Goal: Task Accomplishment & Management: Manage account settings

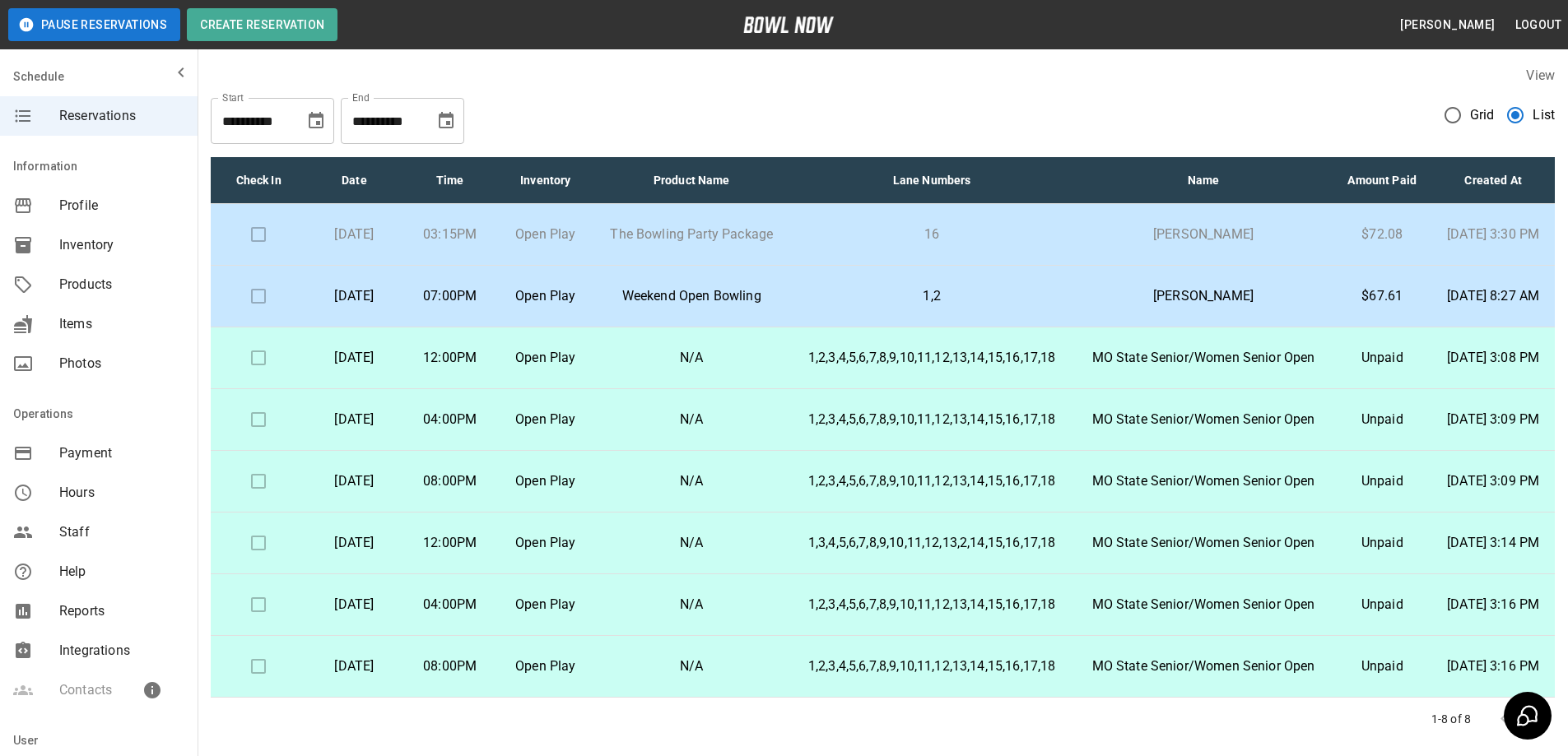
click at [112, 239] on span "Inventory" at bounding box center [121, 245] width 125 height 20
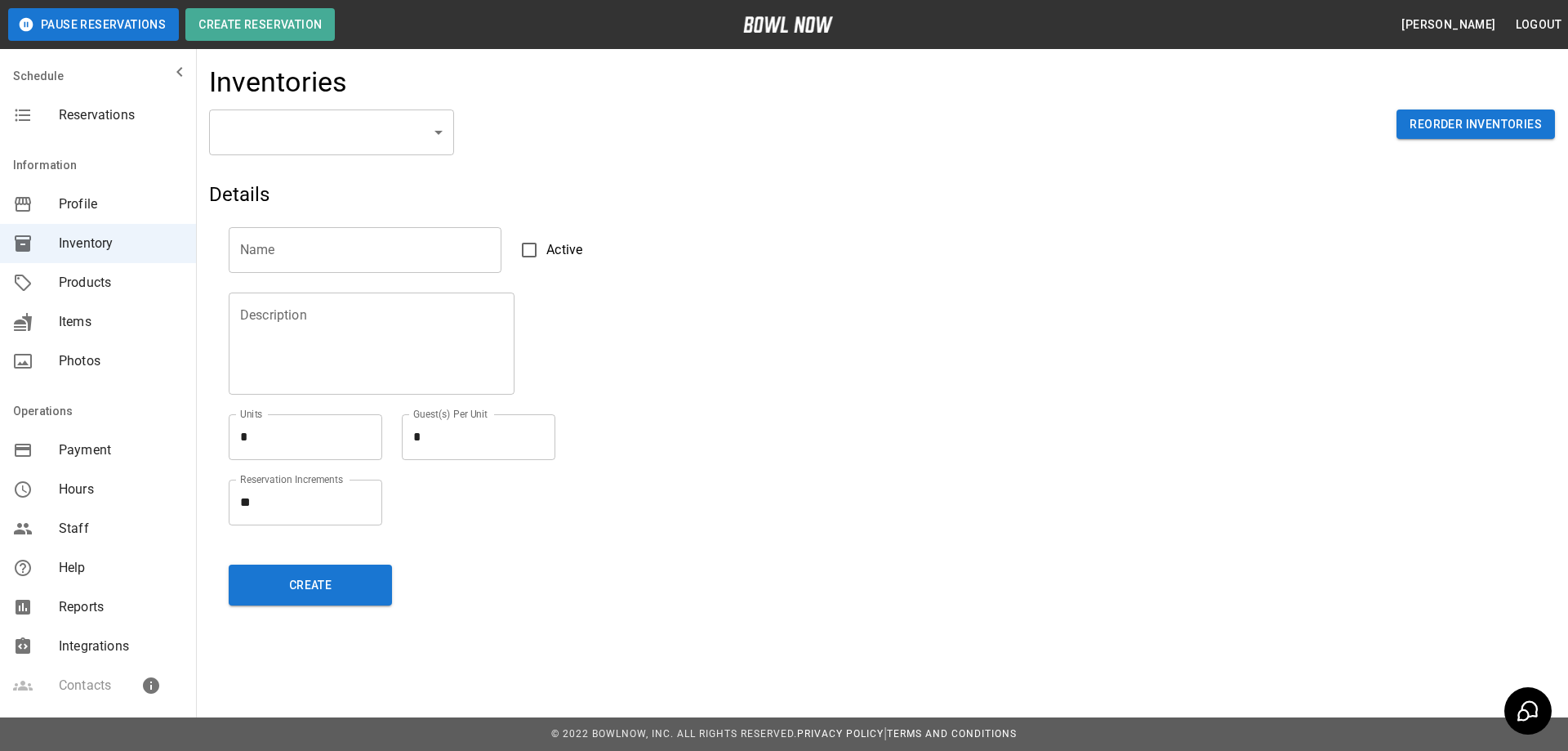
click at [69, 274] on span "Products" at bounding box center [120, 282] width 124 height 19
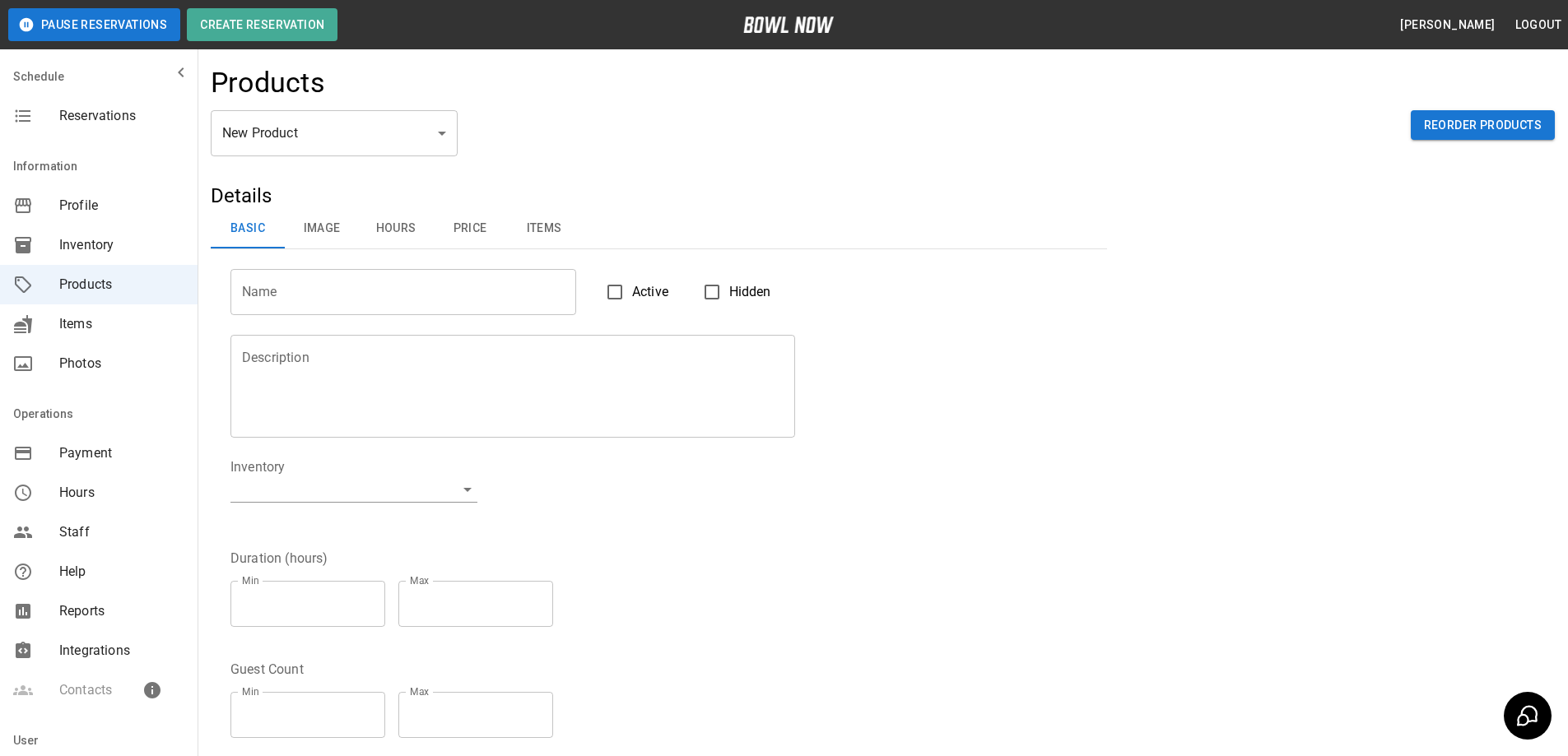
click at [445, 142] on body "Pause Reservations Create Reservation Megan McPherson Logout Schedule Reservati…" at bounding box center [784, 530] width 1568 height 1060
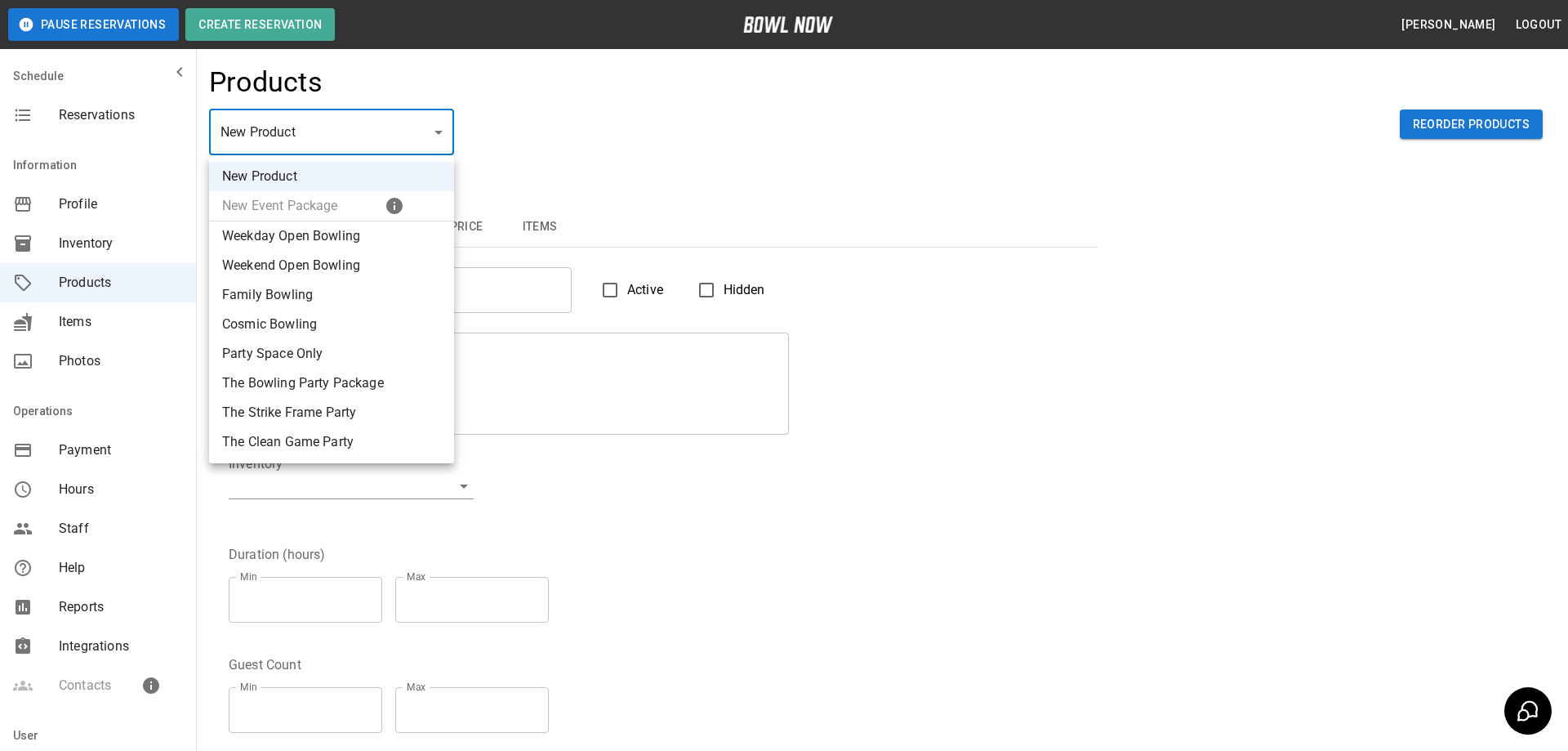
click at [440, 136] on div at bounding box center [784, 376] width 1568 height 751
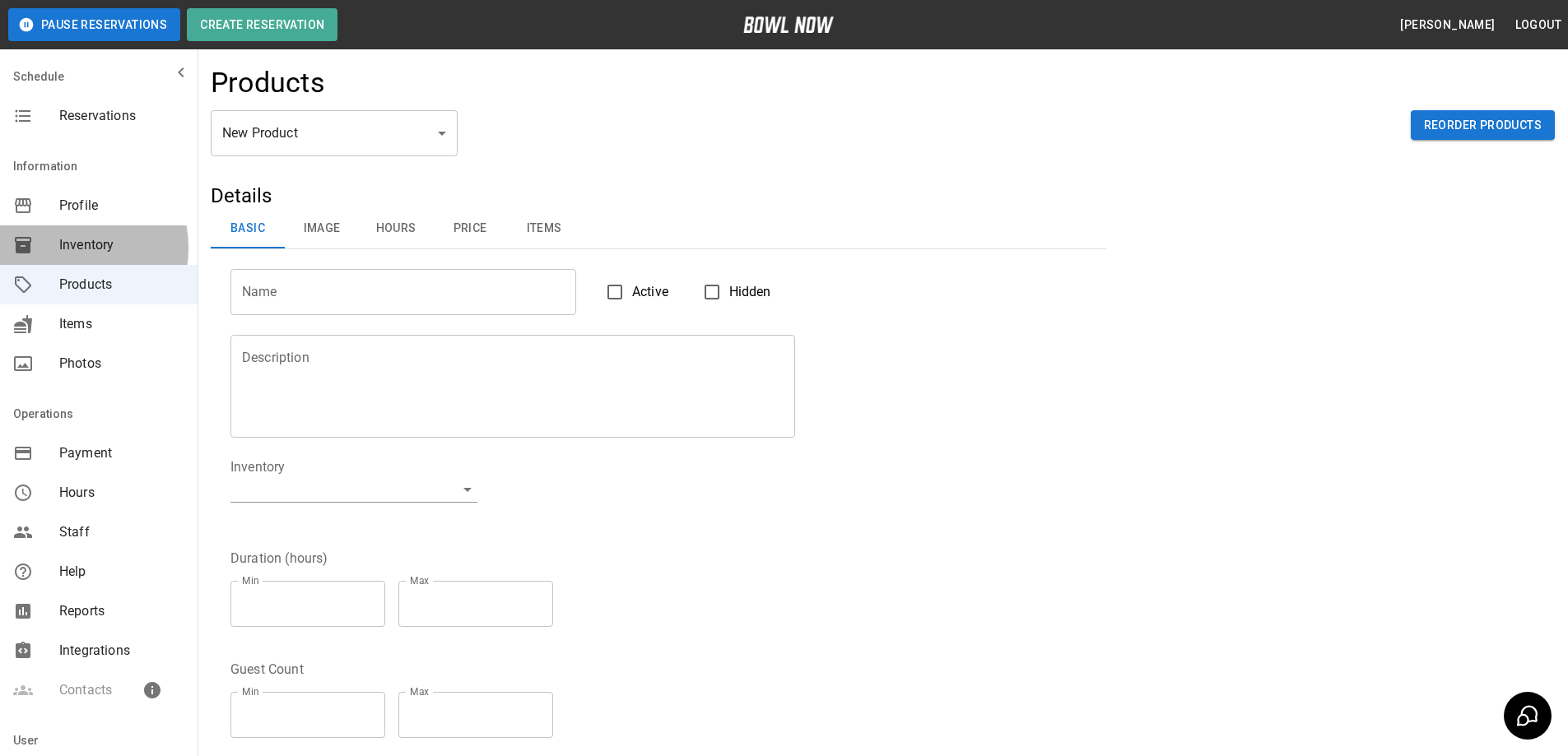
click at [66, 247] on span "Inventory" at bounding box center [121, 245] width 125 height 20
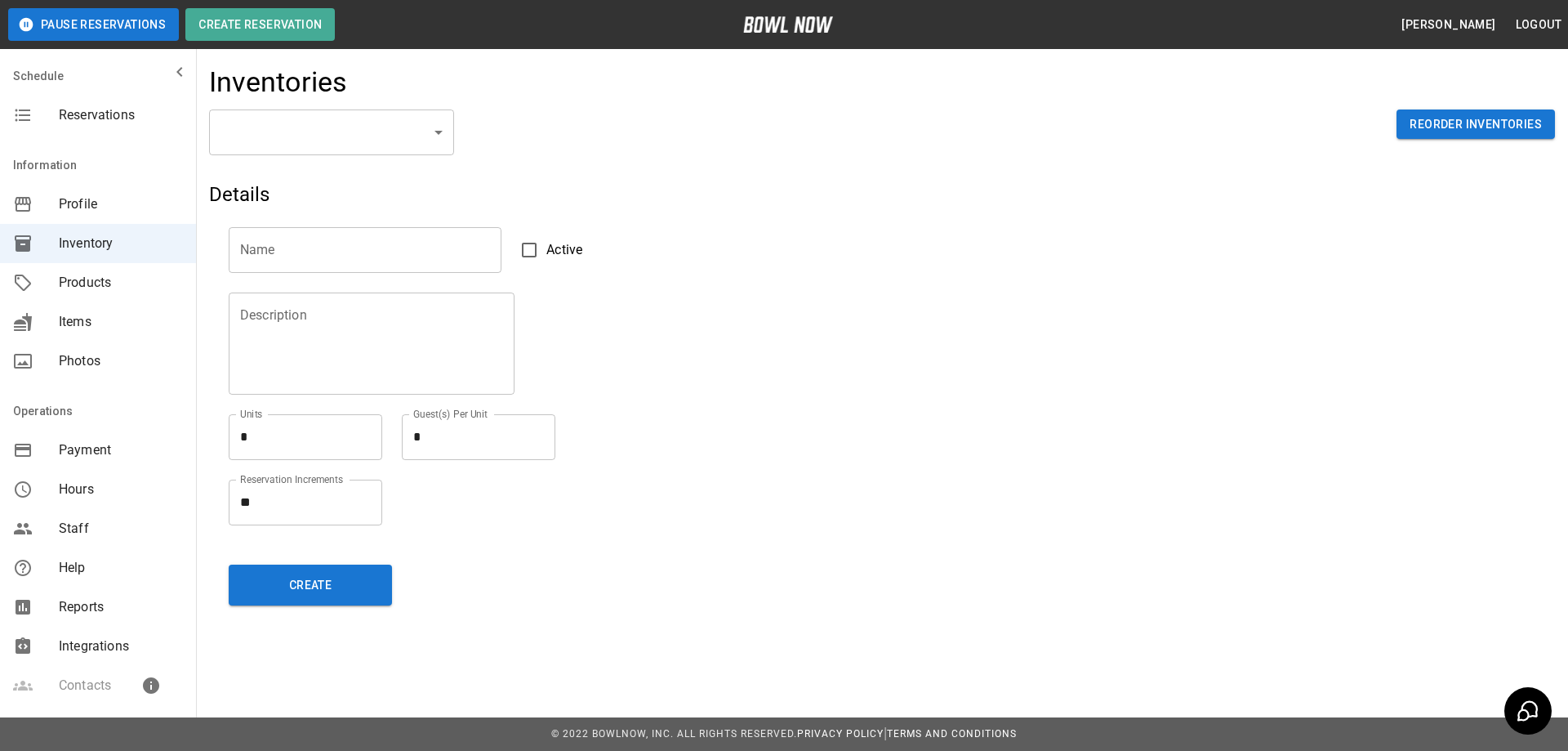
click at [436, 131] on body "Pause Reservations Create Reservation Megan McPherson Logout Schedule Reservati…" at bounding box center [784, 376] width 1568 height 751
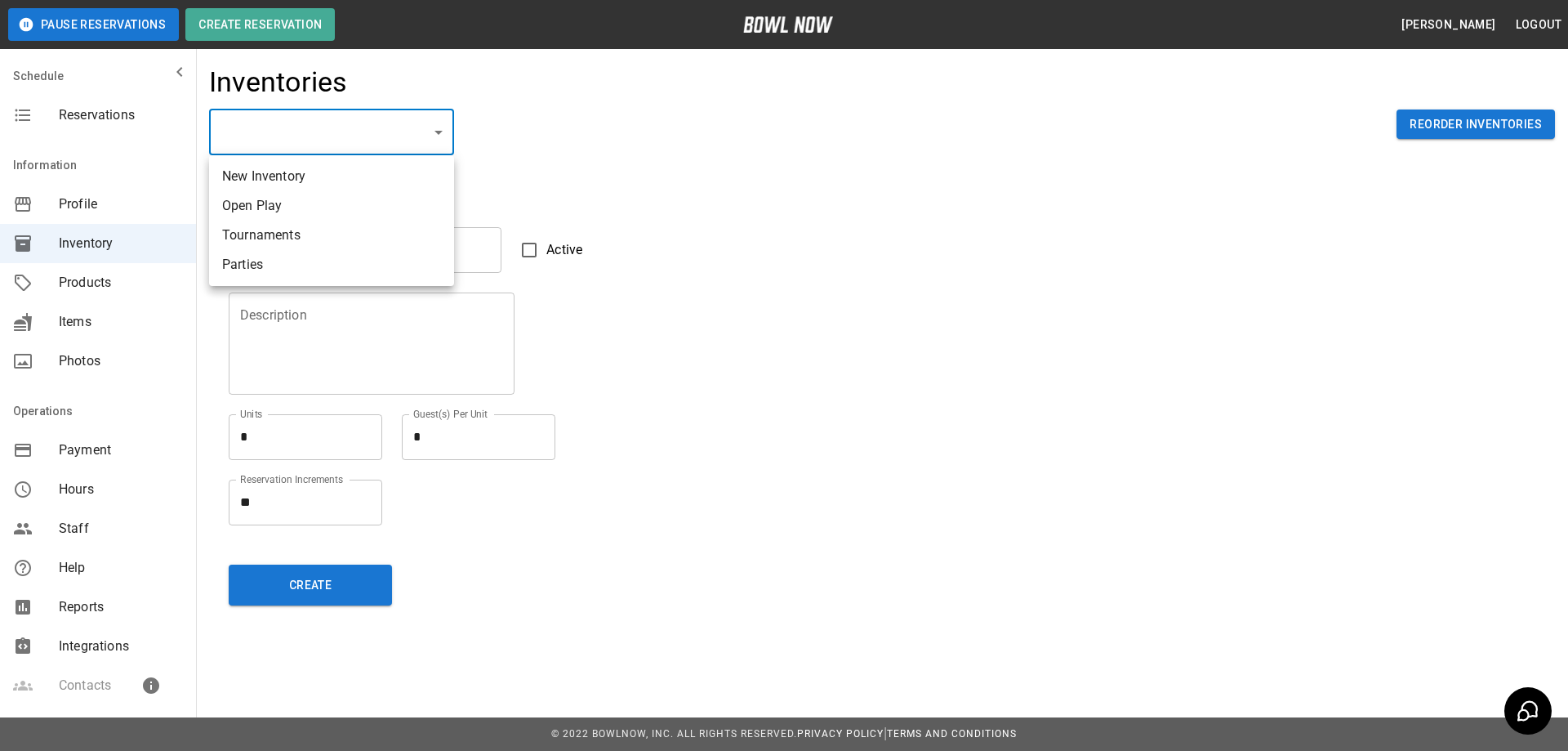
click at [302, 174] on li "New Inventory" at bounding box center [332, 176] width 245 height 30
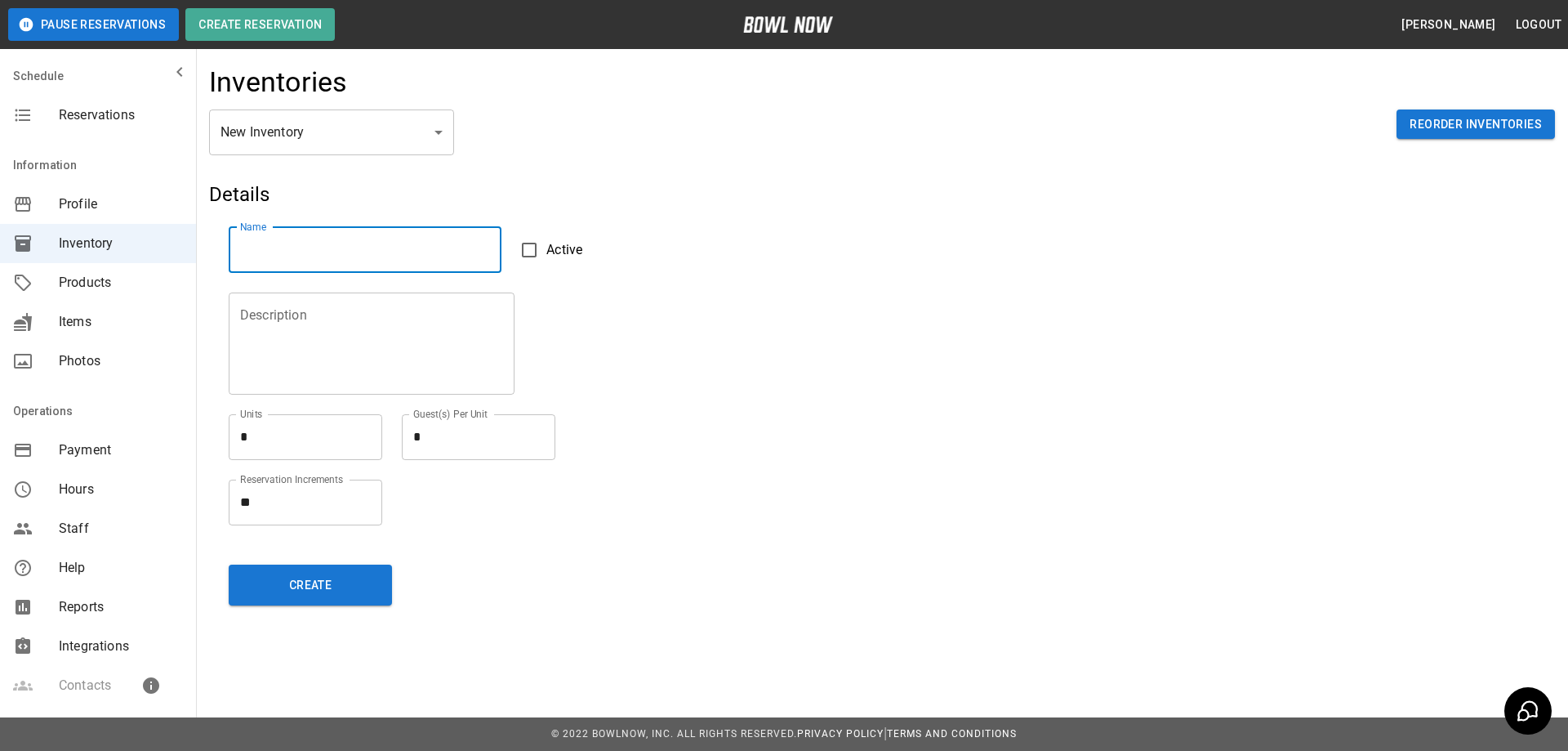
click at [310, 248] on input "text" at bounding box center [365, 249] width 272 height 45
click at [386, 179] on div "**********" at bounding box center [882, 146] width 1346 height 72
click at [433, 134] on body "**********" at bounding box center [784, 376] width 1568 height 751
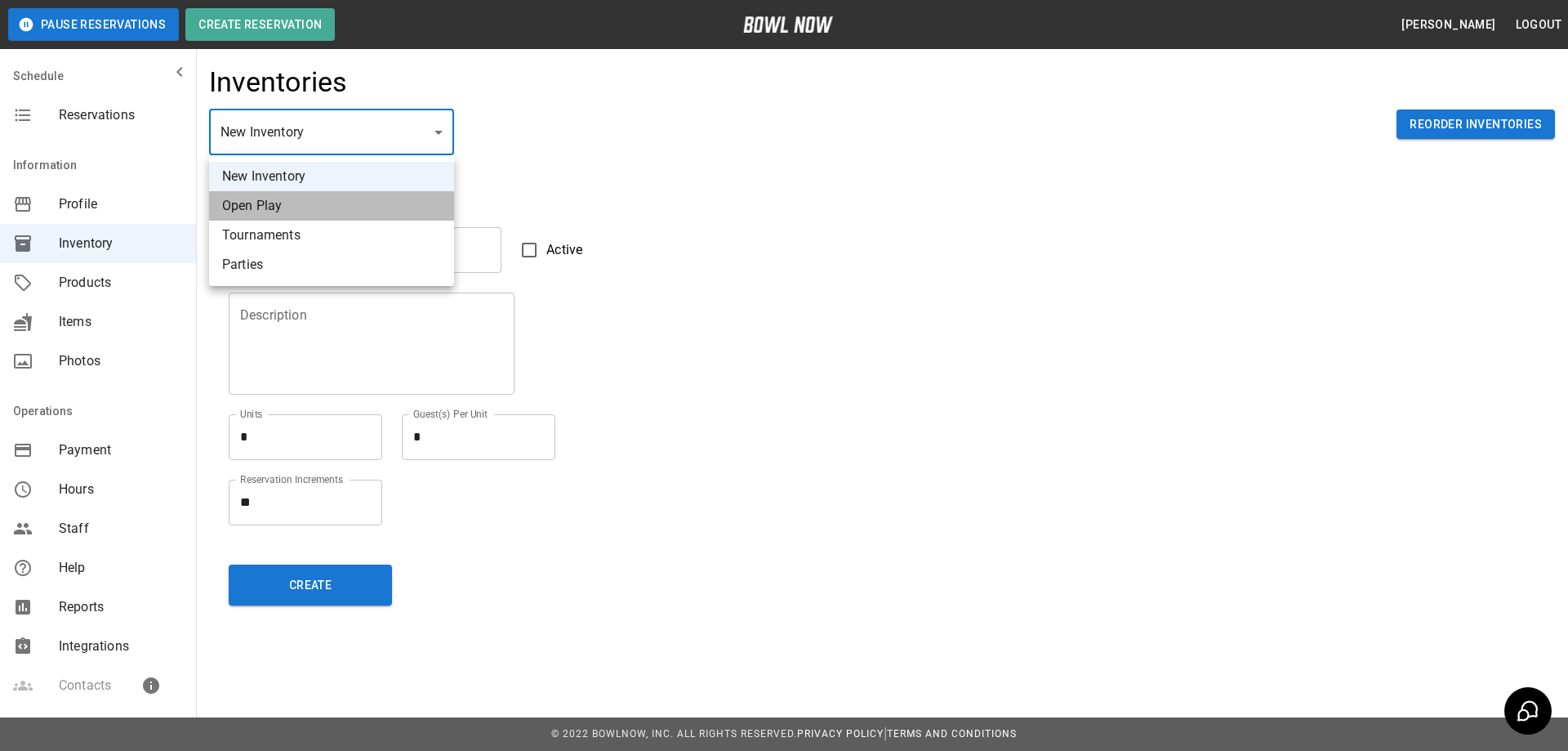
click at [285, 192] on li "Open Play" at bounding box center [332, 206] width 245 height 30
type input "**********"
type input "*********"
type textarea "**"
type textarea "*"
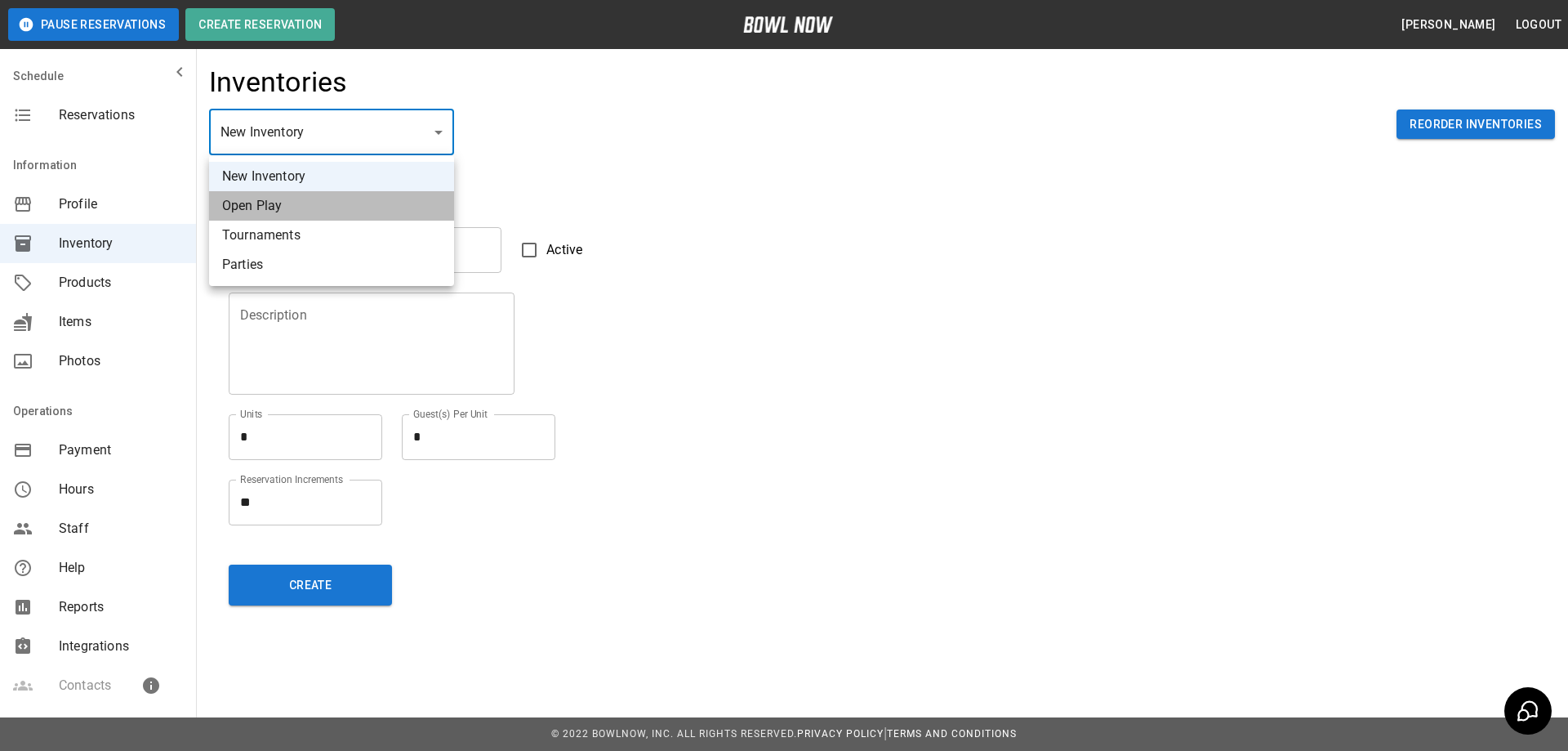
type textarea "**"
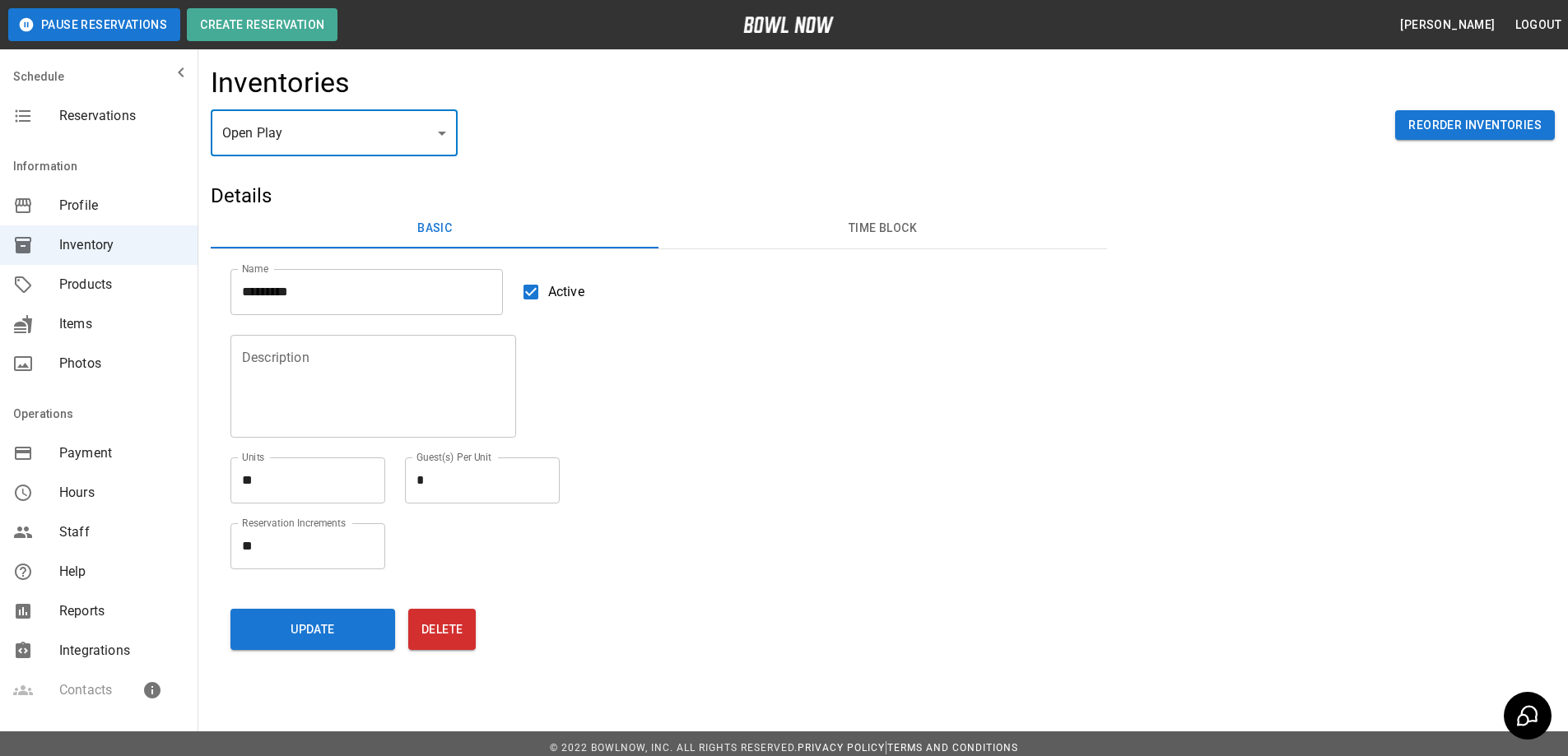
click at [891, 231] on button "Time Block" at bounding box center [882, 229] width 447 height 39
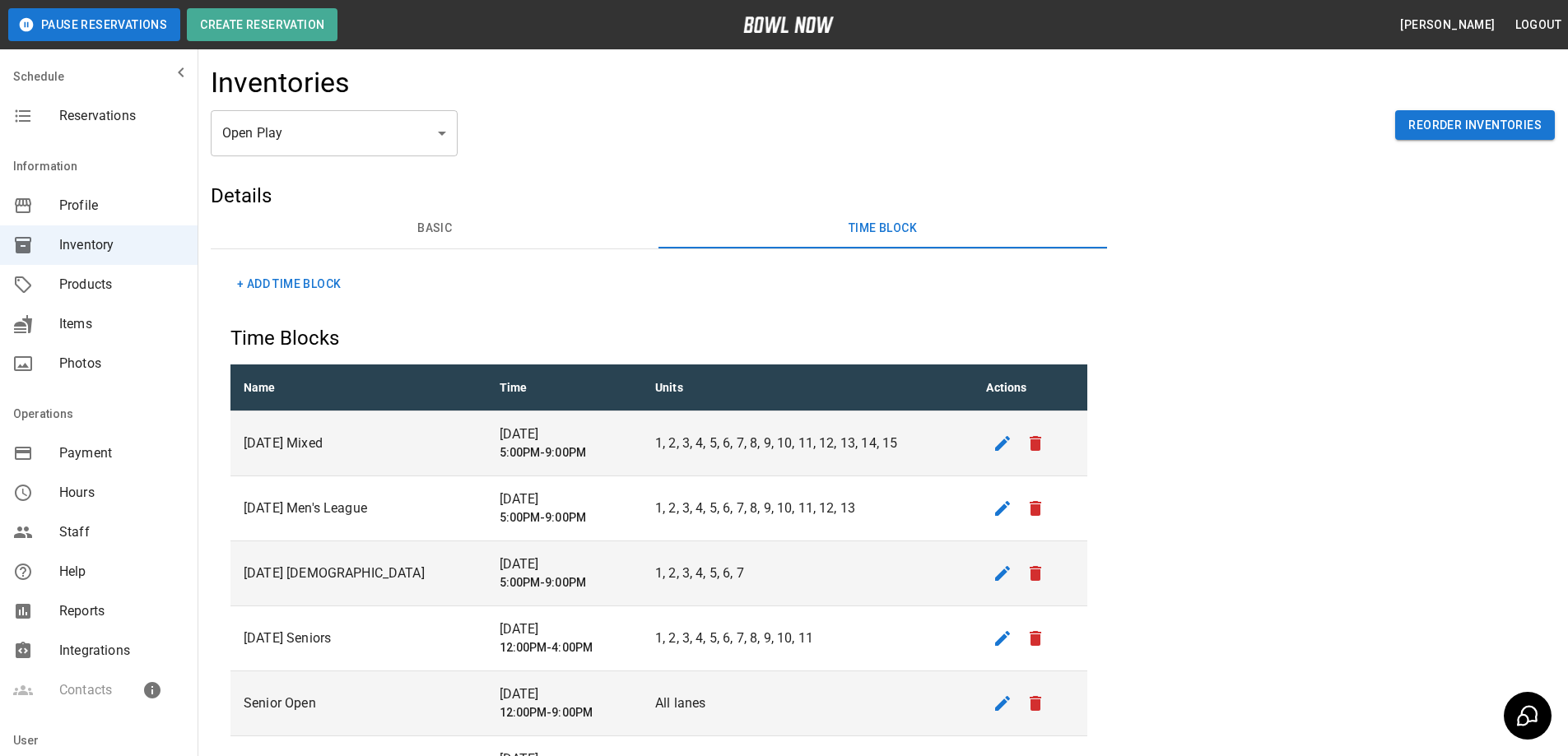
click at [297, 284] on button "+ Add Time Block" at bounding box center [289, 284] width 117 height 31
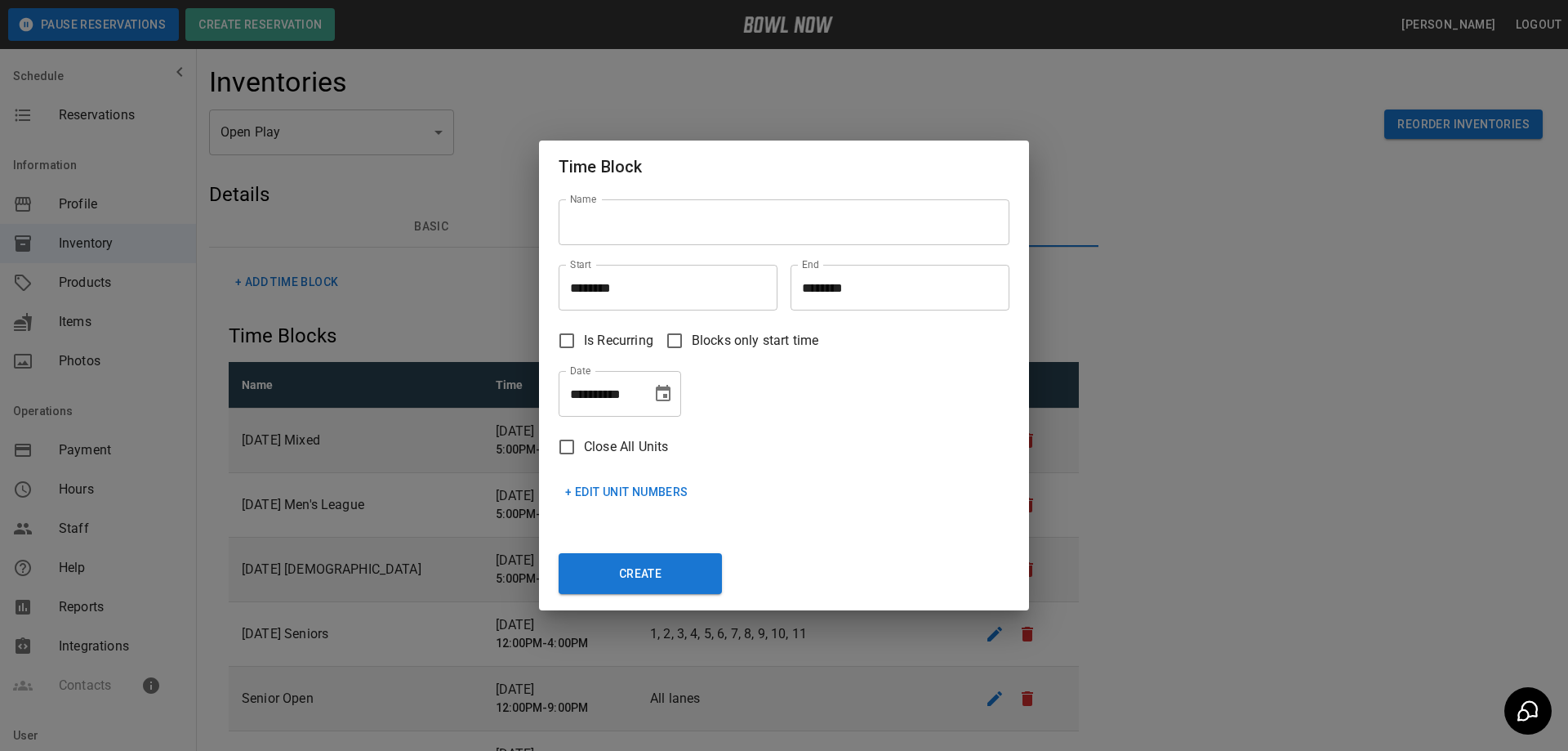
click at [632, 230] on input "Name" at bounding box center [784, 222] width 450 height 45
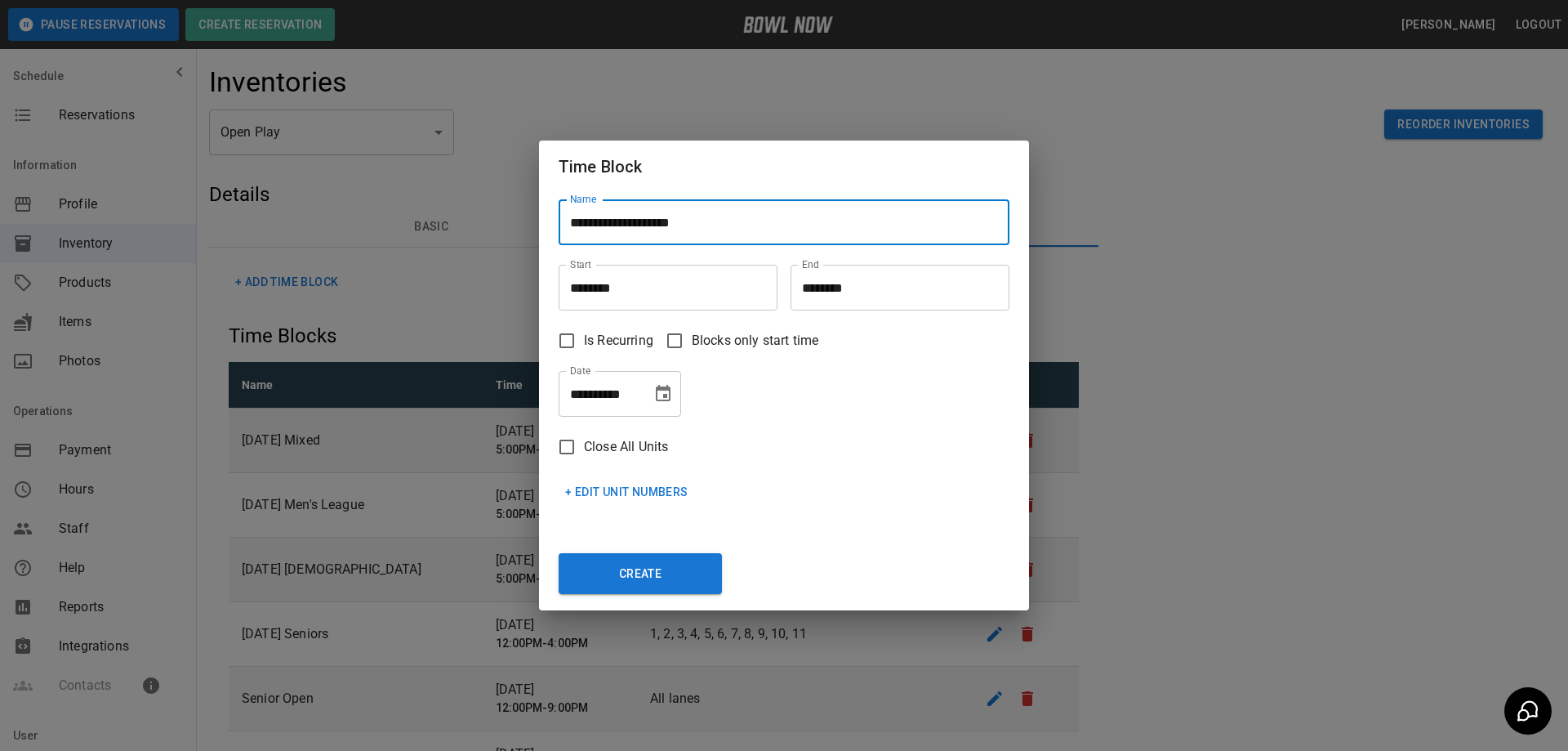
type input "**********"
click at [601, 283] on input "********" at bounding box center [663, 286] width 208 height 45
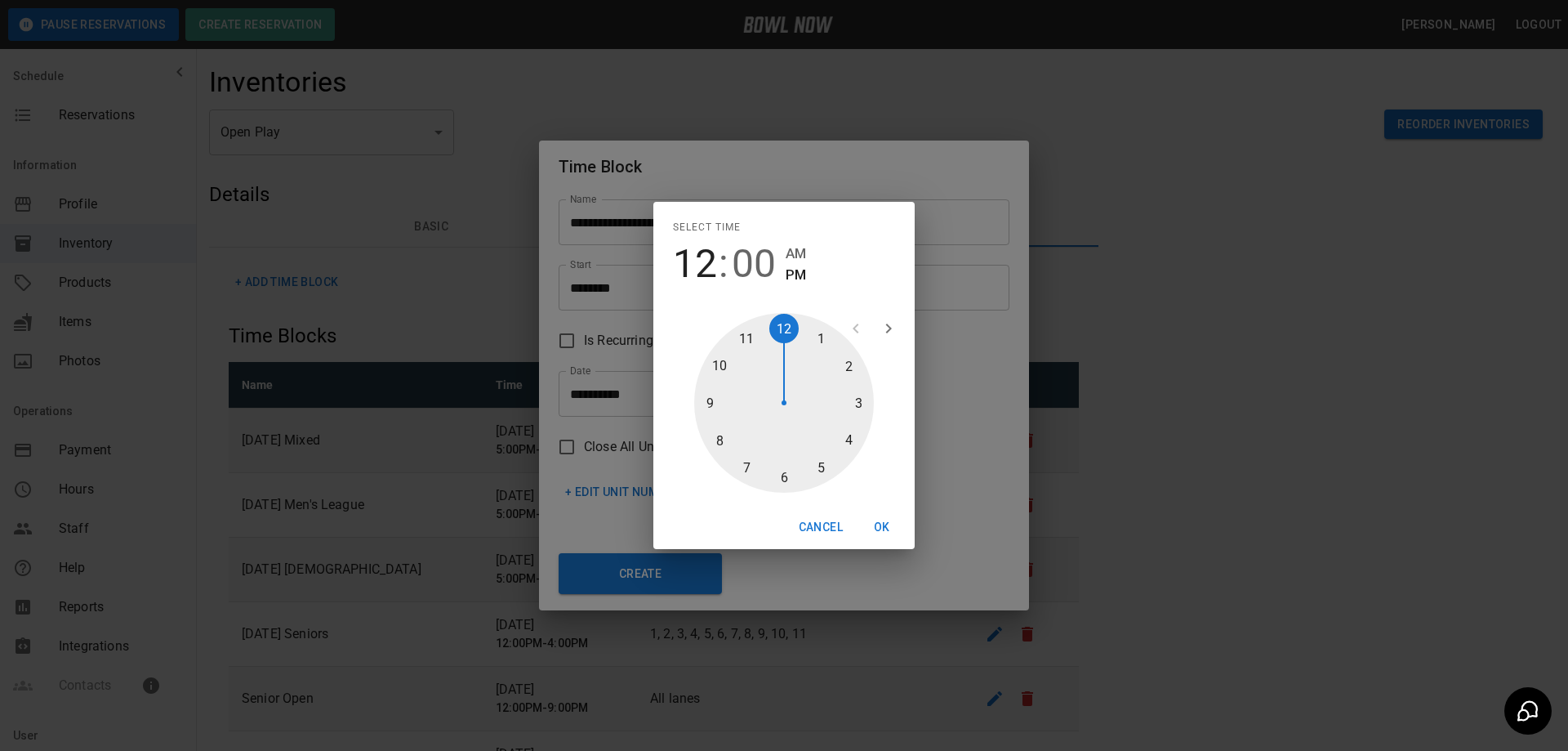
click at [861, 408] on div at bounding box center [784, 402] width 180 height 180
type input "********"
click at [882, 528] on button "OK" at bounding box center [881, 527] width 52 height 31
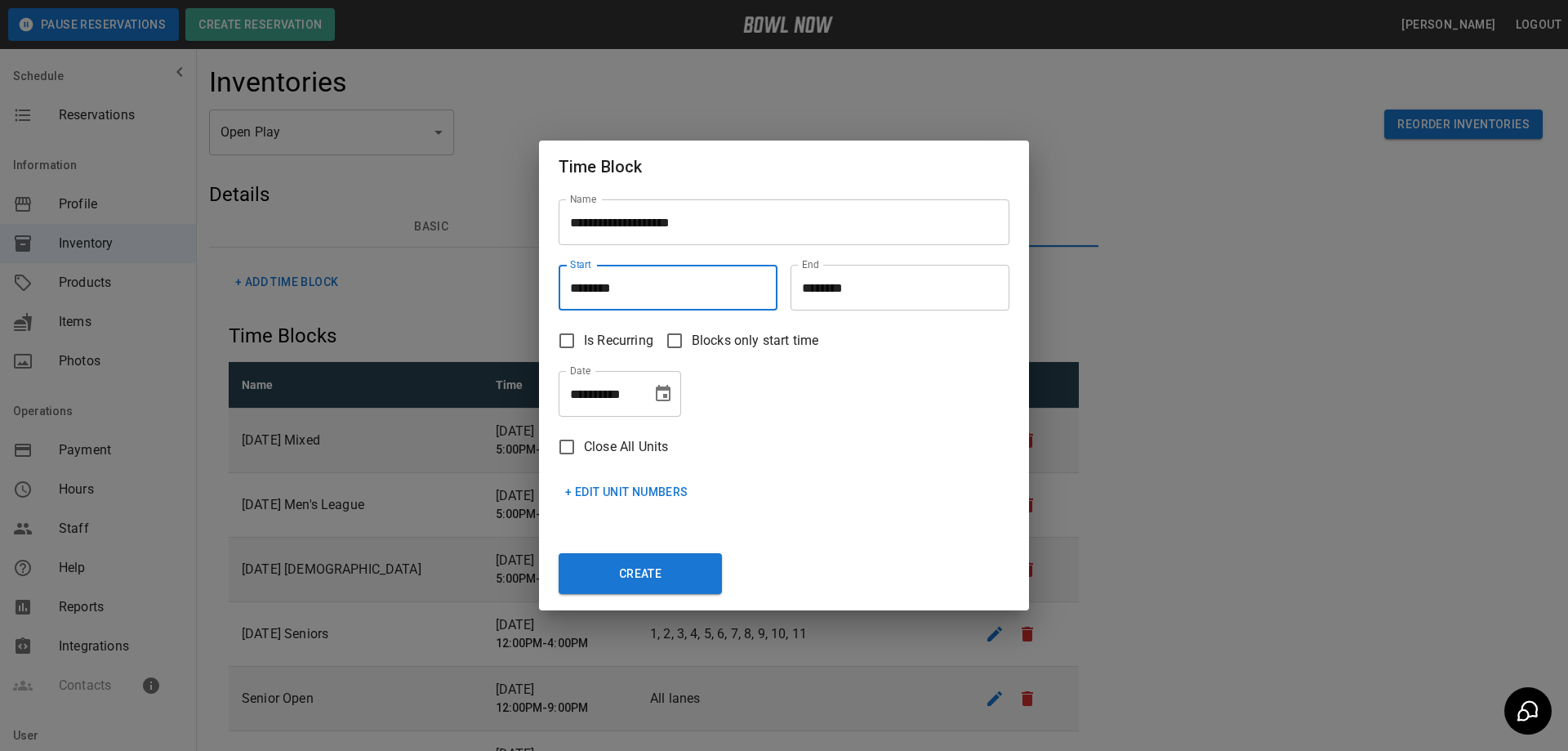
click at [826, 287] on input "********" at bounding box center [894, 286] width 208 height 45
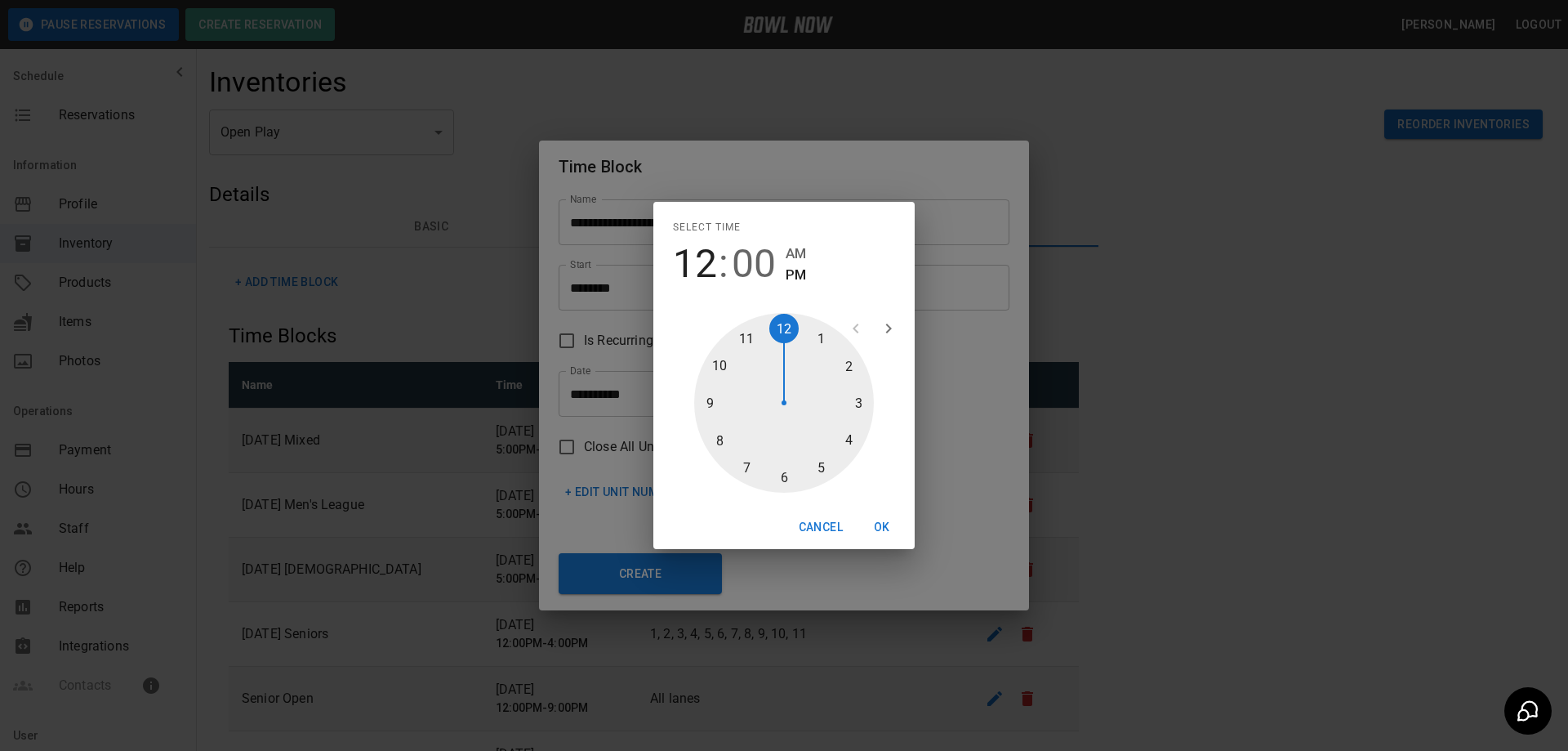
click at [855, 437] on div at bounding box center [784, 402] width 180 height 180
type input "********"
click at [777, 477] on div at bounding box center [784, 402] width 180 height 180
click at [878, 525] on button "OK" at bounding box center [881, 527] width 52 height 31
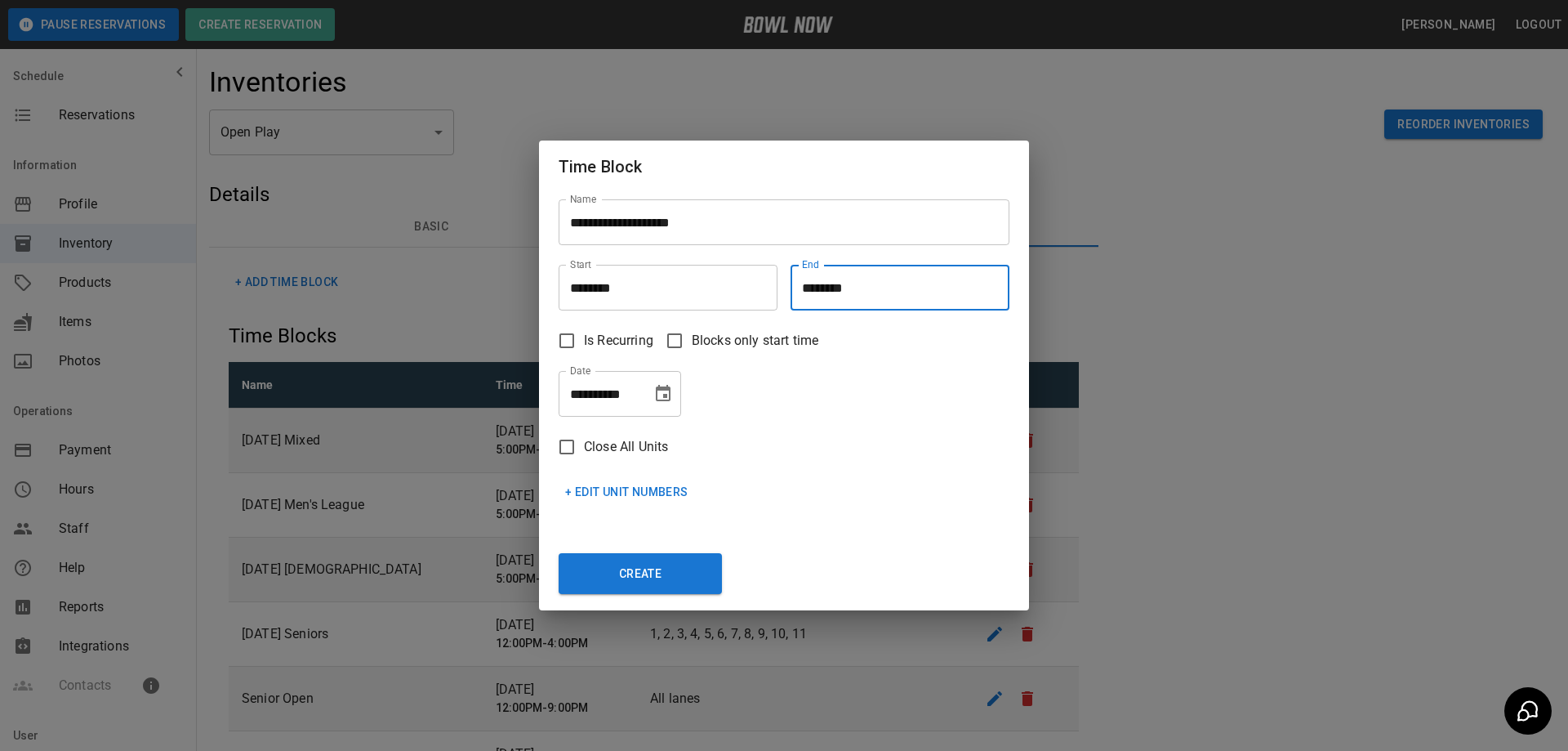
click at [660, 392] on icon "Choose date, selected date is Sep 22, 2025" at bounding box center [663, 393] width 19 height 19
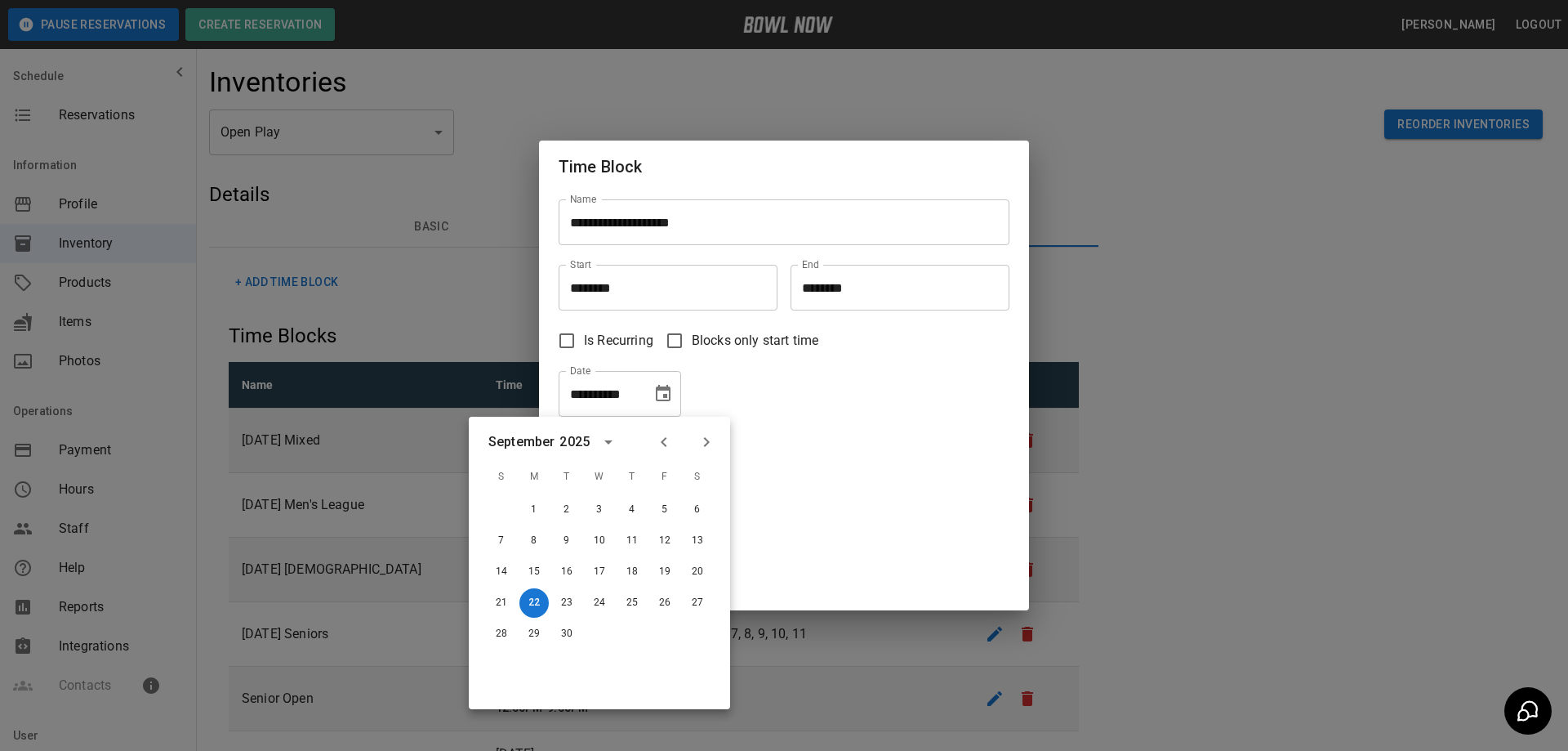
click at [657, 391] on icon "Choose date, selected date is Sep 22, 2025" at bounding box center [664, 393] width 15 height 17
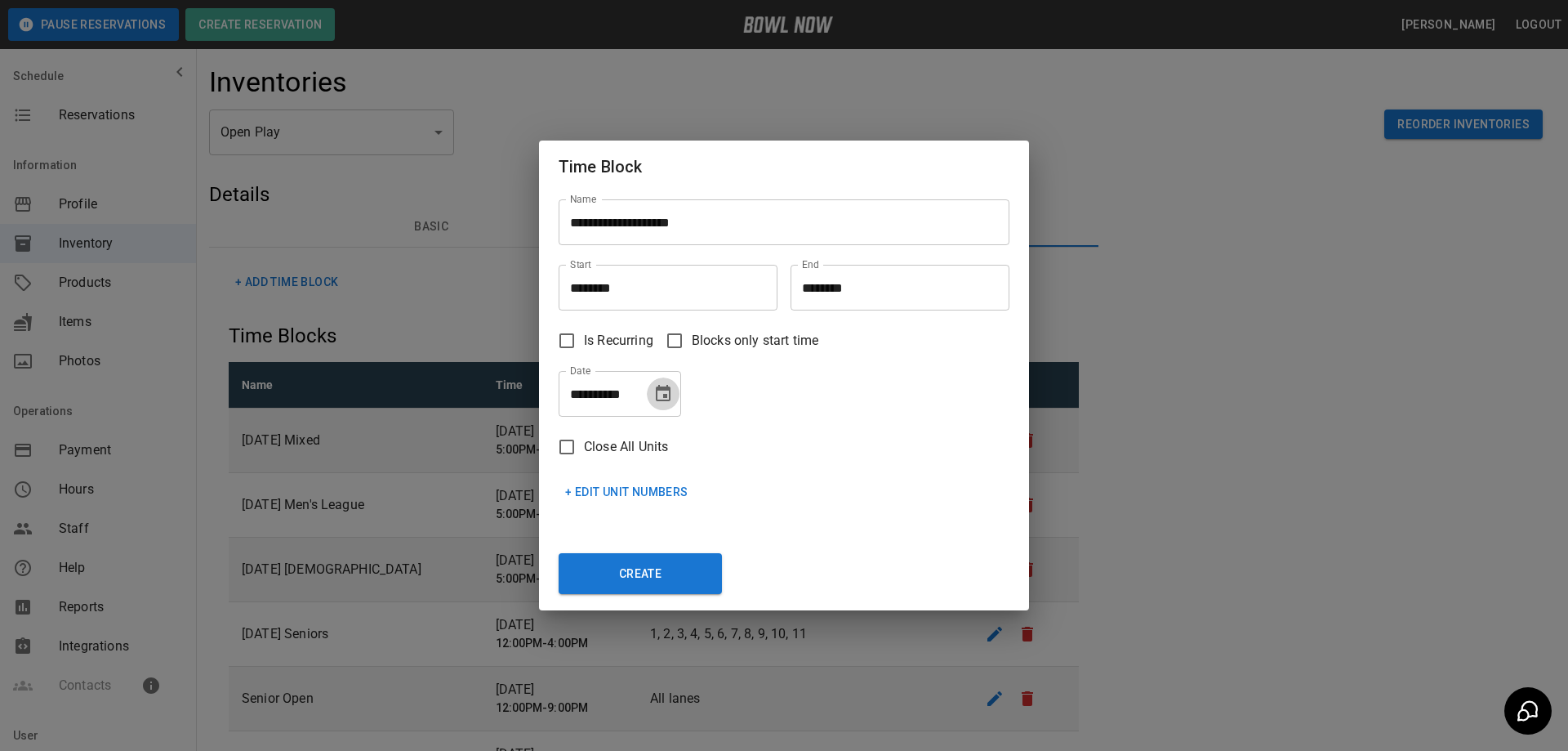
click at [666, 388] on icon "Choose date, selected date is Sep 22, 2025" at bounding box center [664, 393] width 15 height 17
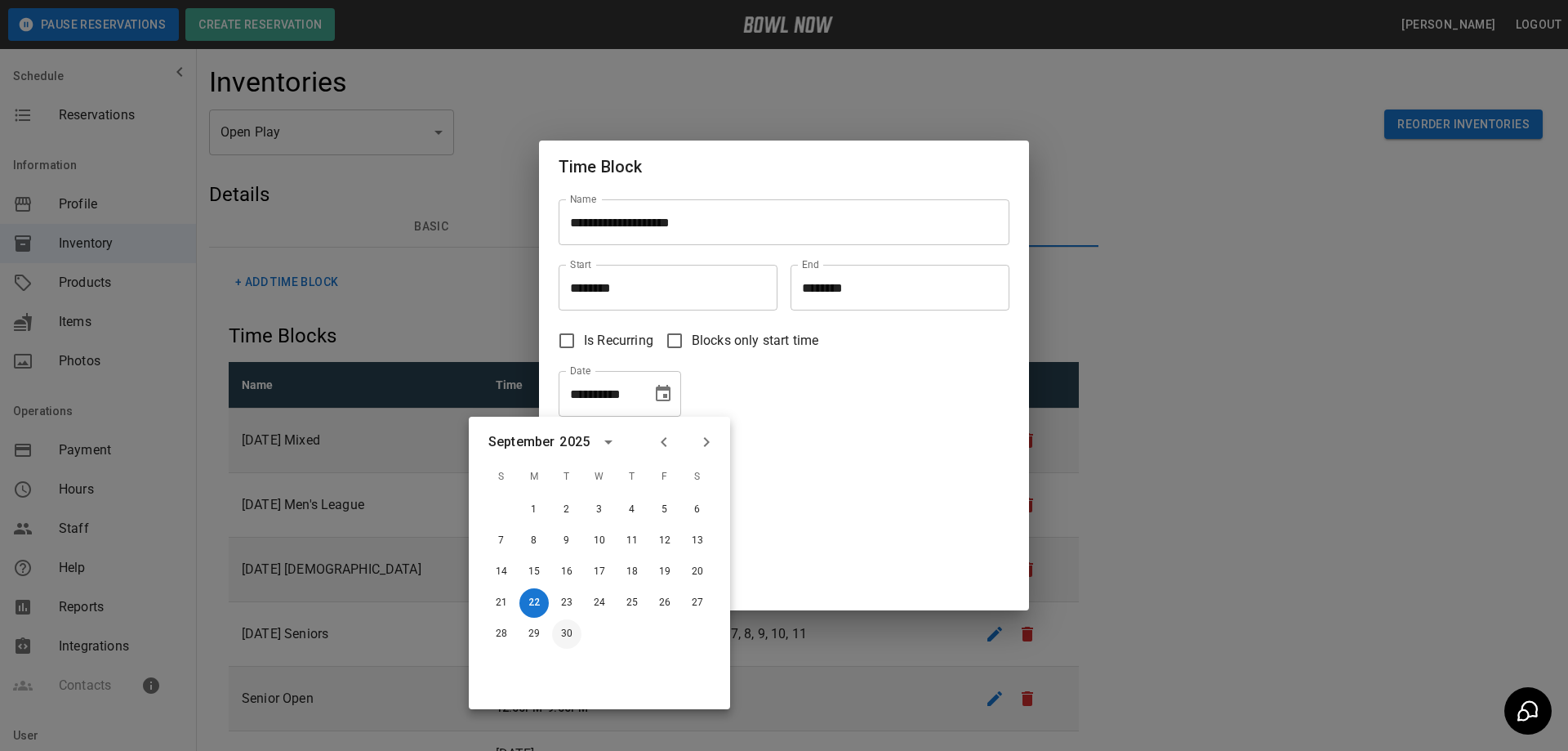
click at [566, 634] on button "30" at bounding box center [567, 634] width 30 height 30
type input "**********"
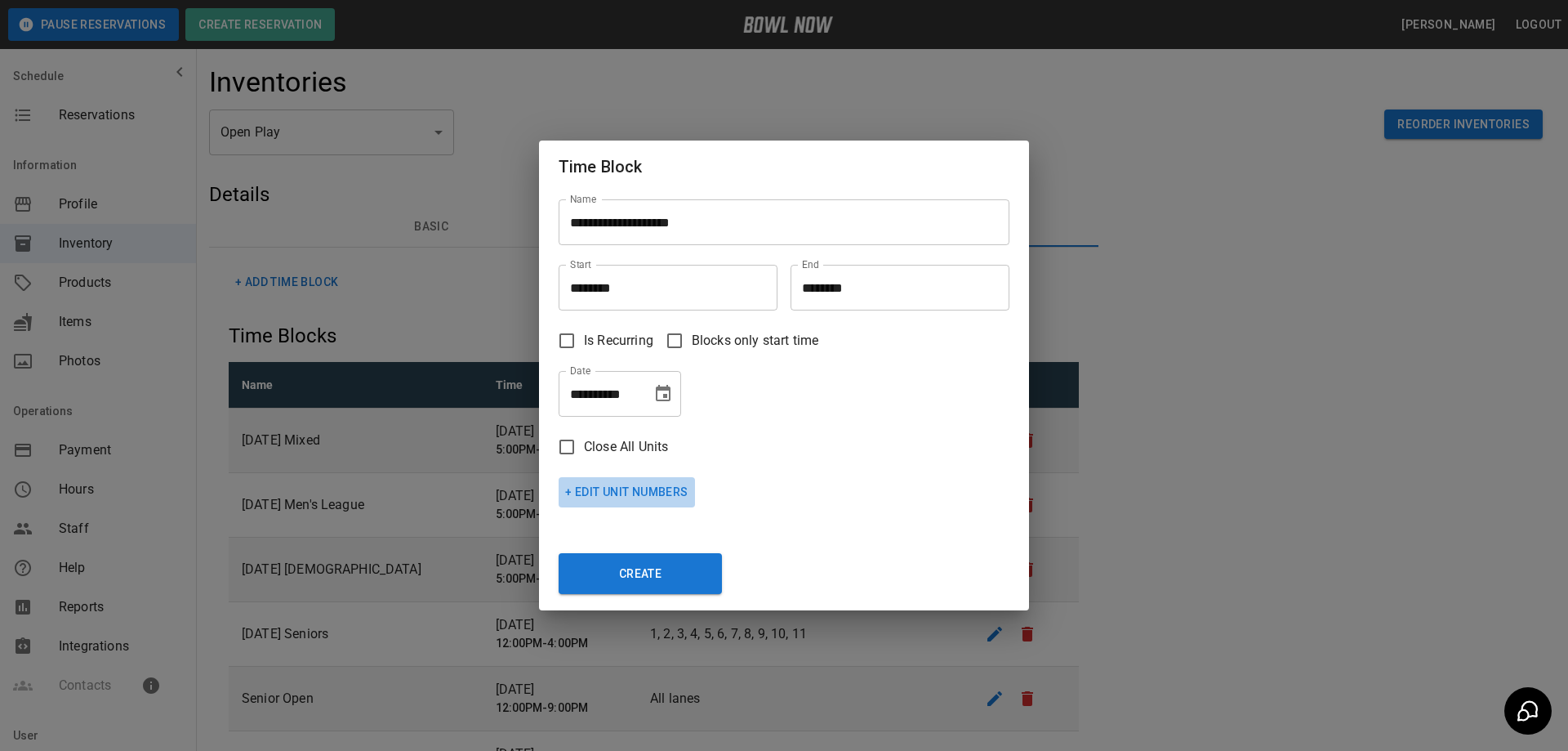
click at [598, 490] on button "+ Edit Unit Numbers" at bounding box center [626, 492] width 136 height 31
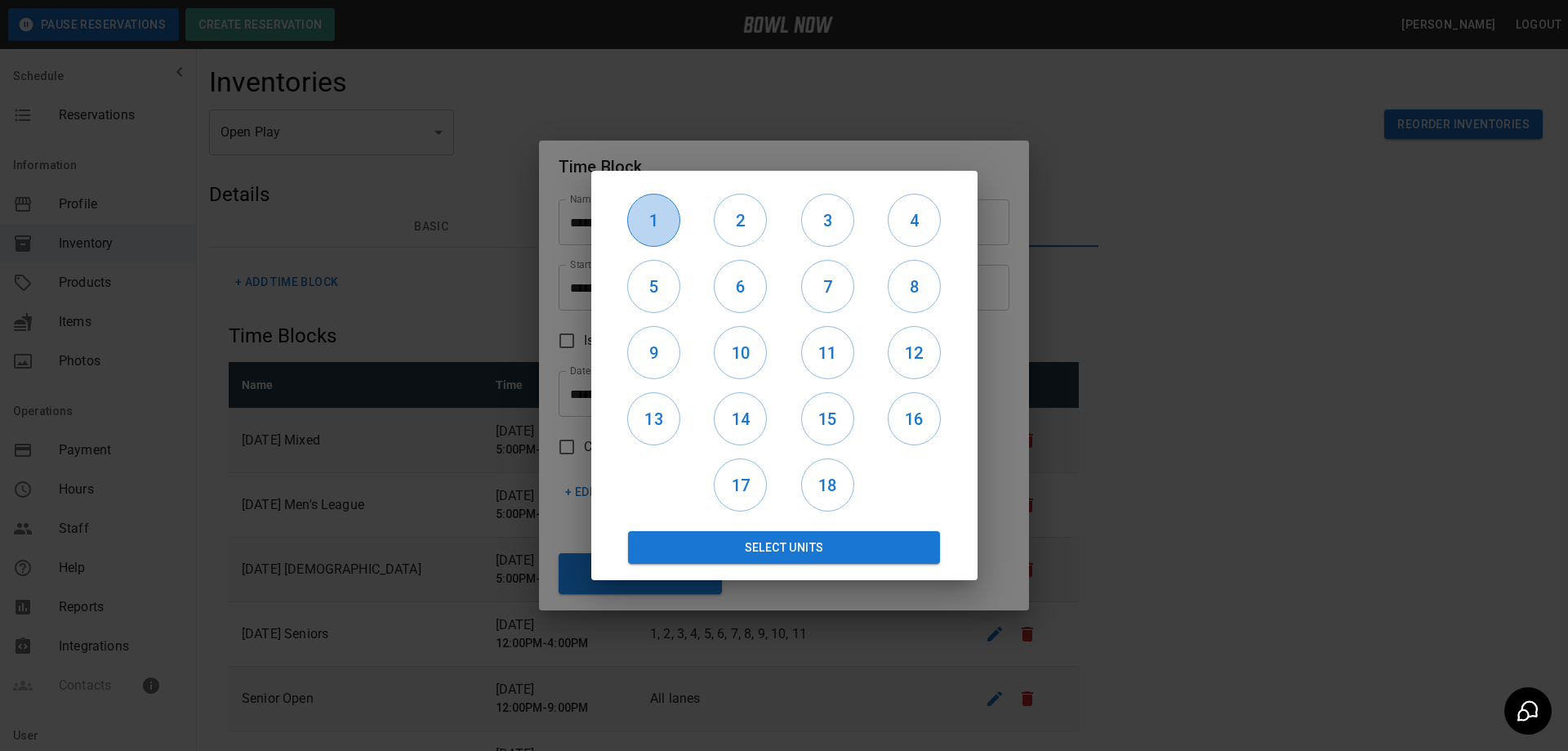
click at [662, 214] on h6 "1" at bounding box center [654, 221] width 52 height 26
click at [740, 220] on h6 "2" at bounding box center [740, 221] width 52 height 26
click at [820, 223] on h6 "3" at bounding box center [828, 221] width 52 height 26
click at [917, 221] on h6 "4" at bounding box center [915, 221] width 52 height 26
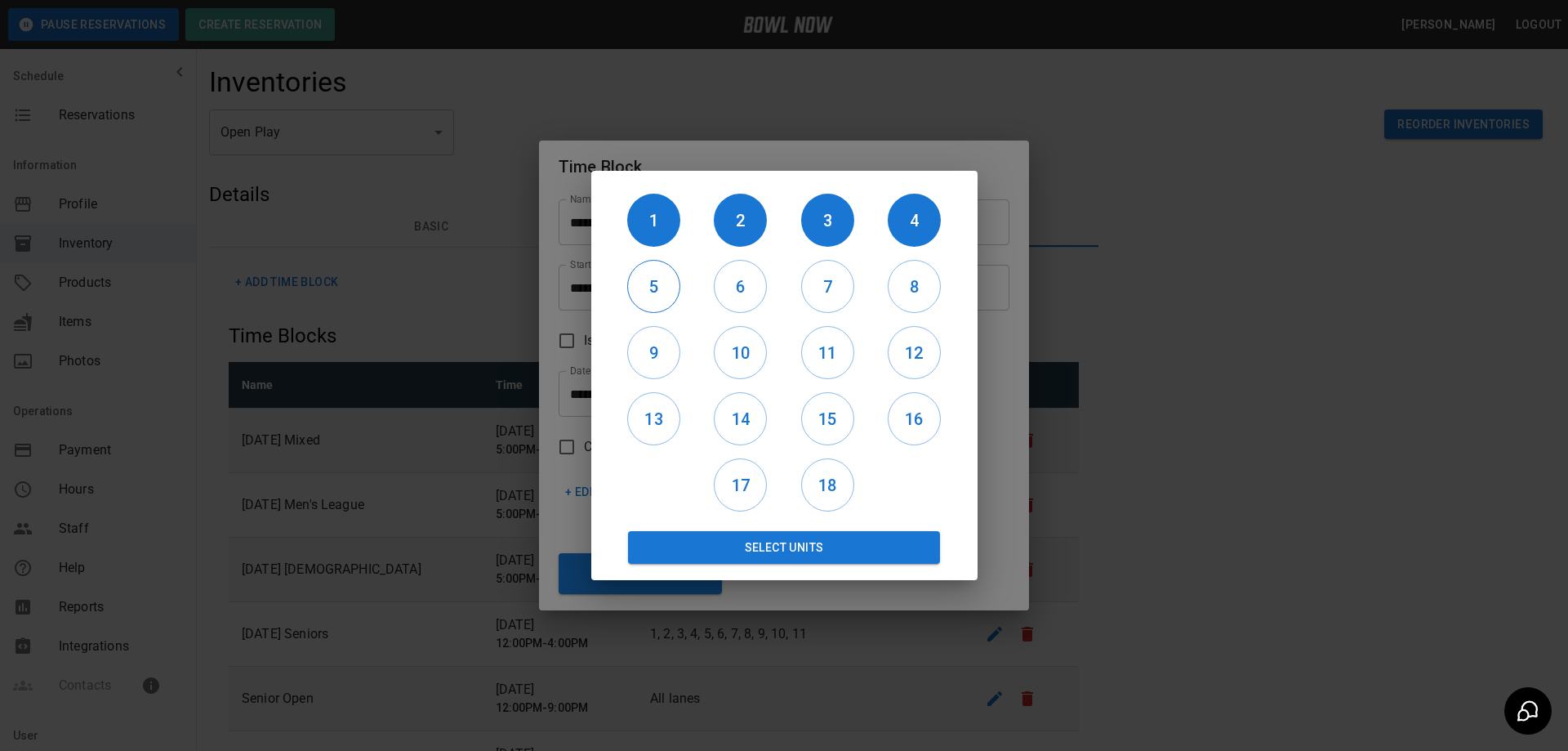
click at [636, 300] on button "5" at bounding box center [653, 286] width 53 height 53
click at [725, 283] on h6 "6" at bounding box center [740, 286] width 52 height 26
click at [838, 285] on h6 "7" at bounding box center [828, 286] width 52 height 26
click at [916, 286] on h6 "8" at bounding box center [915, 286] width 52 height 26
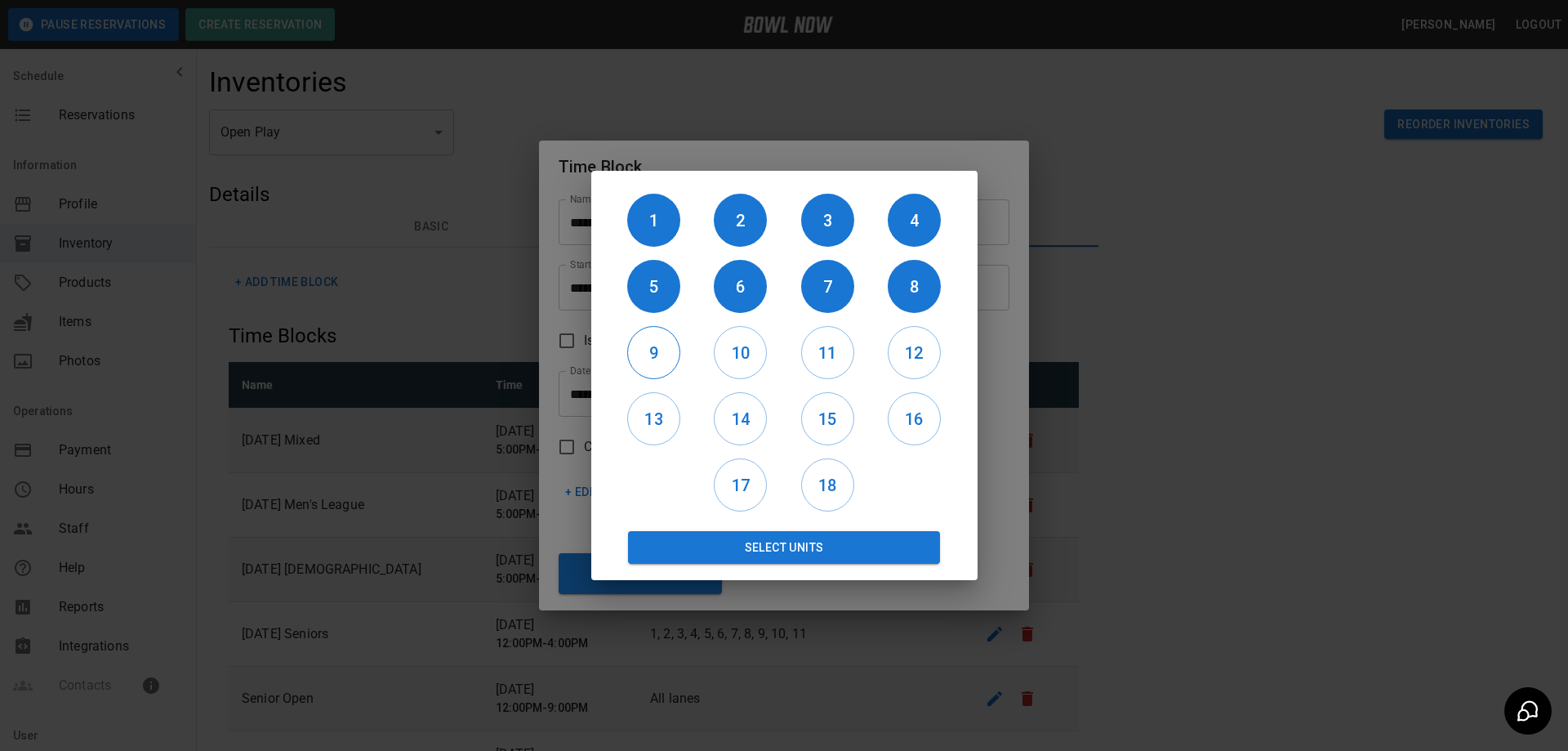
click at [655, 357] on h6 "9" at bounding box center [654, 353] width 52 height 26
click at [725, 353] on h6 "10" at bounding box center [740, 353] width 52 height 26
click at [815, 351] on h6 "11" at bounding box center [828, 353] width 52 height 26
click at [818, 351] on h6 "11" at bounding box center [827, 353] width 53 height 26
click at [843, 360] on h6 "11" at bounding box center [828, 353] width 52 height 26
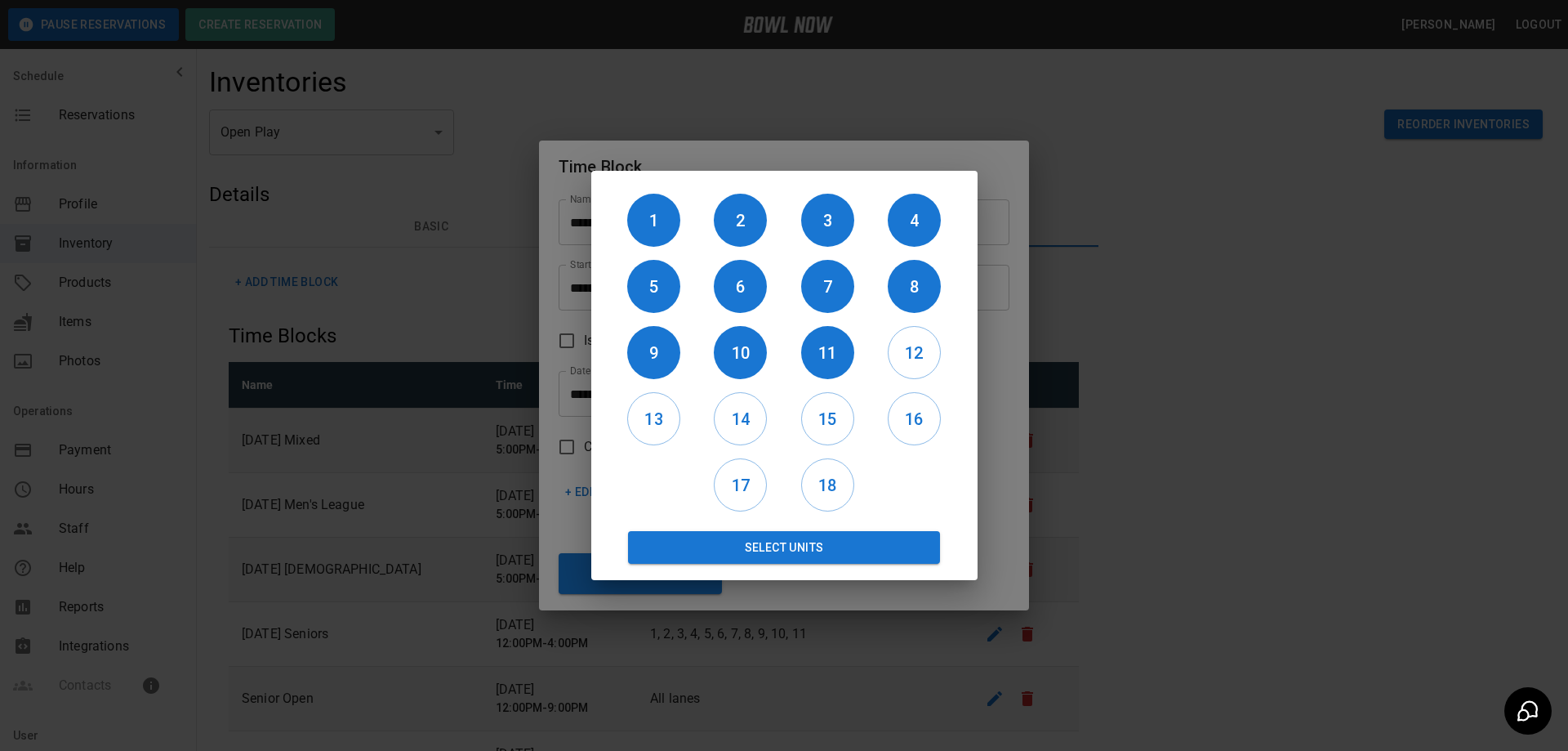
click at [952, 359] on div "12" at bounding box center [913, 352] width 86 height 66
click at [924, 357] on h6 "12" at bounding box center [915, 353] width 52 height 26
click at [831, 540] on button "Select Units" at bounding box center [784, 547] width 312 height 32
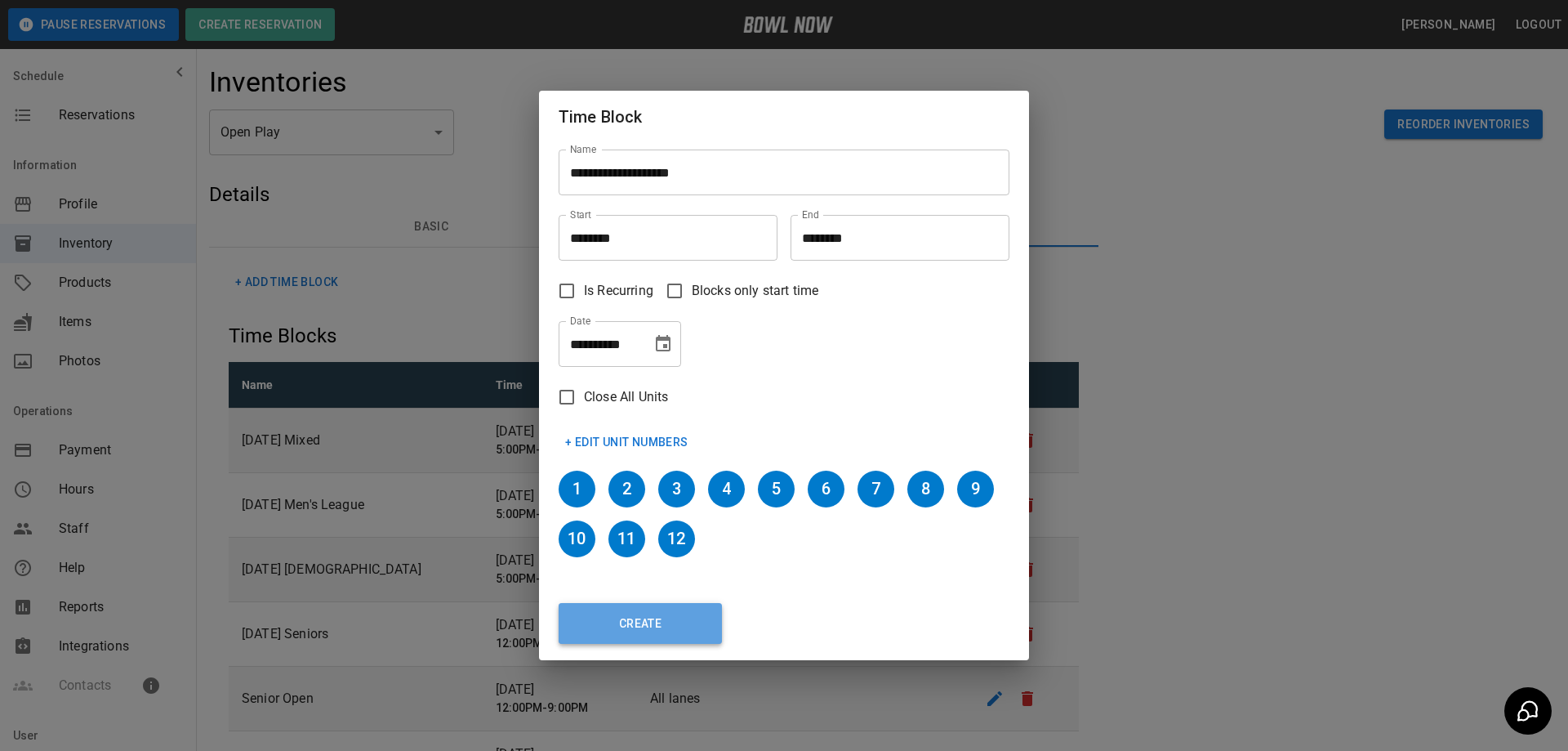
click at [658, 628] on button "Create" at bounding box center [640, 623] width 163 height 41
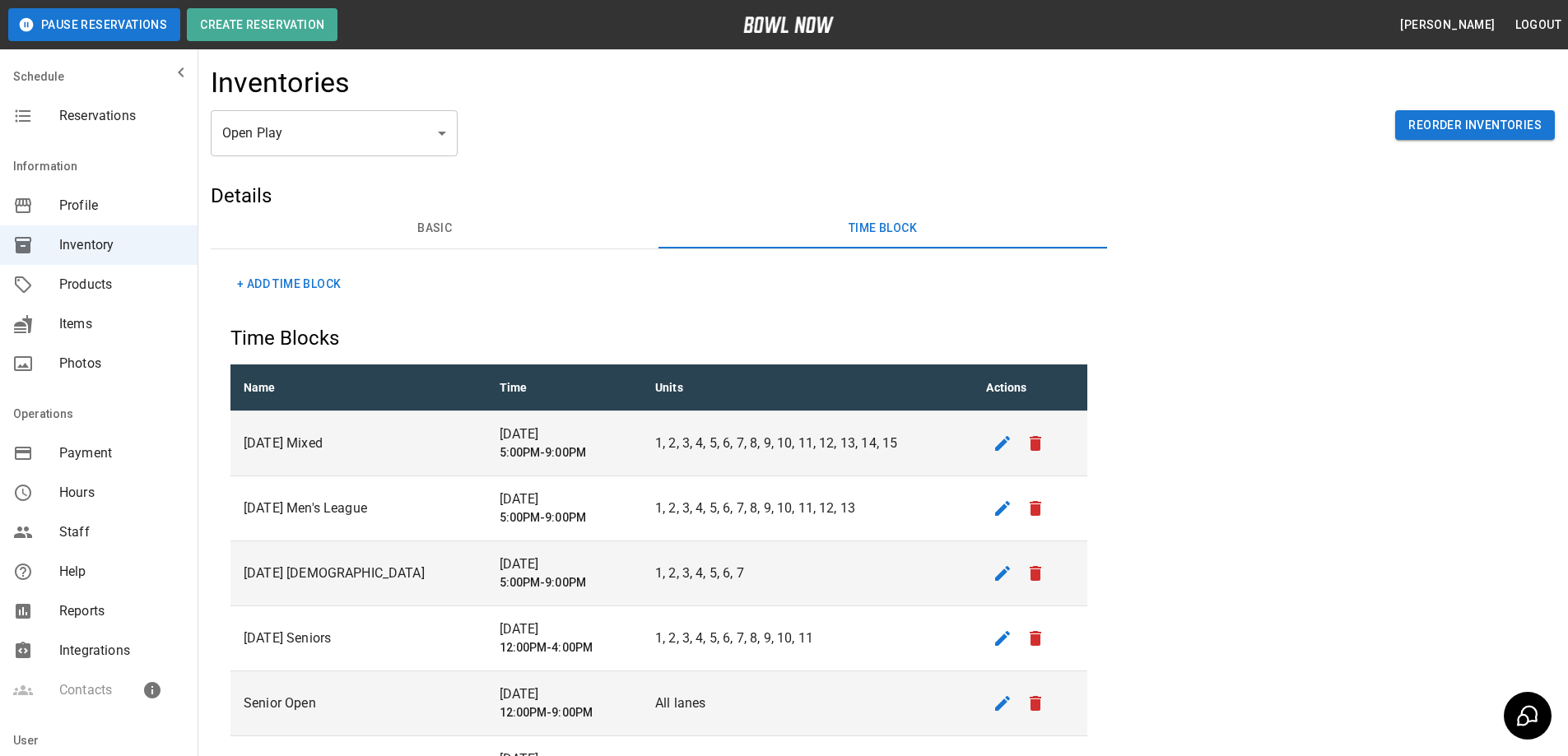
click at [328, 287] on button "+ Add Time Block" at bounding box center [289, 284] width 117 height 31
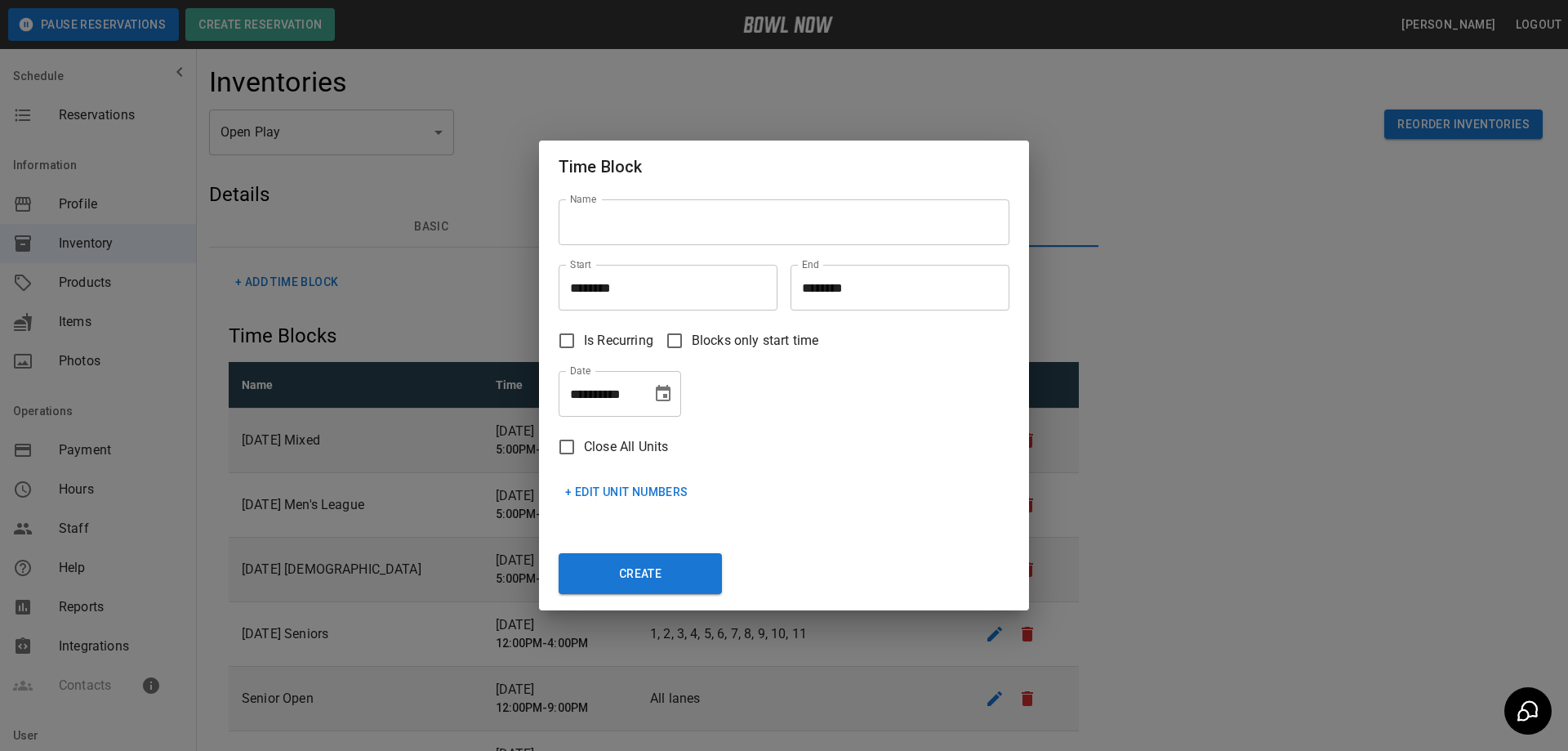
click at [626, 223] on input "Name" at bounding box center [784, 222] width 450 height 45
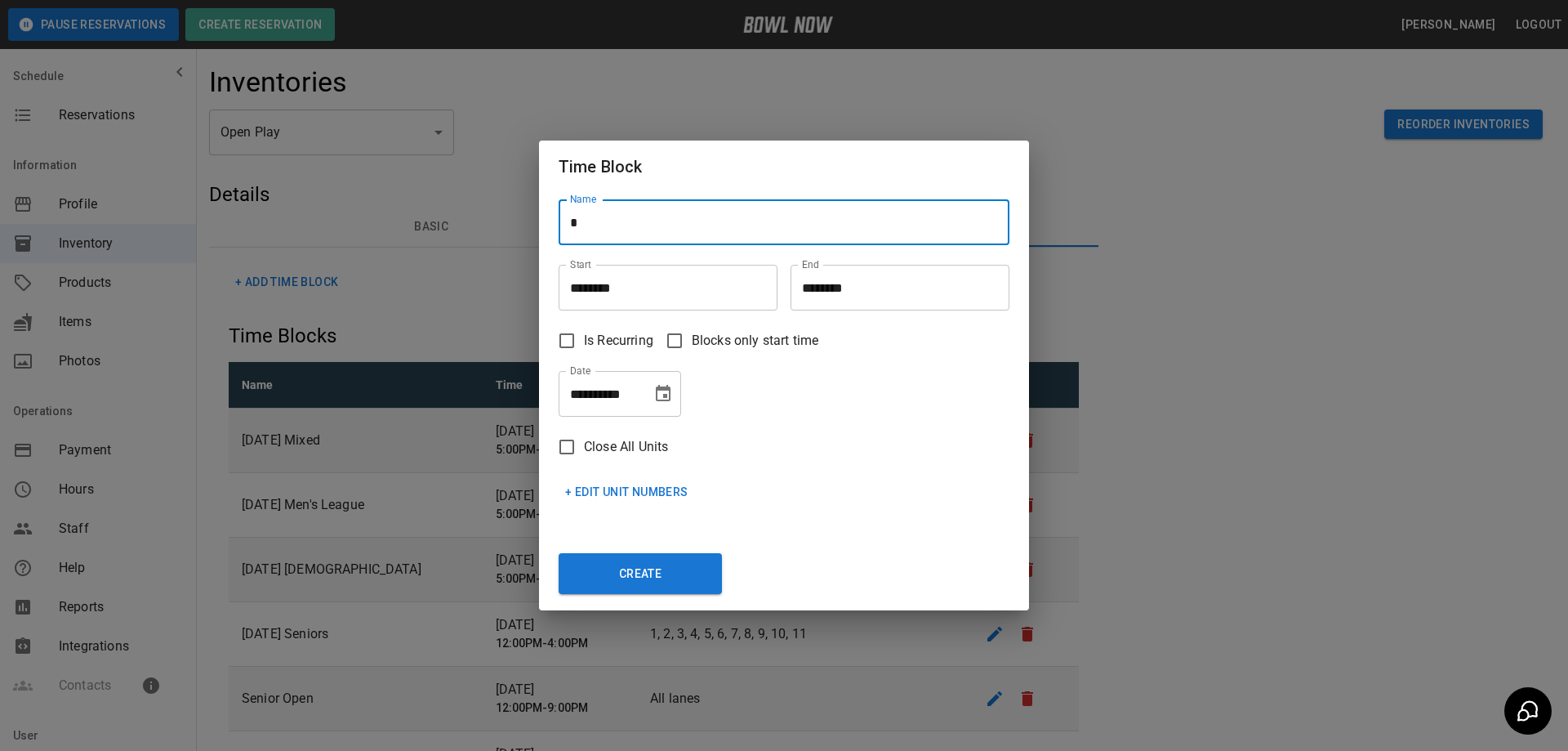
type input "**********"
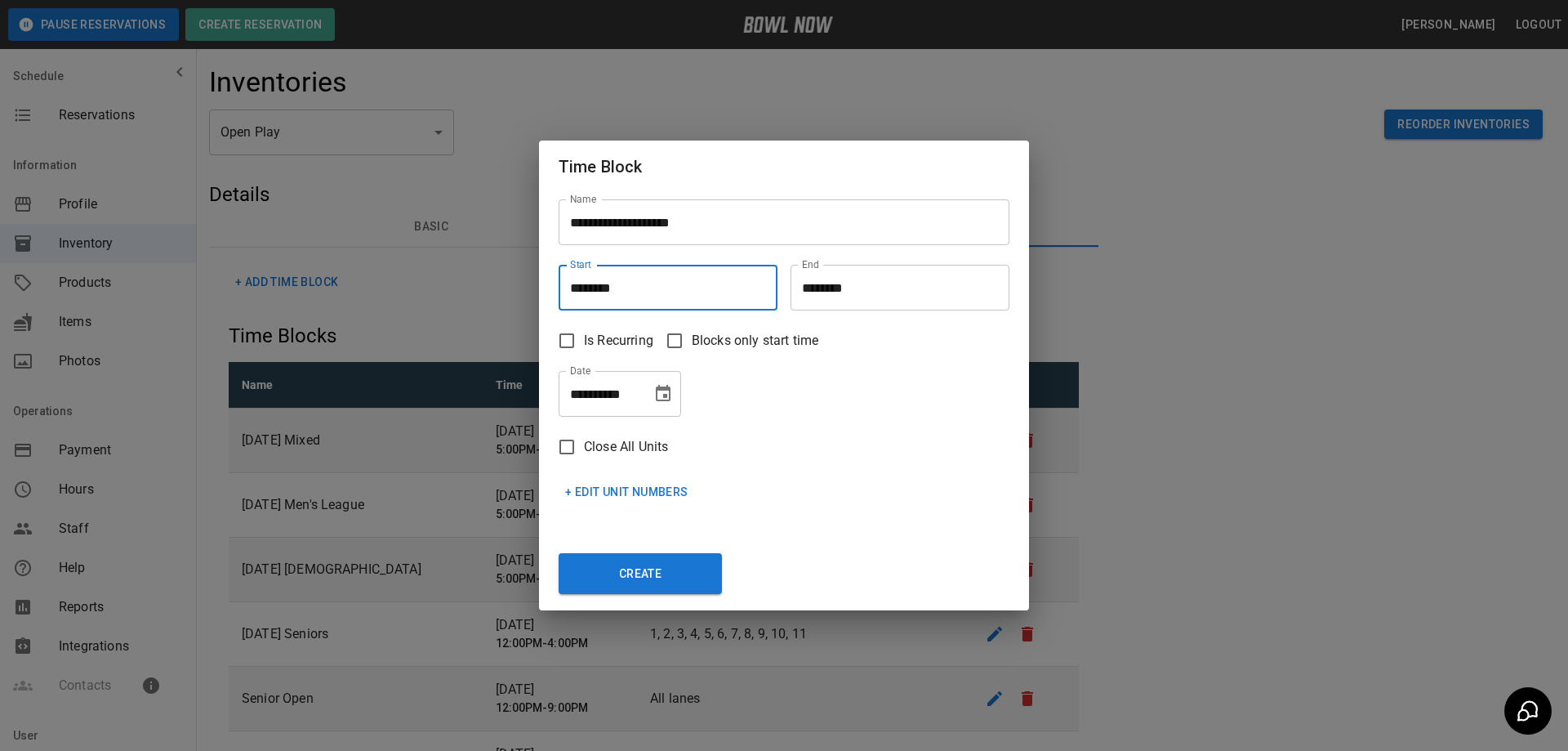
click at [622, 291] on input "********" at bounding box center [663, 286] width 208 height 45
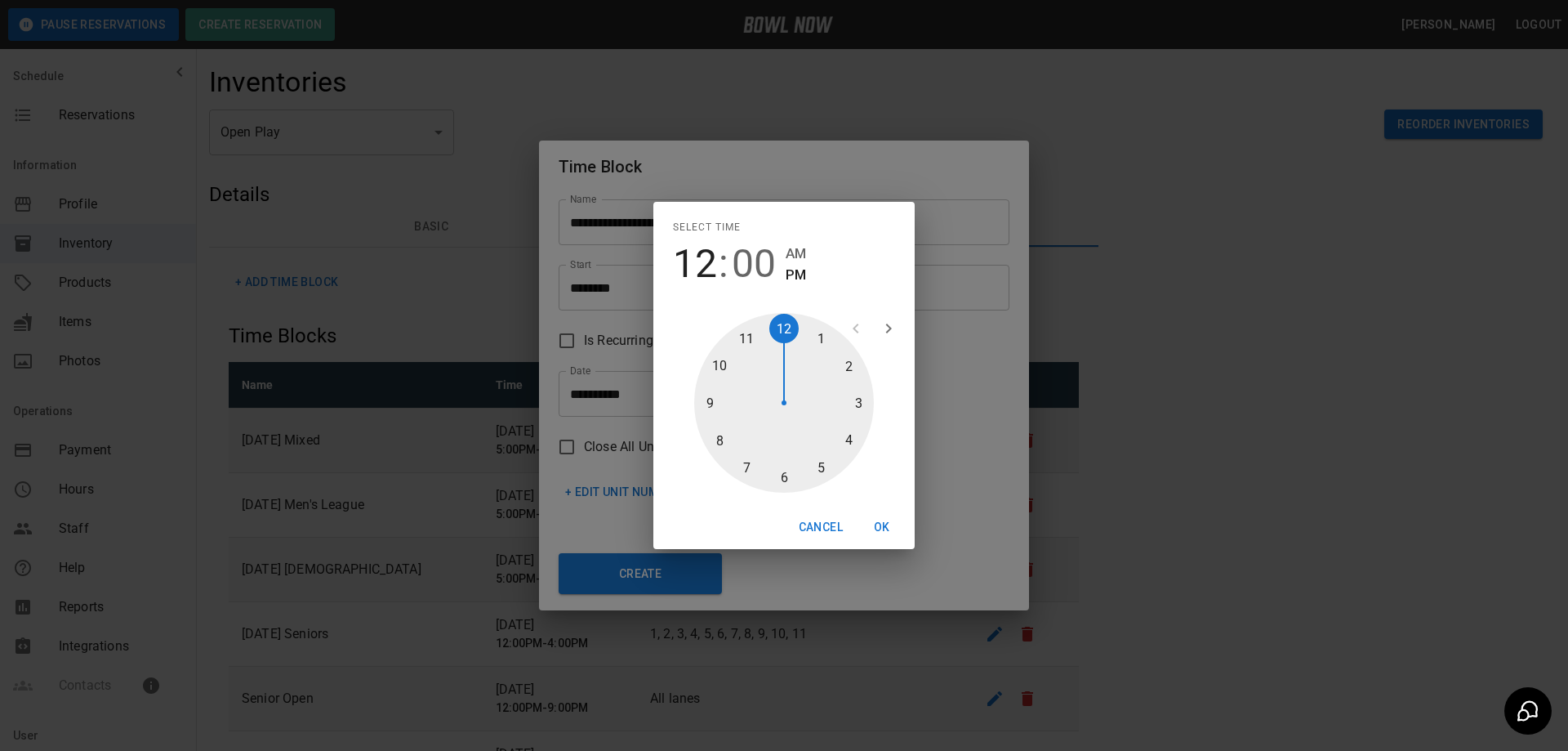
click at [860, 410] on div at bounding box center [784, 402] width 180 height 180
type input "********"
click at [778, 328] on div at bounding box center [784, 402] width 180 height 180
click at [784, 331] on div at bounding box center [784, 402] width 180 height 180
click at [874, 519] on button "OK" at bounding box center [881, 527] width 52 height 31
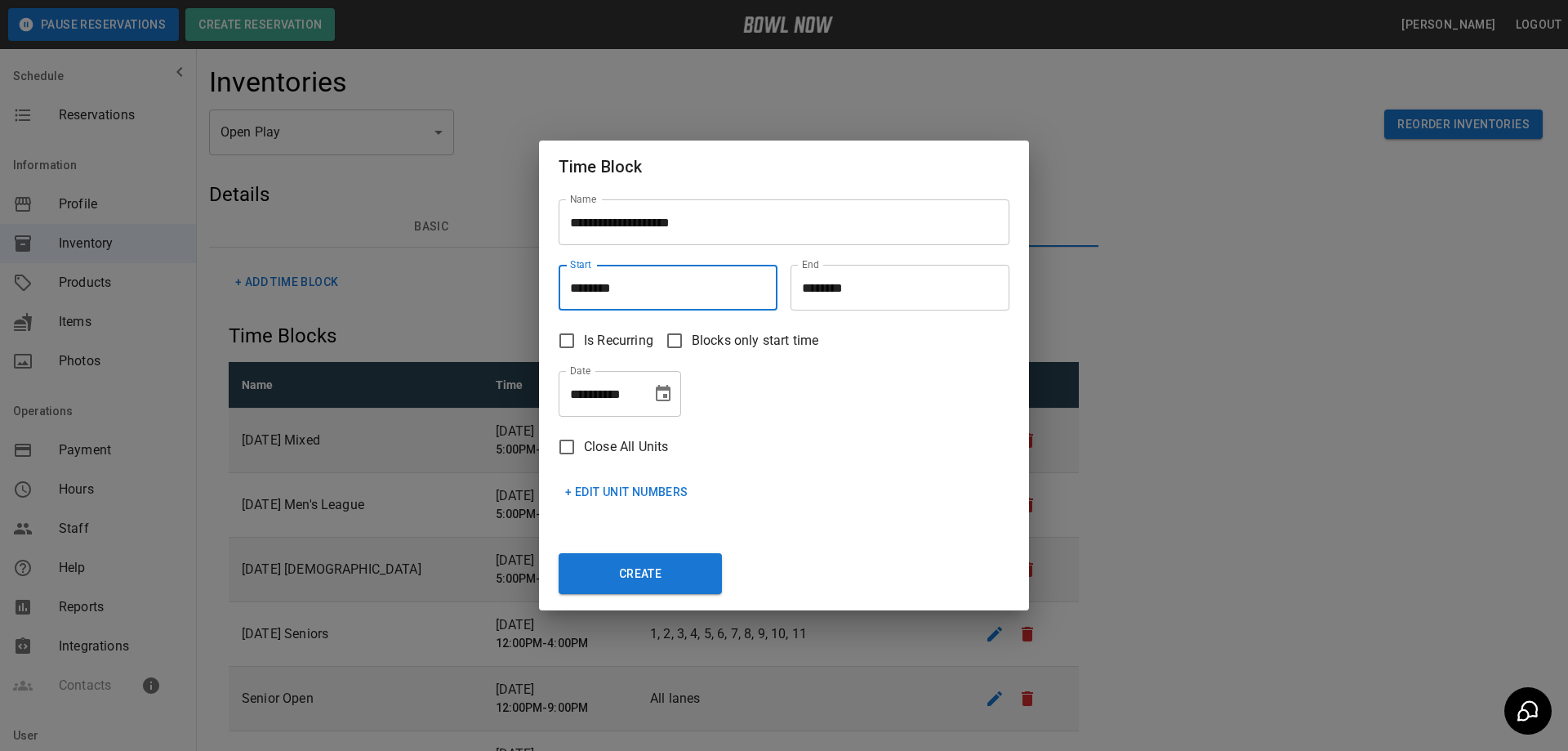
click at [867, 298] on input "********" at bounding box center [894, 286] width 208 height 45
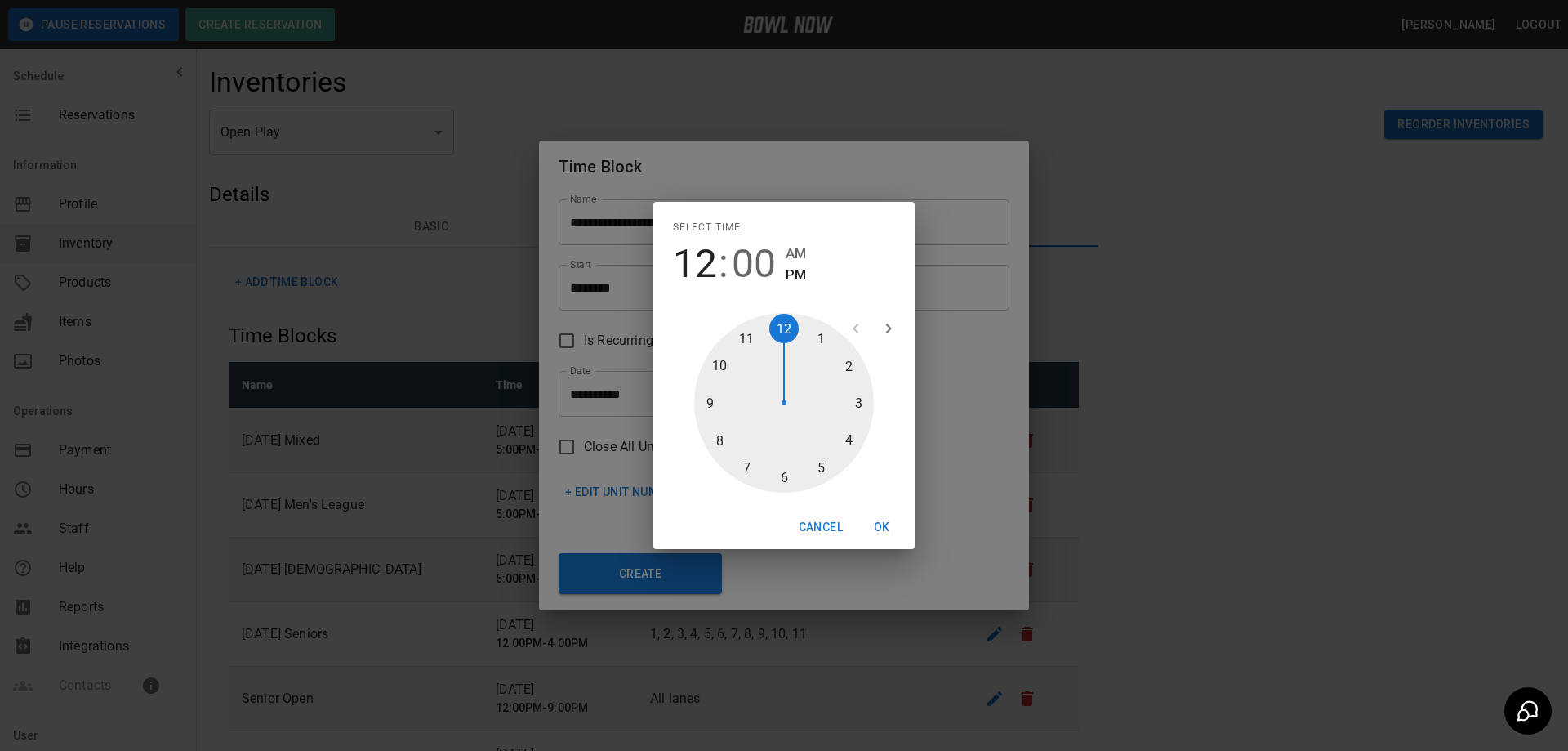
click at [848, 442] on div at bounding box center [784, 402] width 180 height 180
click at [783, 480] on div at bounding box center [784, 402] width 180 height 180
type input "********"
click at [882, 528] on button "OK" at bounding box center [881, 527] width 52 height 31
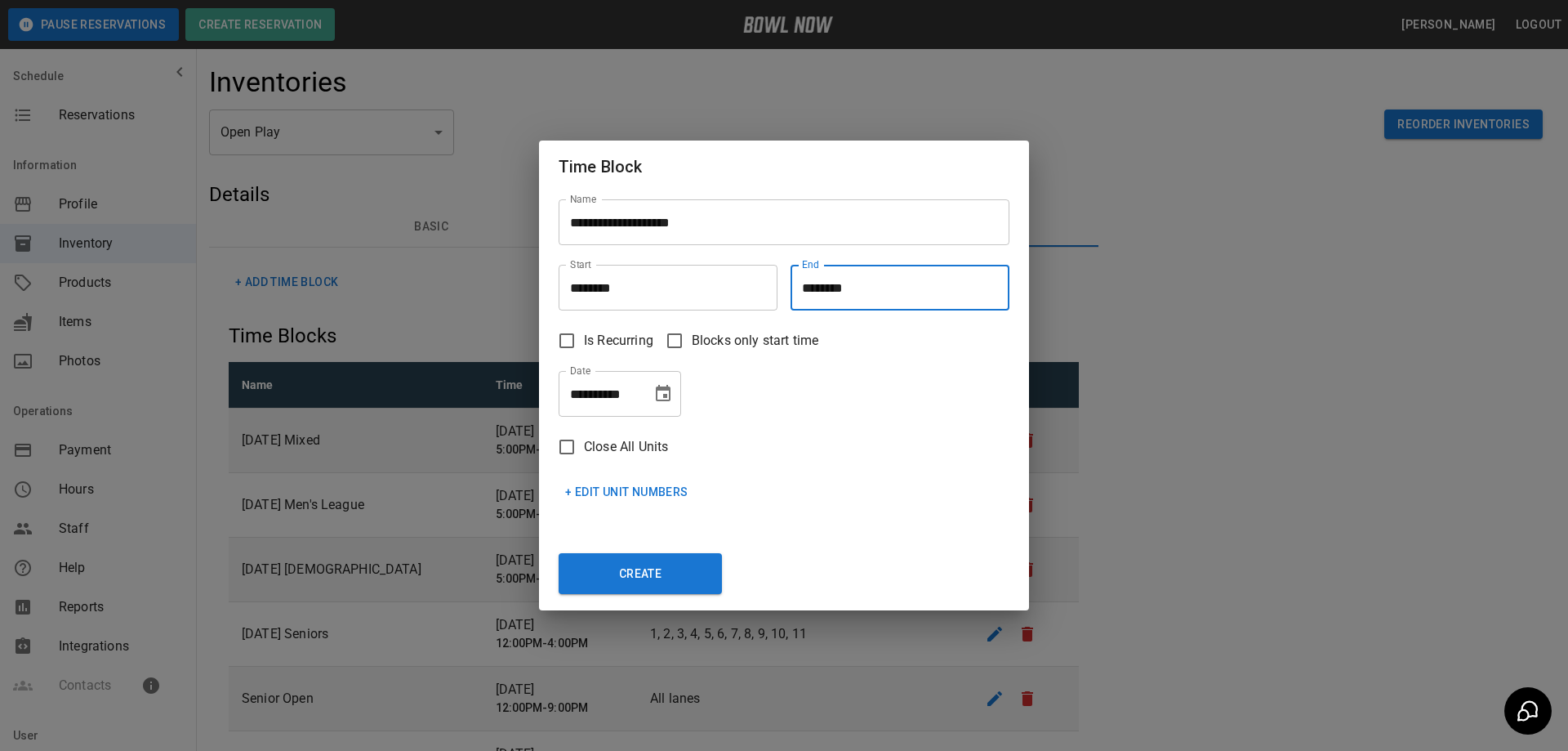
click at [662, 396] on icon "Choose date, selected date is Sep 22, 2025" at bounding box center [663, 393] width 19 height 19
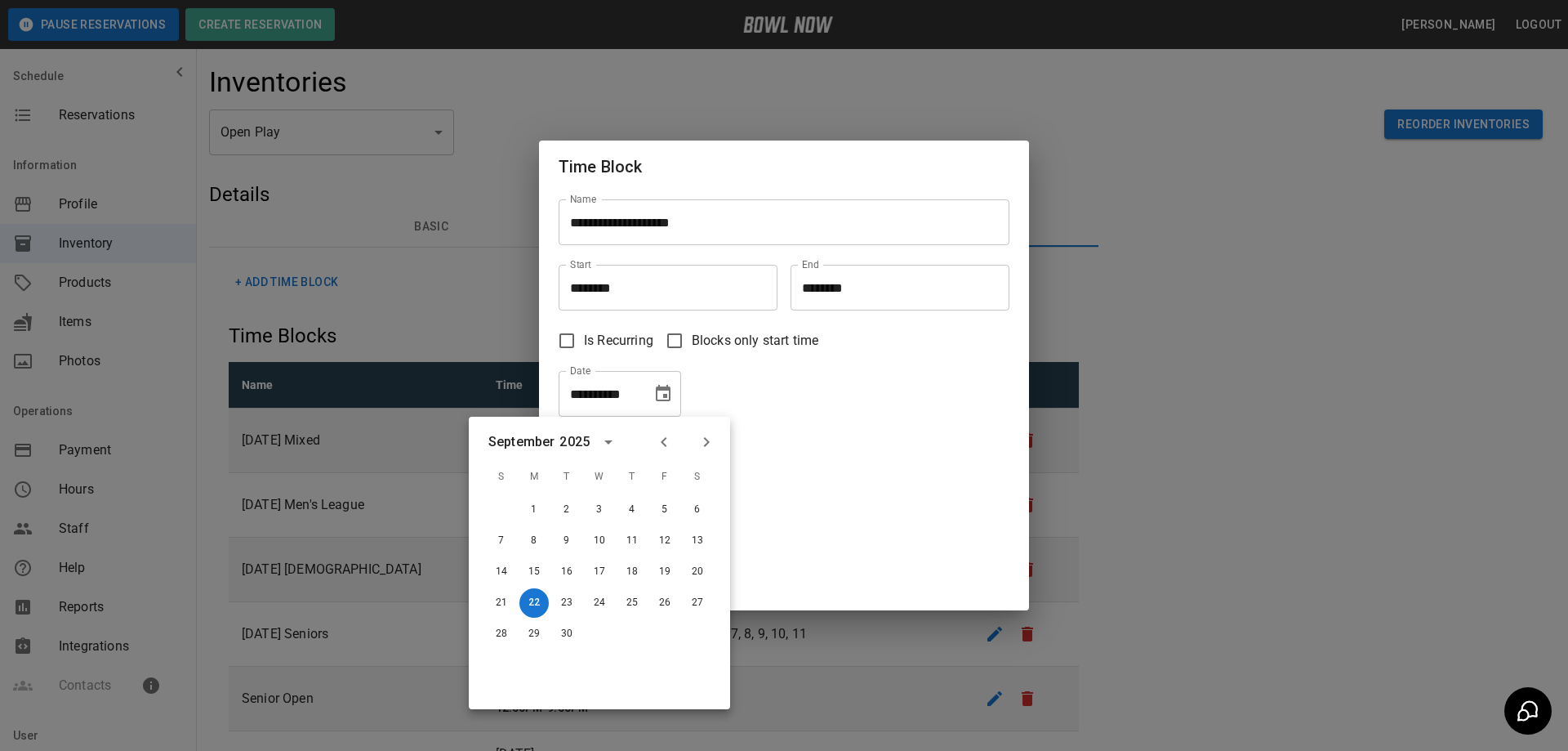
click at [704, 450] on icon "Next month" at bounding box center [706, 441] width 19 height 19
click at [566, 538] on button "7" at bounding box center [567, 541] width 30 height 30
type input "**********"
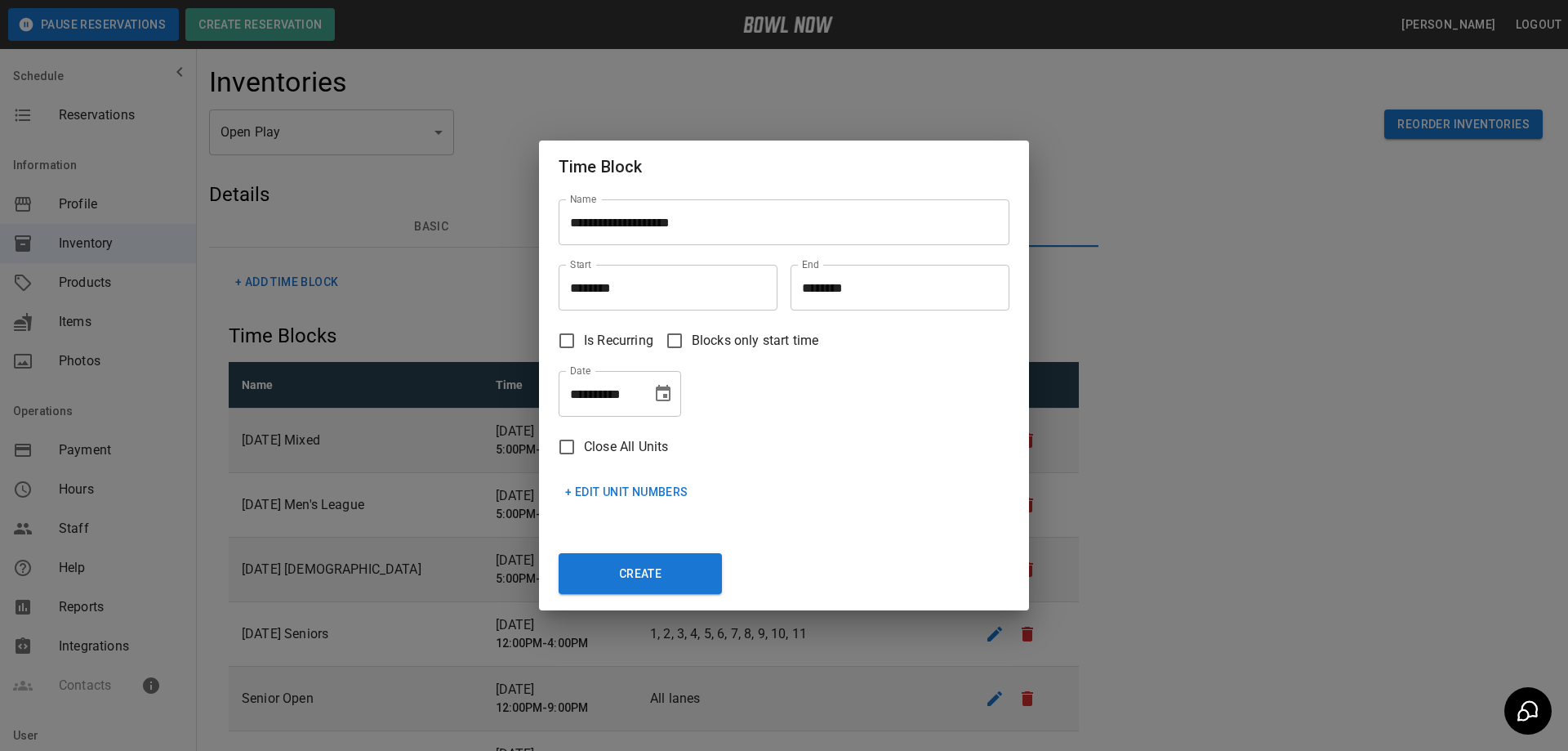
click at [588, 488] on button "+ Edit Unit Numbers" at bounding box center [626, 492] width 136 height 31
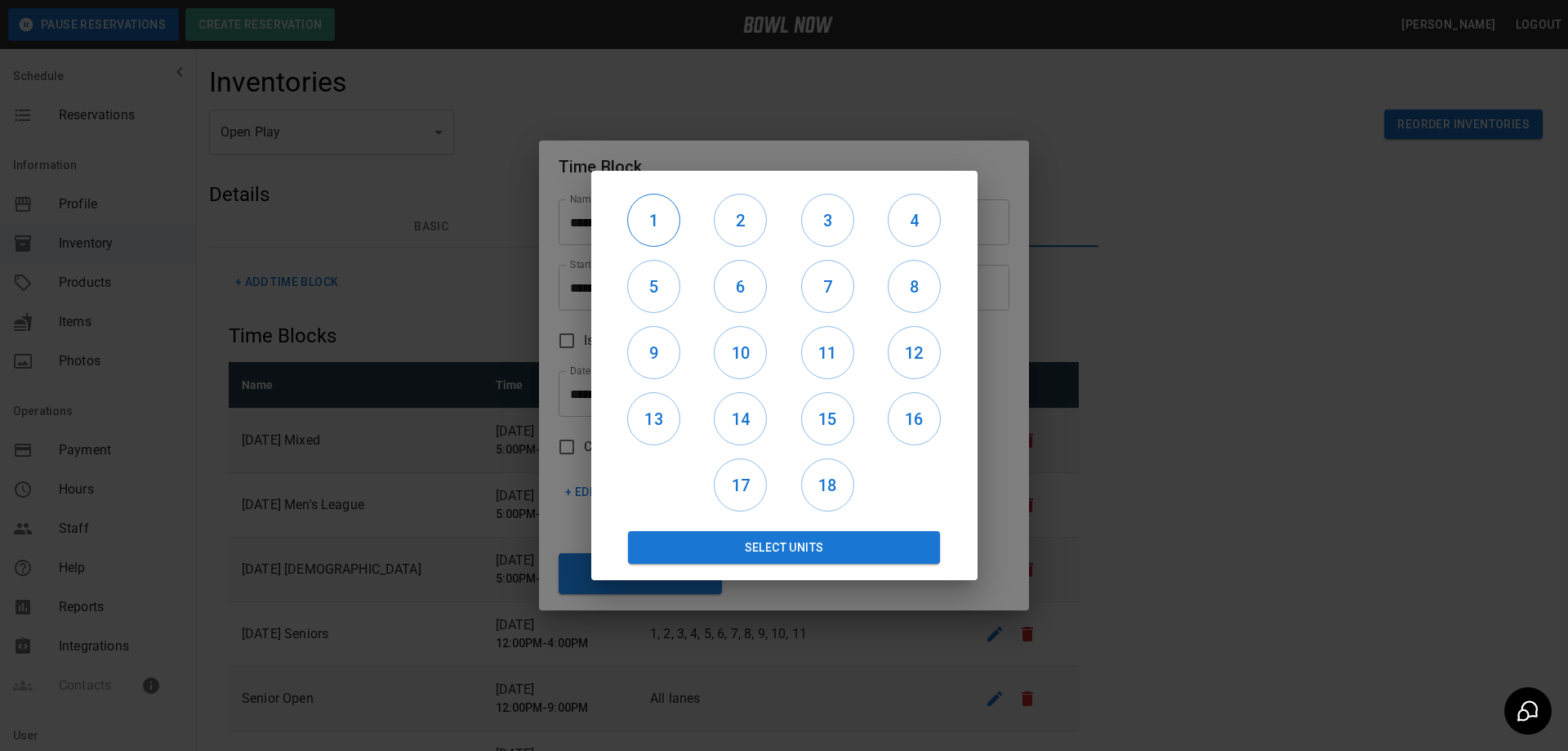
click at [670, 221] on h6 "1" at bounding box center [654, 221] width 52 height 26
click at [757, 213] on h6 "2" at bounding box center [740, 221] width 52 height 26
click at [828, 219] on h6 "3" at bounding box center [828, 221] width 52 height 26
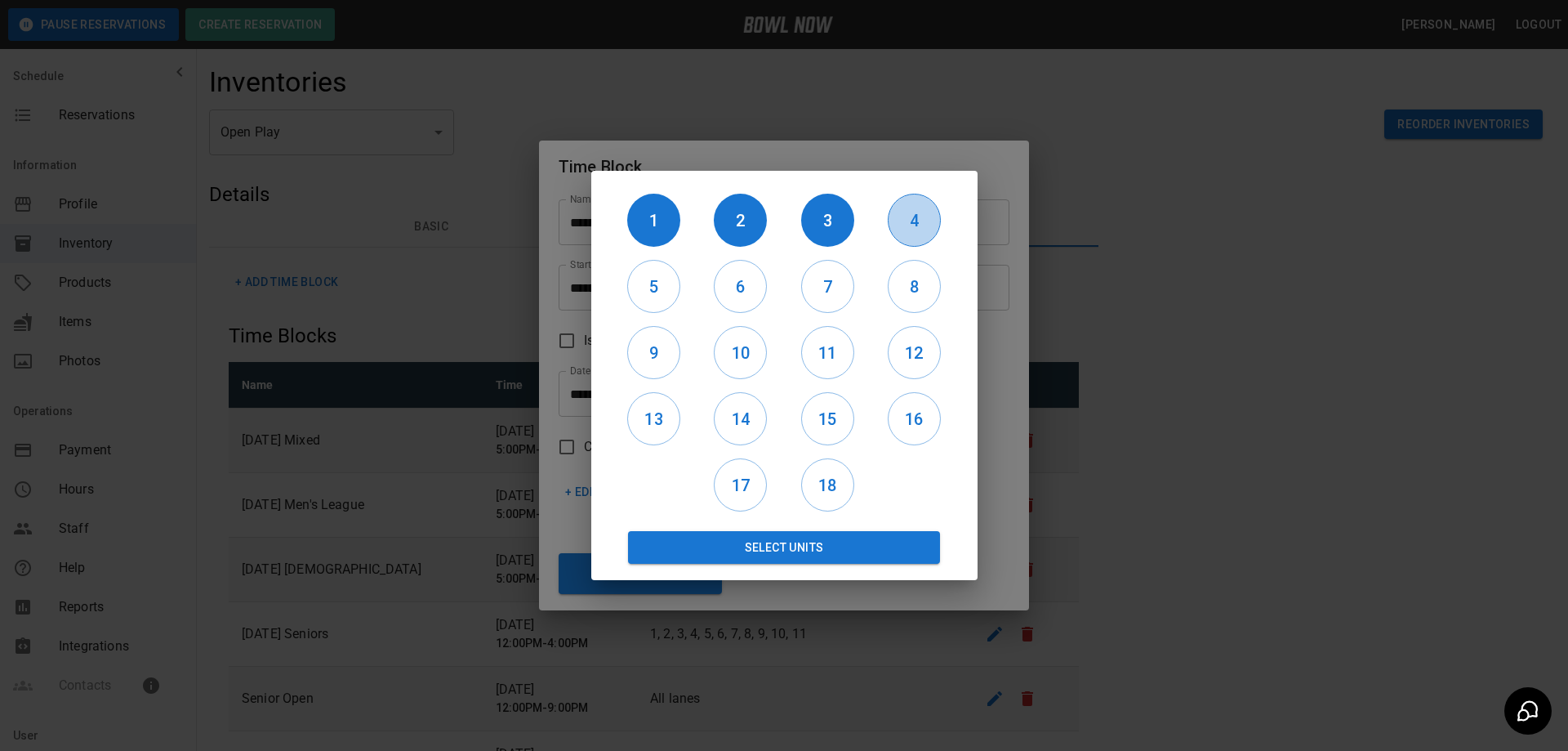
click at [917, 216] on h6 "4" at bounding box center [915, 221] width 52 height 26
click at [635, 301] on button "5" at bounding box center [653, 286] width 53 height 53
click at [740, 284] on h6 "6" at bounding box center [740, 286] width 52 height 26
click at [811, 282] on h6 "7" at bounding box center [828, 286] width 52 height 26
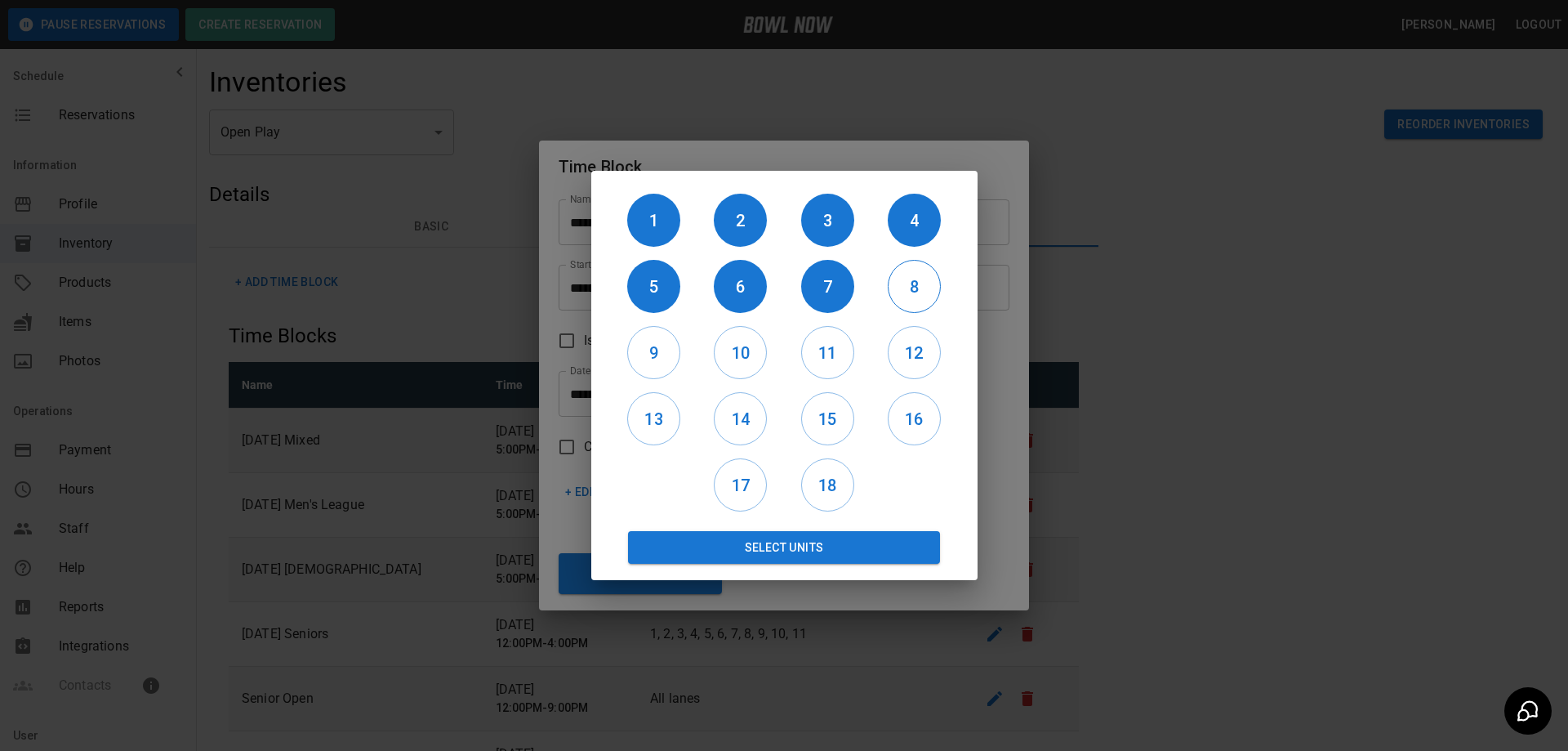
click at [905, 284] on h6 "8" at bounding box center [915, 286] width 52 height 26
click at [656, 356] on h6 "9" at bounding box center [654, 353] width 52 height 26
click at [726, 350] on h6 "10" at bounding box center [740, 353] width 52 height 26
click at [827, 352] on h6 "11" at bounding box center [828, 353] width 52 height 26
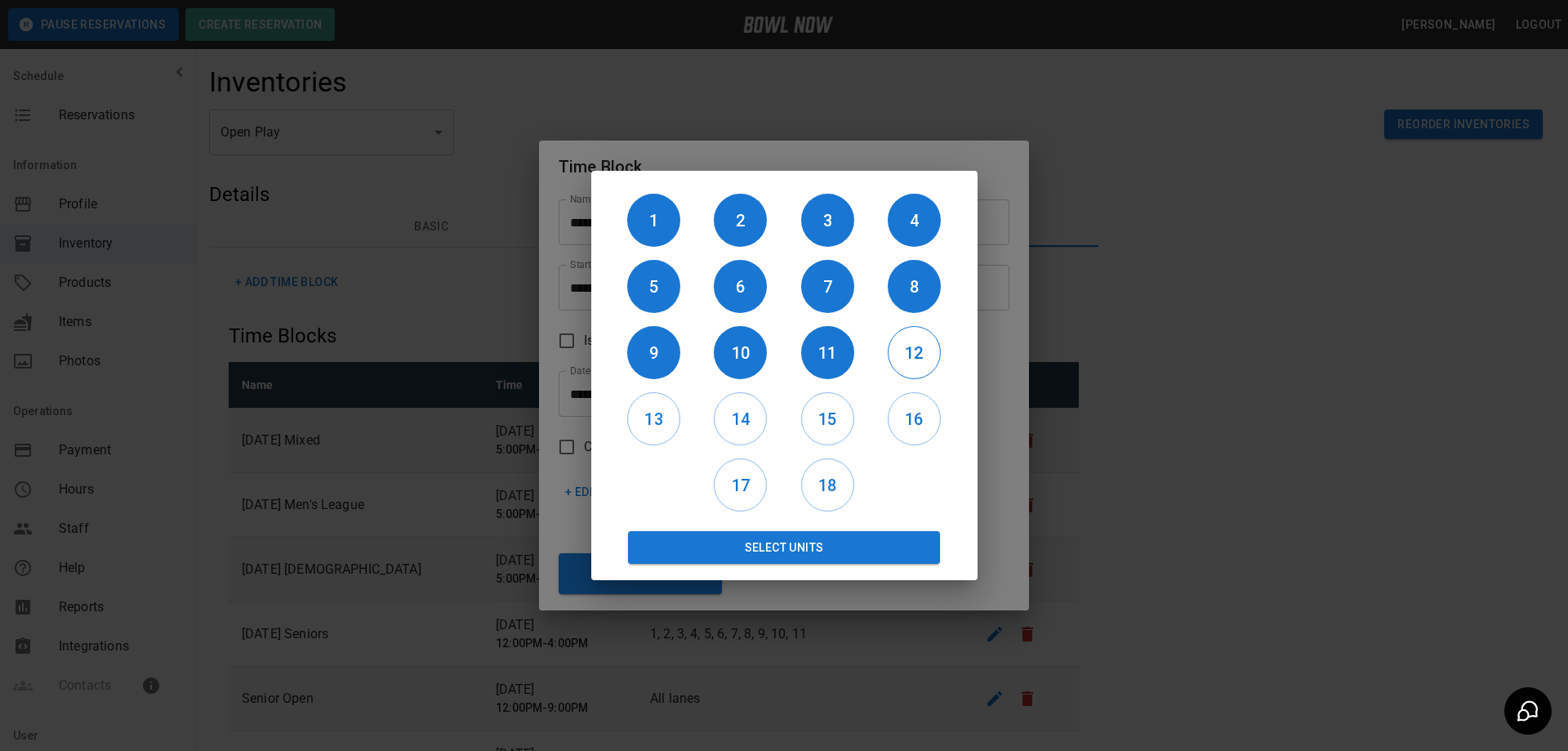
click at [912, 352] on h6 "12" at bounding box center [915, 353] width 52 height 26
click at [816, 537] on button "Select Units" at bounding box center [784, 547] width 312 height 32
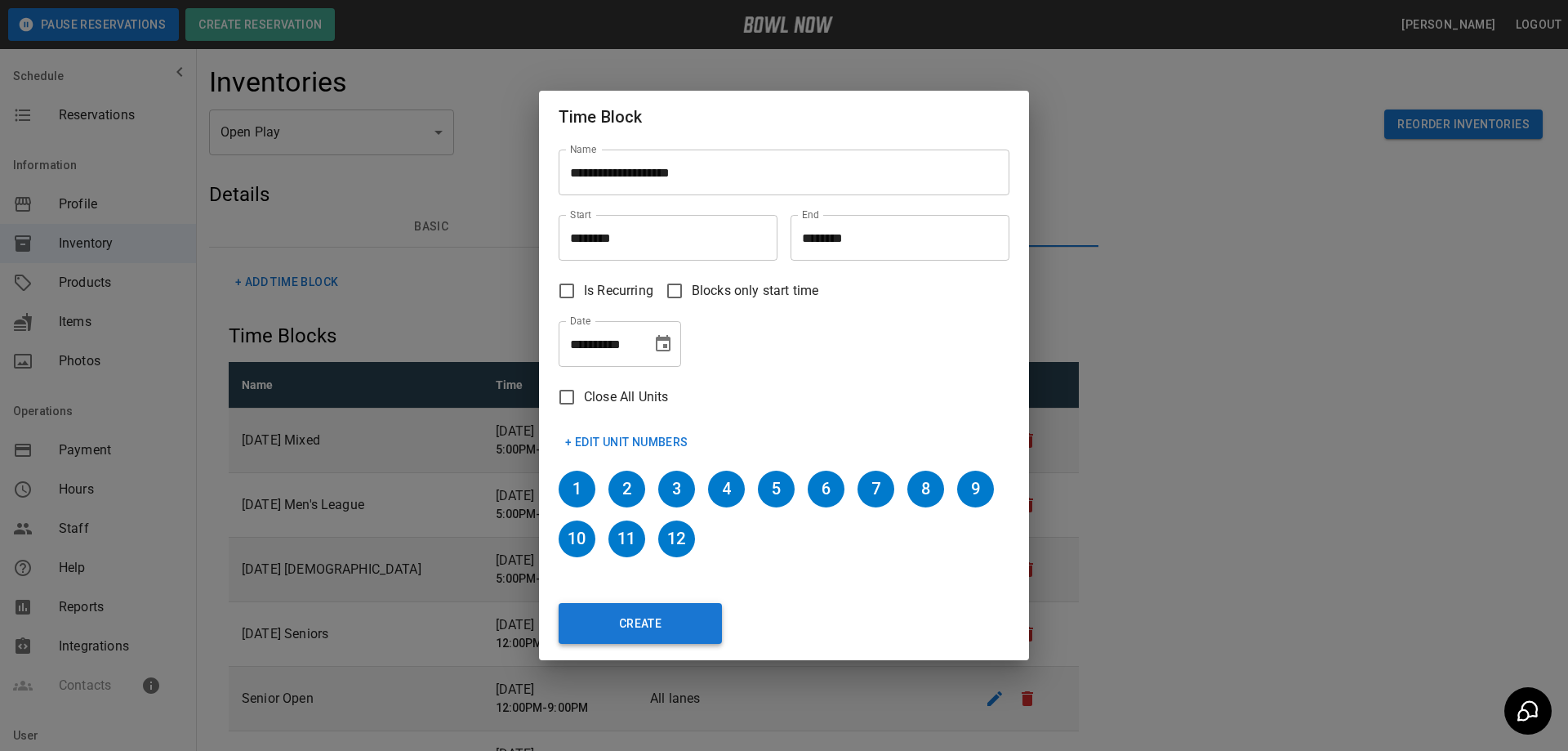
click at [668, 631] on button "Create" at bounding box center [640, 623] width 163 height 41
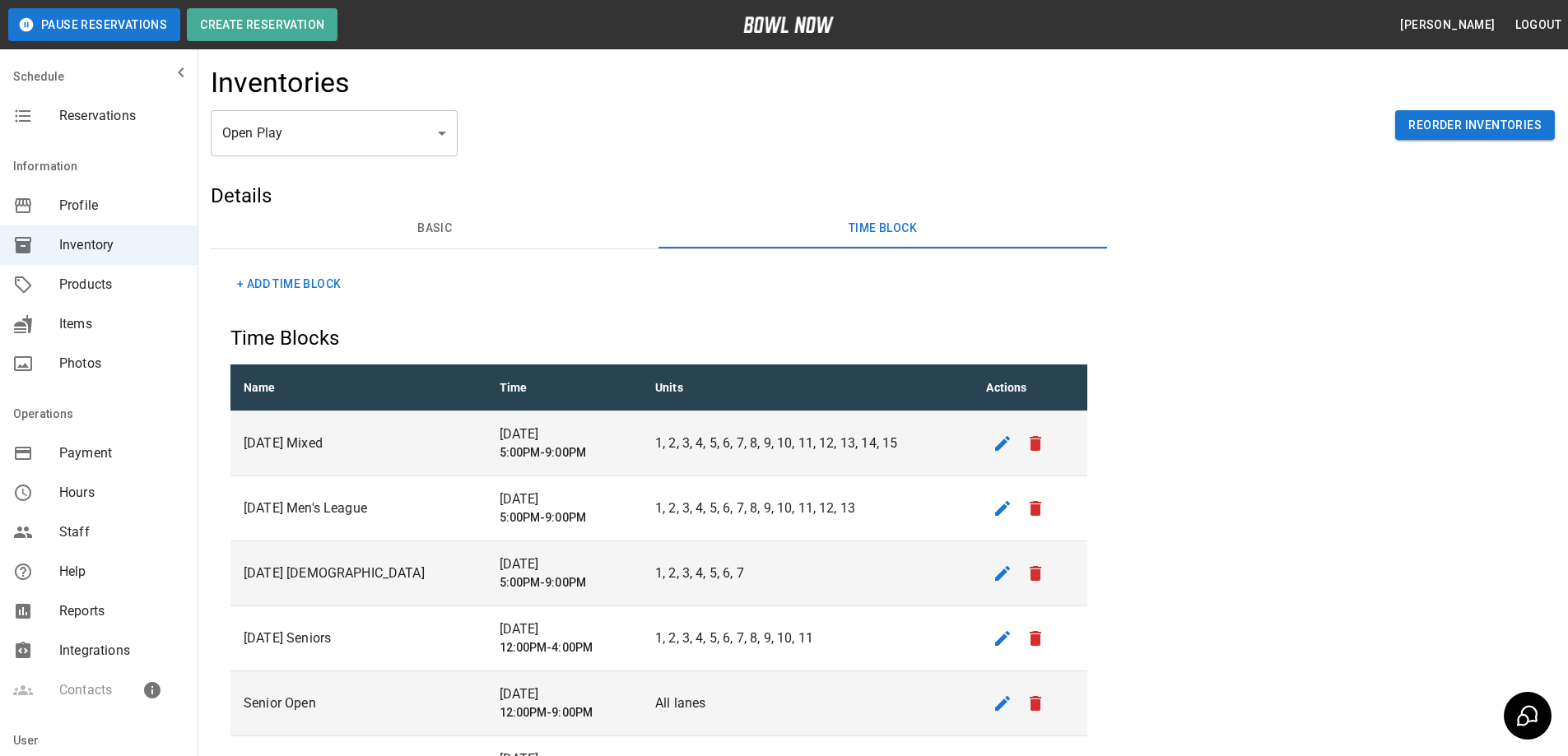
click at [277, 291] on button "+ Add Time Block" at bounding box center [289, 284] width 117 height 31
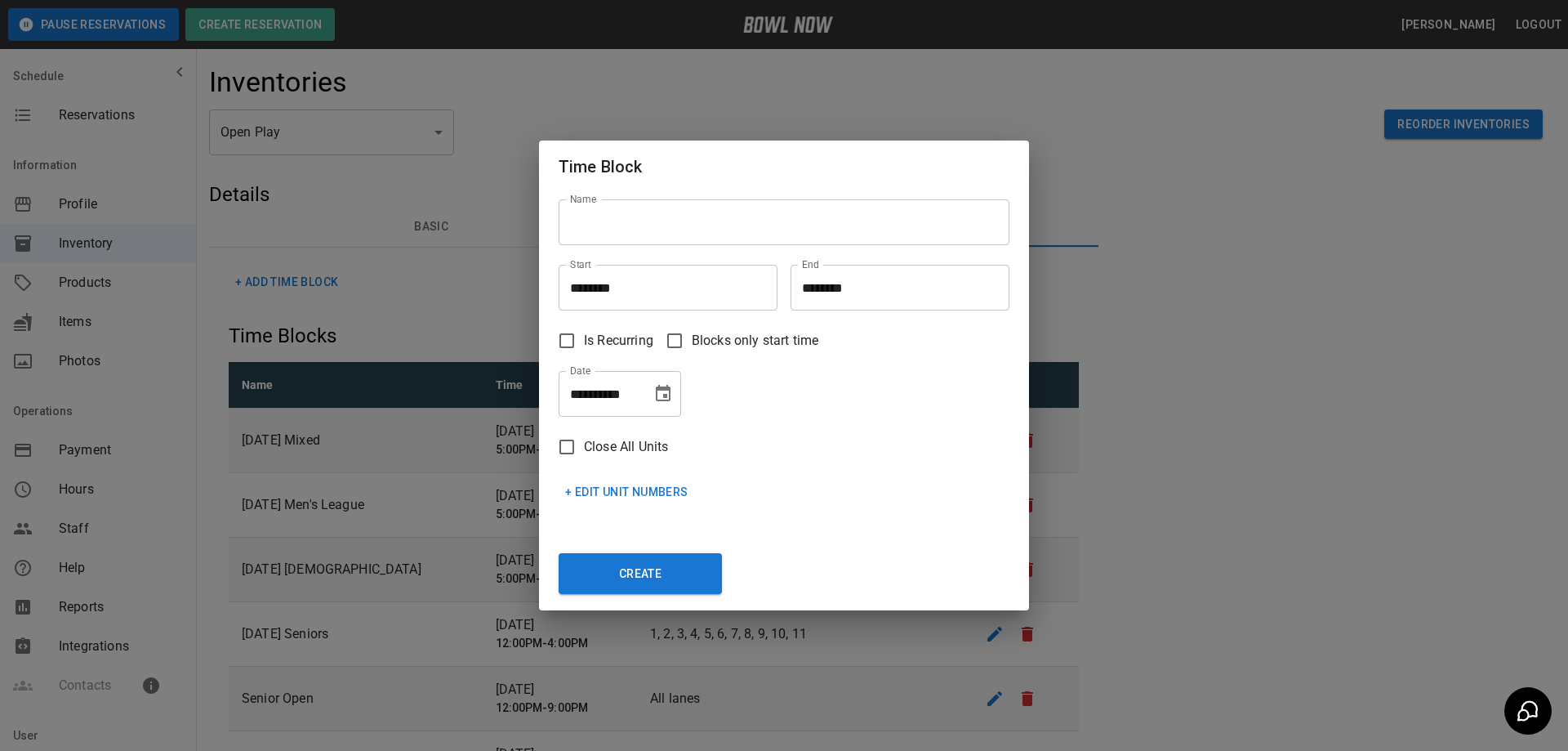
click at [667, 222] on input "Name" at bounding box center [784, 222] width 450 height 45
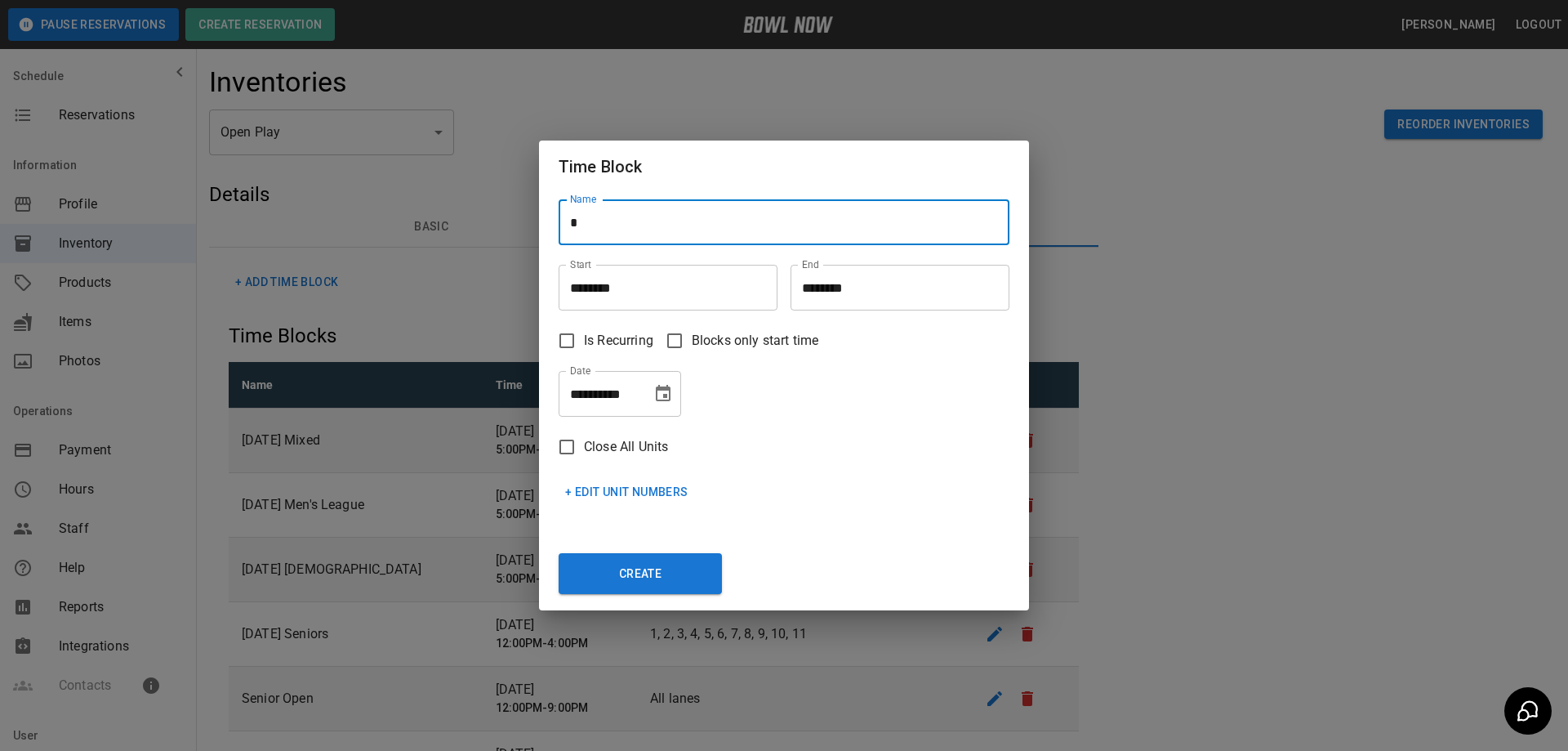
type input "**********"
click at [643, 299] on input "********" at bounding box center [663, 286] width 208 height 45
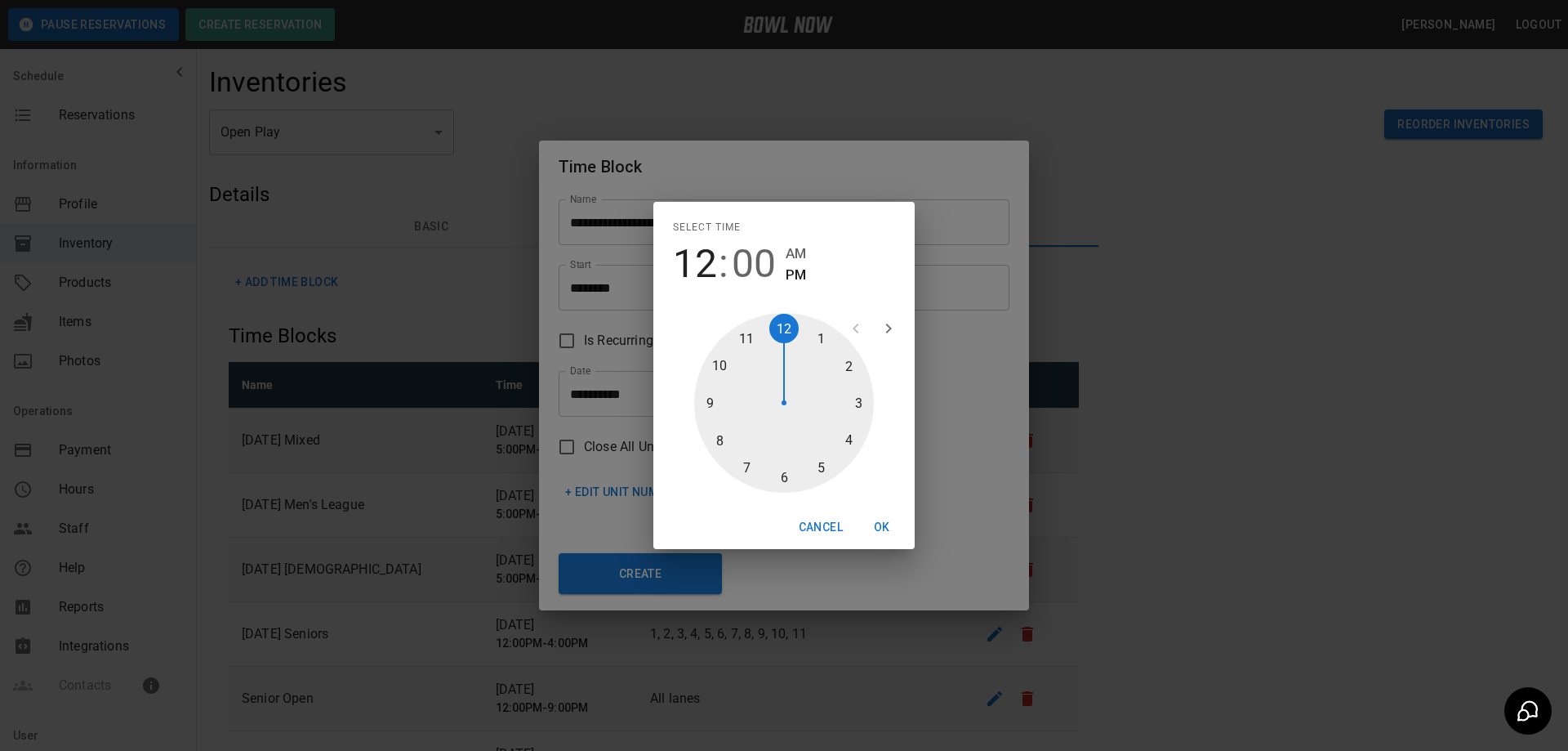
click at [862, 399] on div at bounding box center [784, 402] width 180 height 180
type input "********"
click at [879, 520] on button "OK" at bounding box center [881, 527] width 52 height 31
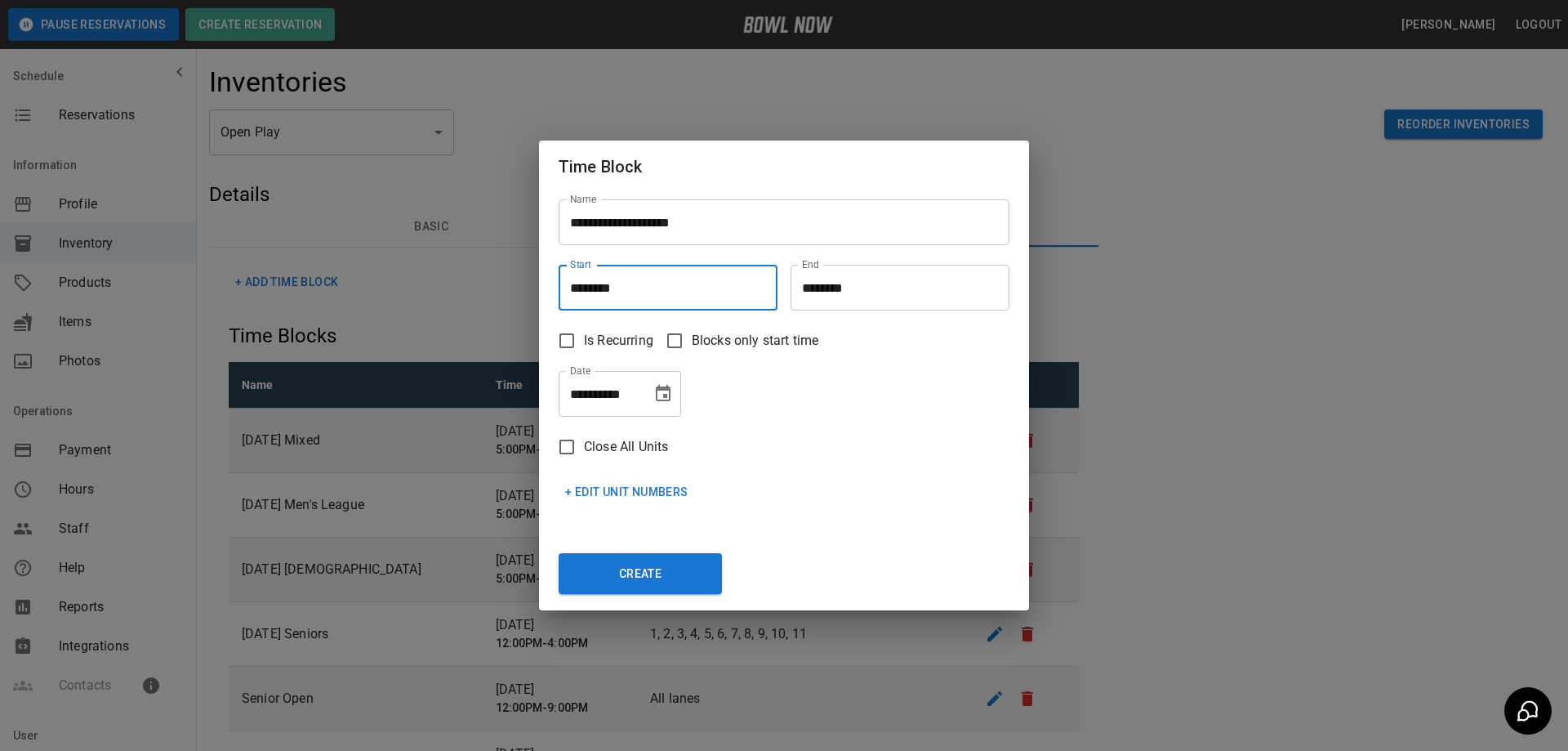
click at [863, 287] on input "********" at bounding box center [894, 286] width 208 height 45
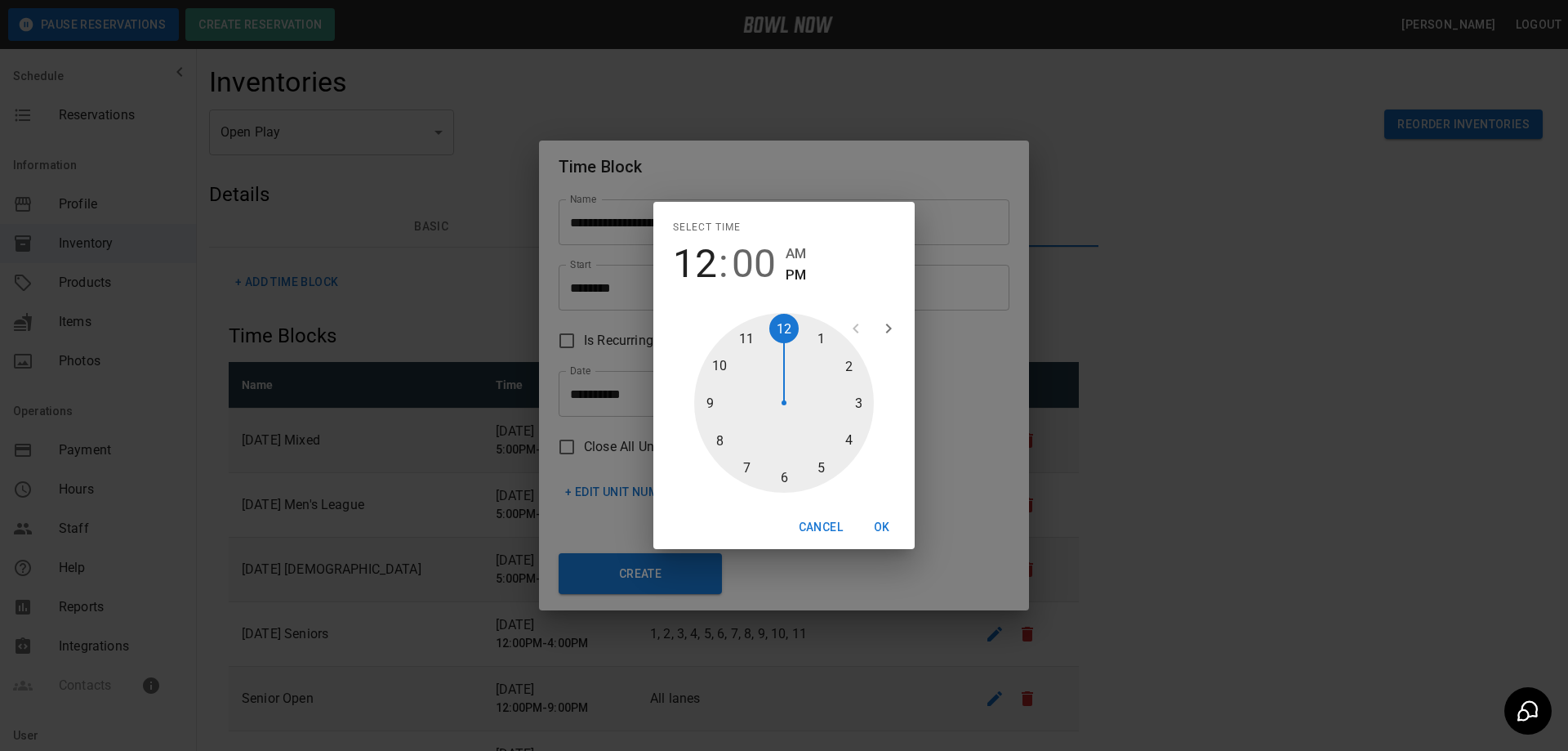
click at [843, 443] on div at bounding box center [784, 402] width 180 height 180
click at [789, 475] on div at bounding box center [784, 402] width 180 height 180
type input "********"
click at [877, 520] on button "OK" at bounding box center [881, 527] width 52 height 31
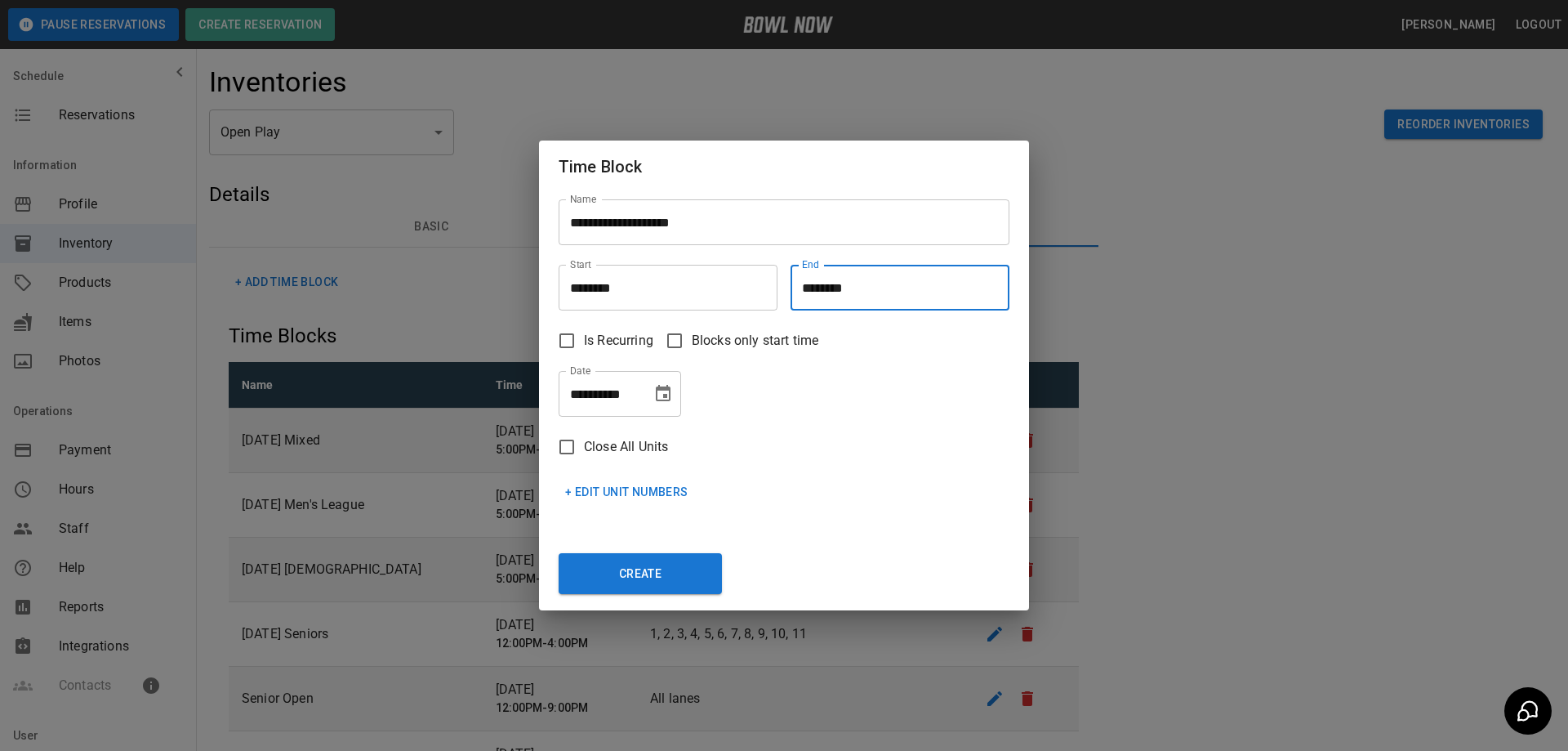
click at [663, 397] on icon "Choose date, selected date is Sep 22, 2025" at bounding box center [664, 393] width 15 height 17
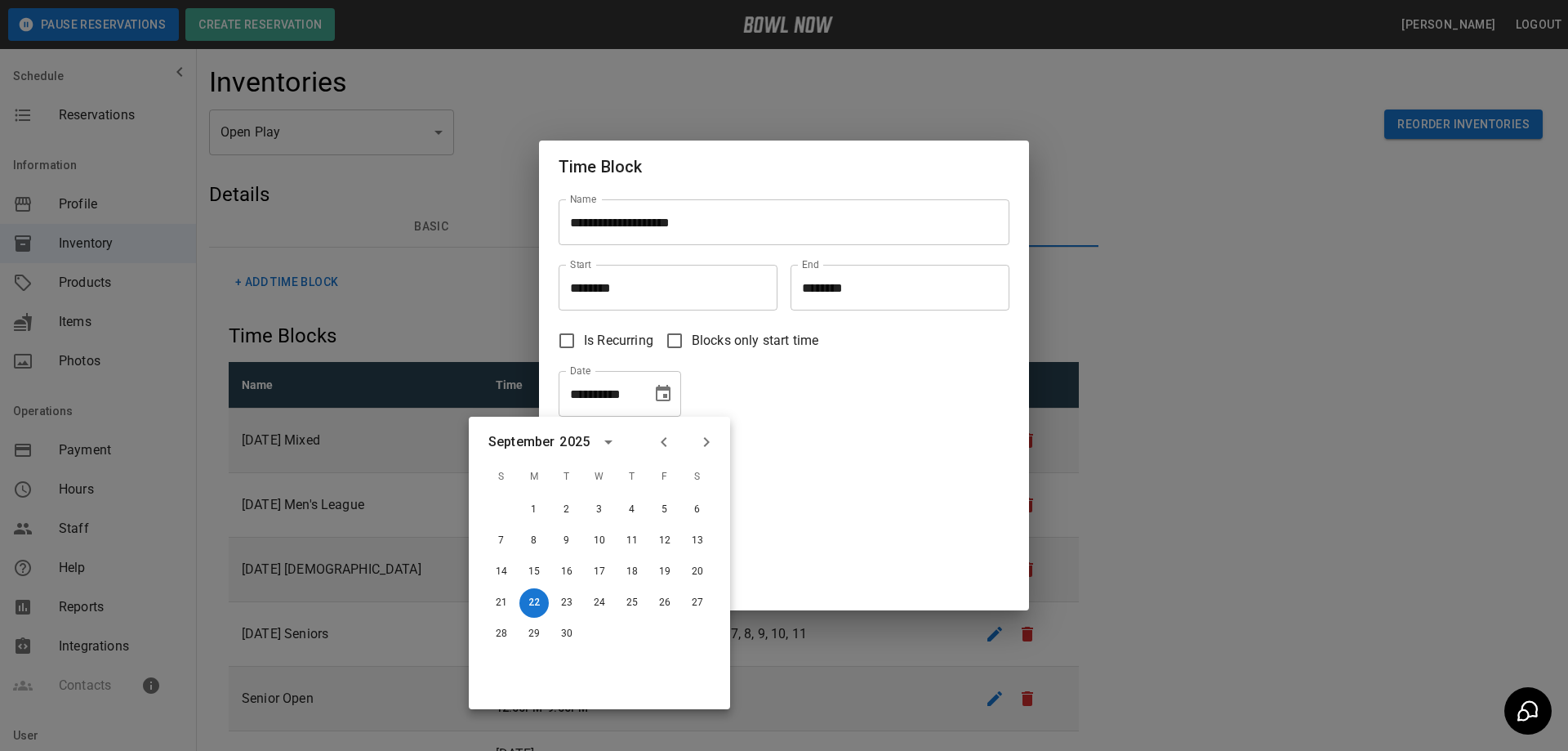
click at [705, 444] on icon "Next month" at bounding box center [707, 441] width 6 height 10
click at [566, 571] on button "14" at bounding box center [567, 572] width 30 height 30
type input "**********"
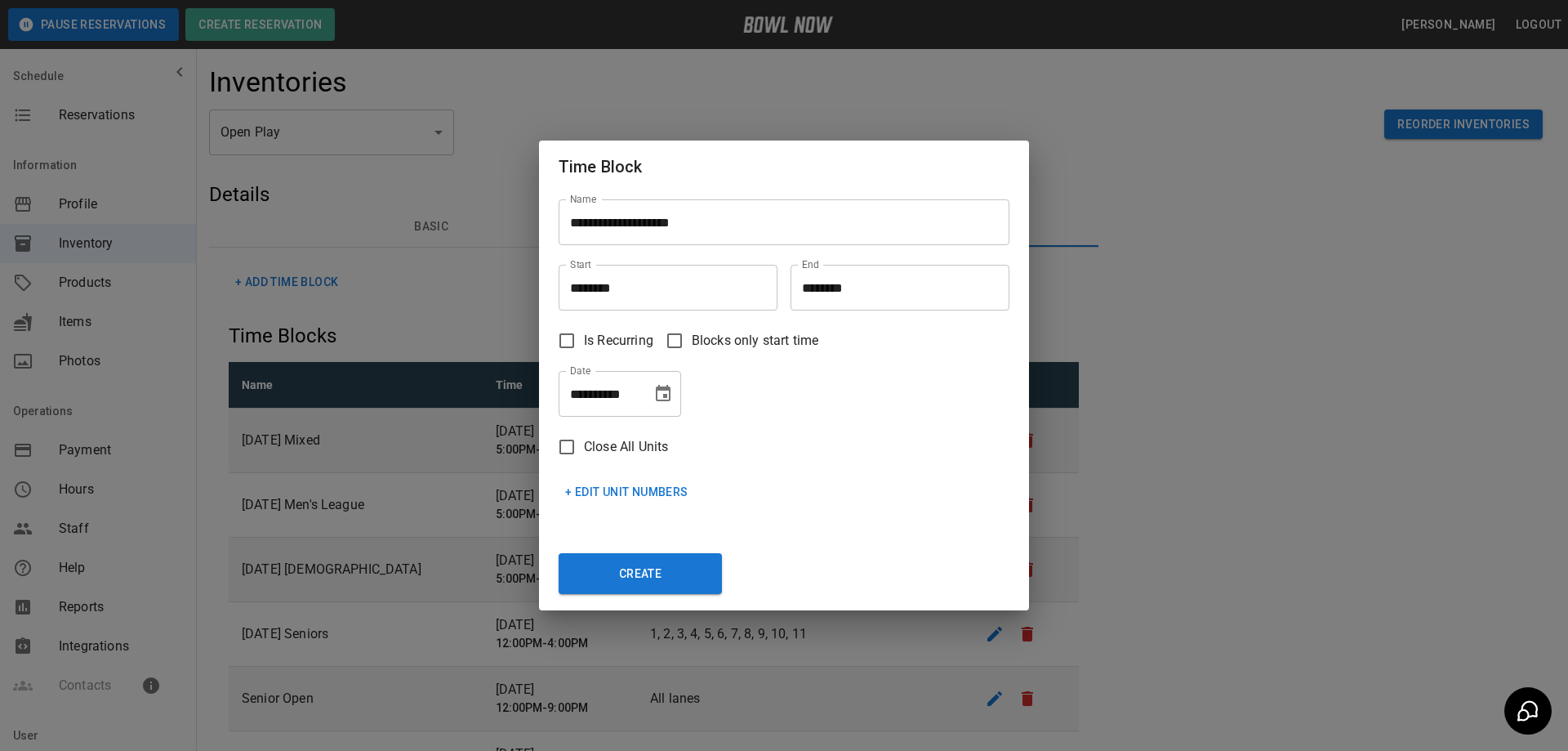
click at [601, 496] on button "+ Edit Unit Numbers" at bounding box center [626, 492] width 136 height 31
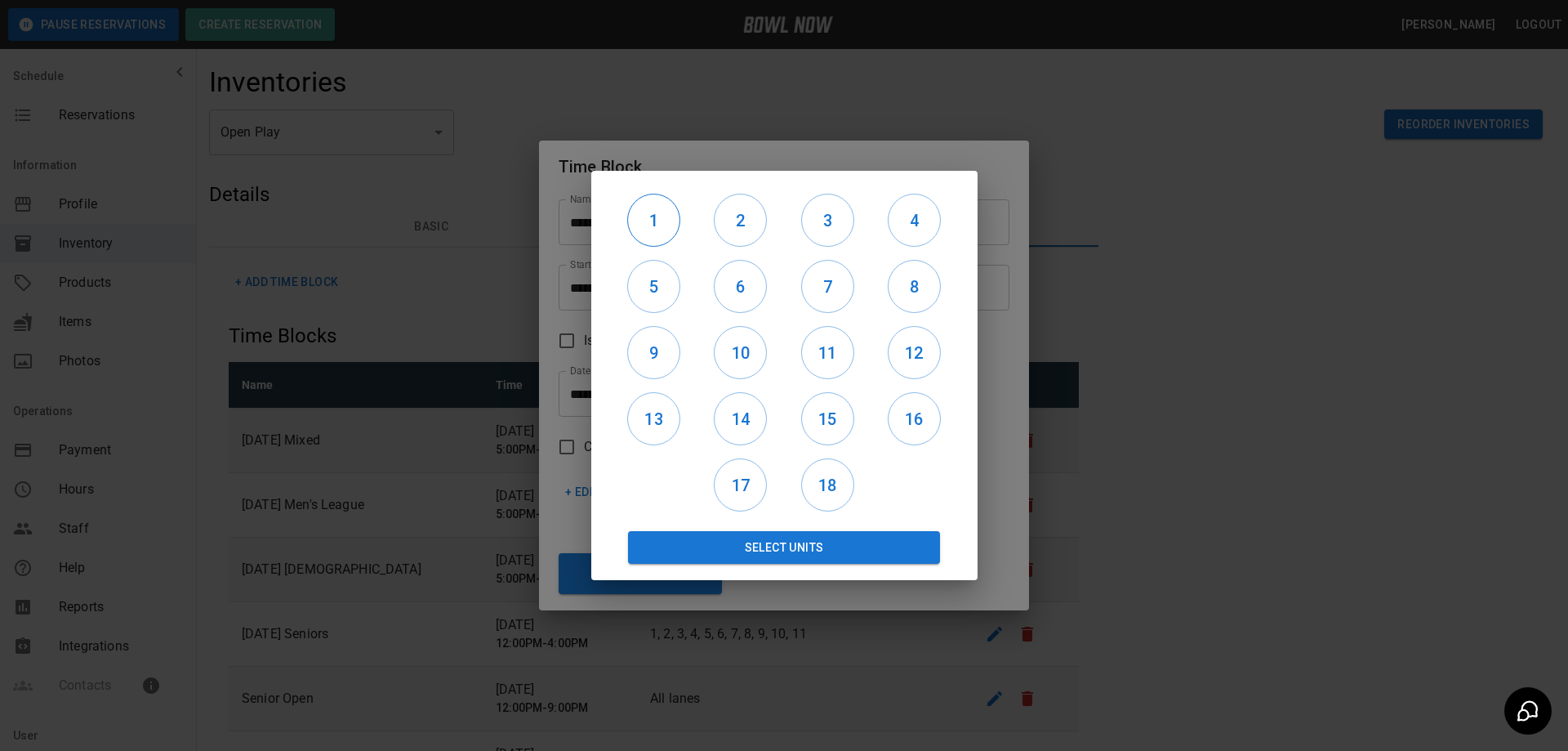
click at [642, 217] on h6 "1" at bounding box center [654, 221] width 52 height 26
click at [729, 216] on h6 "2" at bounding box center [740, 221] width 52 height 26
click at [826, 218] on h6 "3" at bounding box center [828, 221] width 52 height 26
click at [904, 217] on h6 "4" at bounding box center [915, 221] width 52 height 26
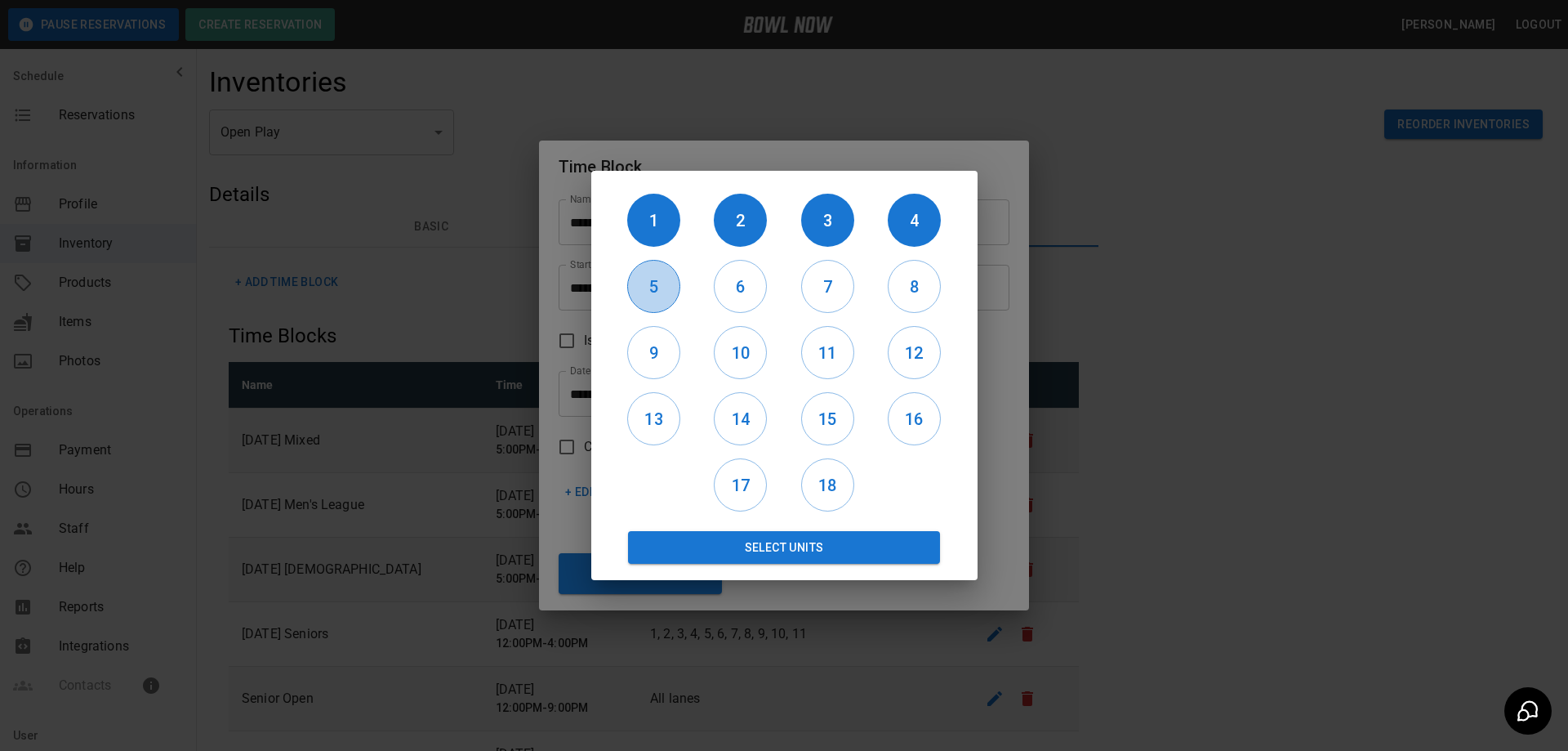
click at [653, 295] on h6 "5" at bounding box center [654, 286] width 52 height 26
click at [727, 294] on h6 "6" at bounding box center [740, 286] width 52 height 26
click at [824, 286] on h6 "7" at bounding box center [828, 286] width 52 height 26
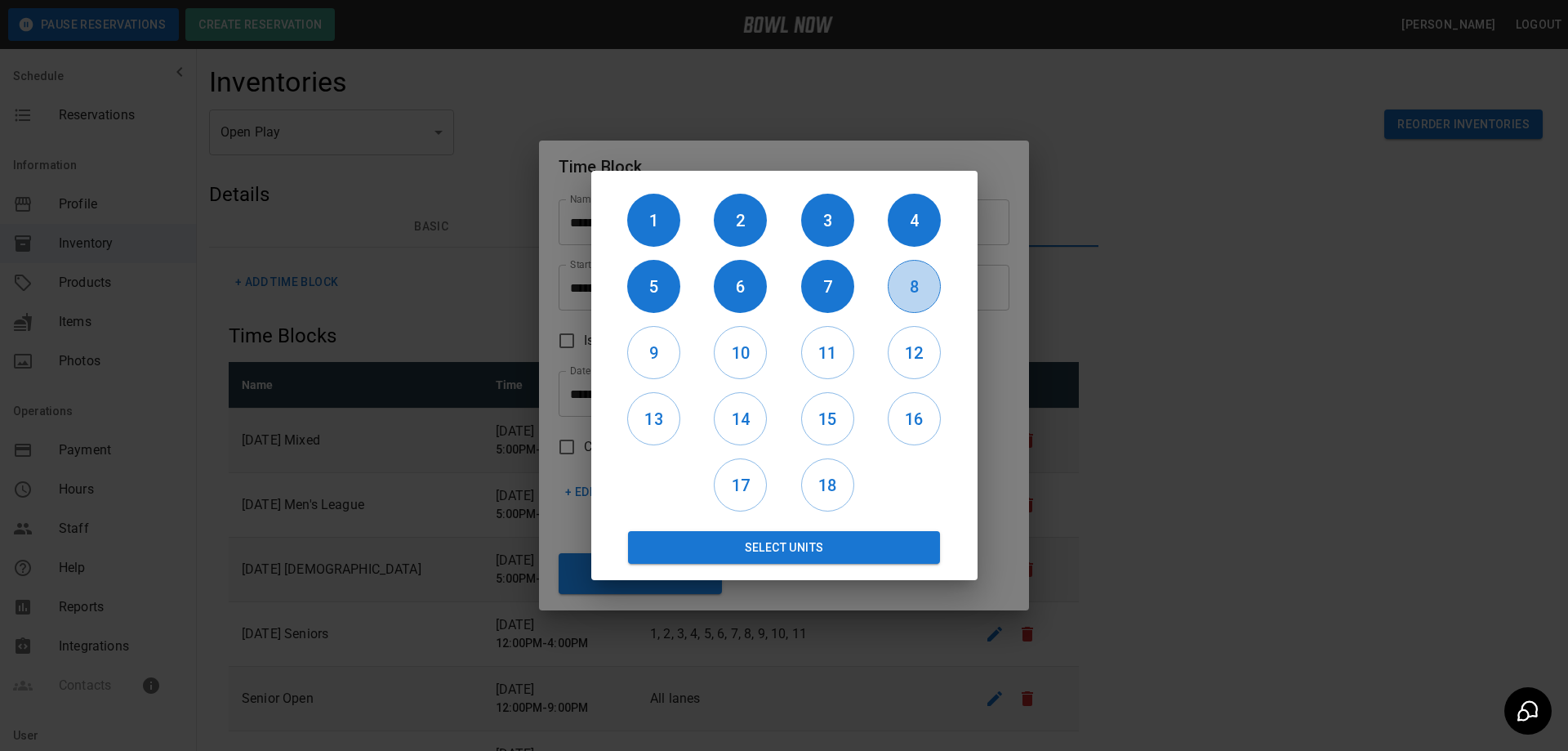
click at [908, 285] on h6 "8" at bounding box center [915, 286] width 52 height 26
click at [643, 361] on h6 "9" at bounding box center [654, 353] width 52 height 26
click at [746, 350] on h6 "10" at bounding box center [740, 353] width 52 height 26
click at [832, 352] on h6 "11" at bounding box center [828, 353] width 52 height 26
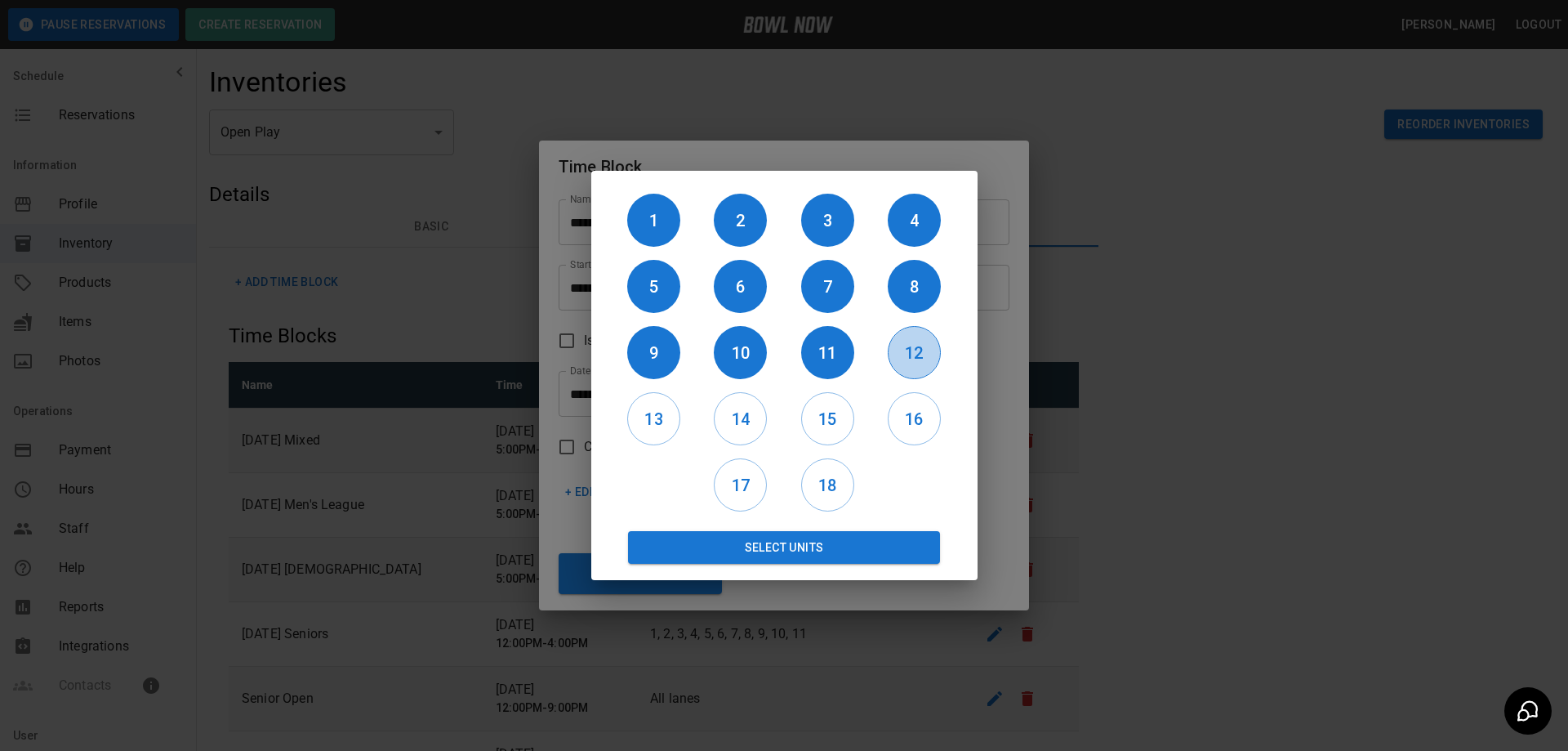
click at [924, 350] on h6 "12" at bounding box center [915, 353] width 52 height 26
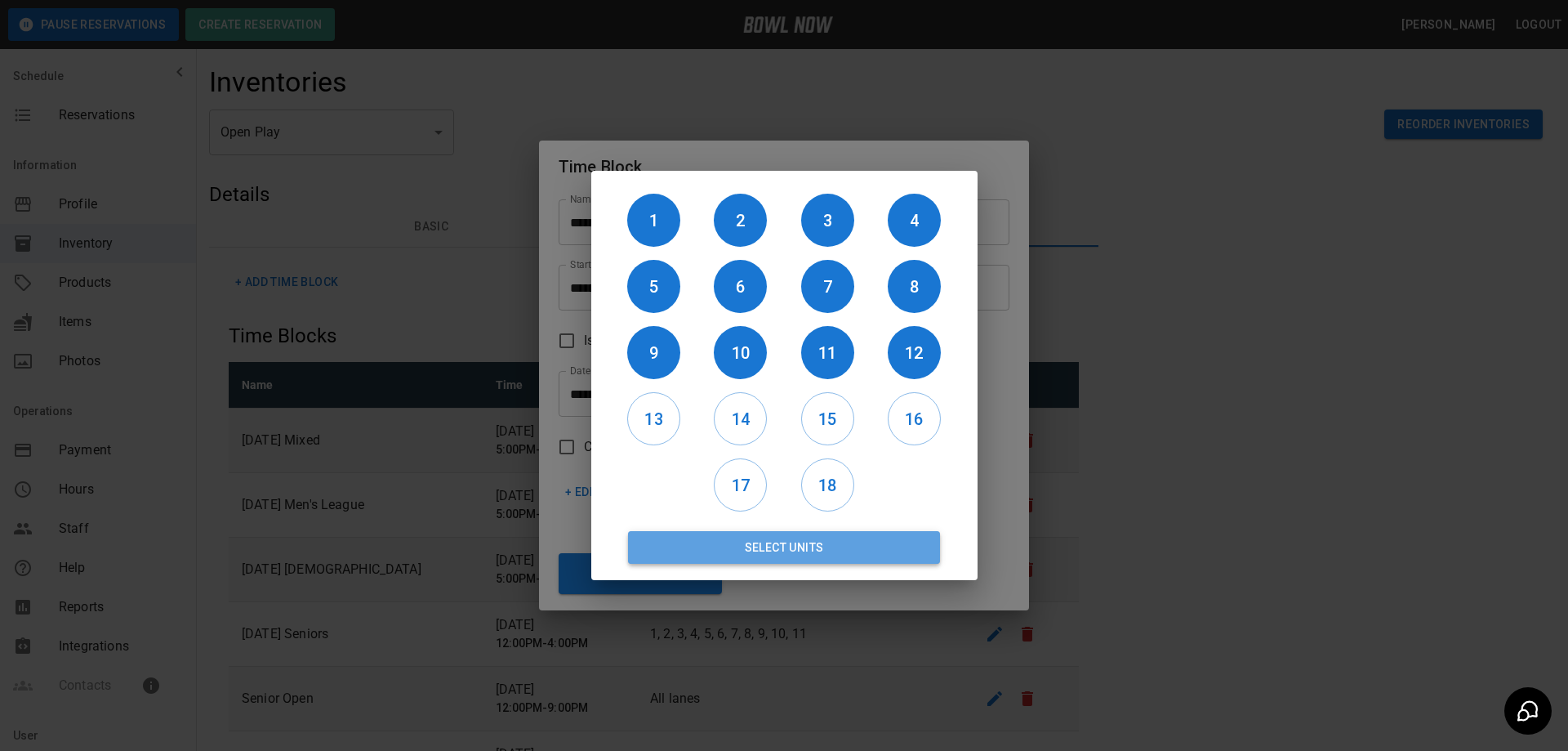
click at [785, 546] on button "Select Units" at bounding box center [784, 547] width 312 height 32
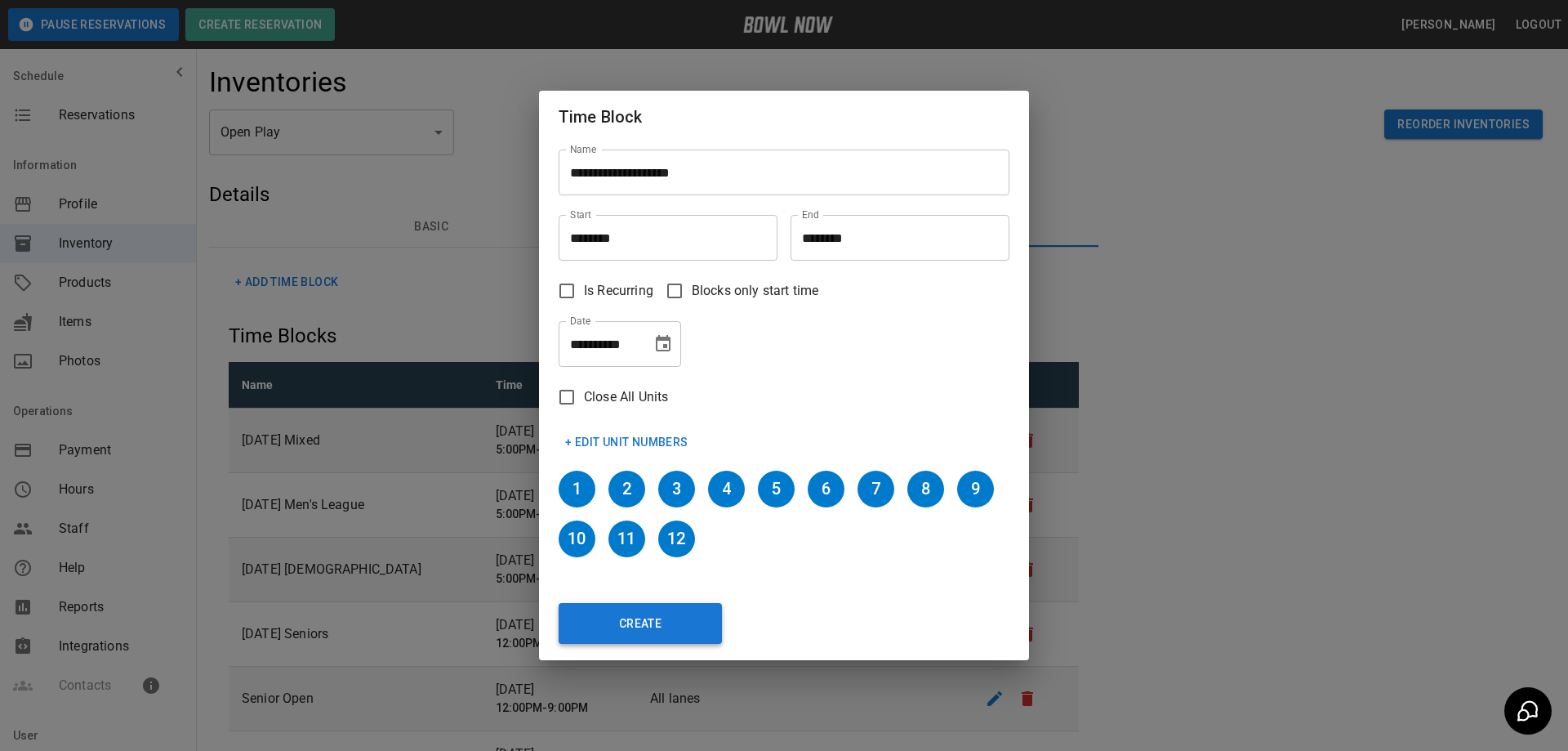
drag, startPoint x: 687, startPoint y: 610, endPoint x: 683, endPoint y: 617, distance: 8.1
click at [683, 617] on button "Create" at bounding box center [640, 623] width 163 height 41
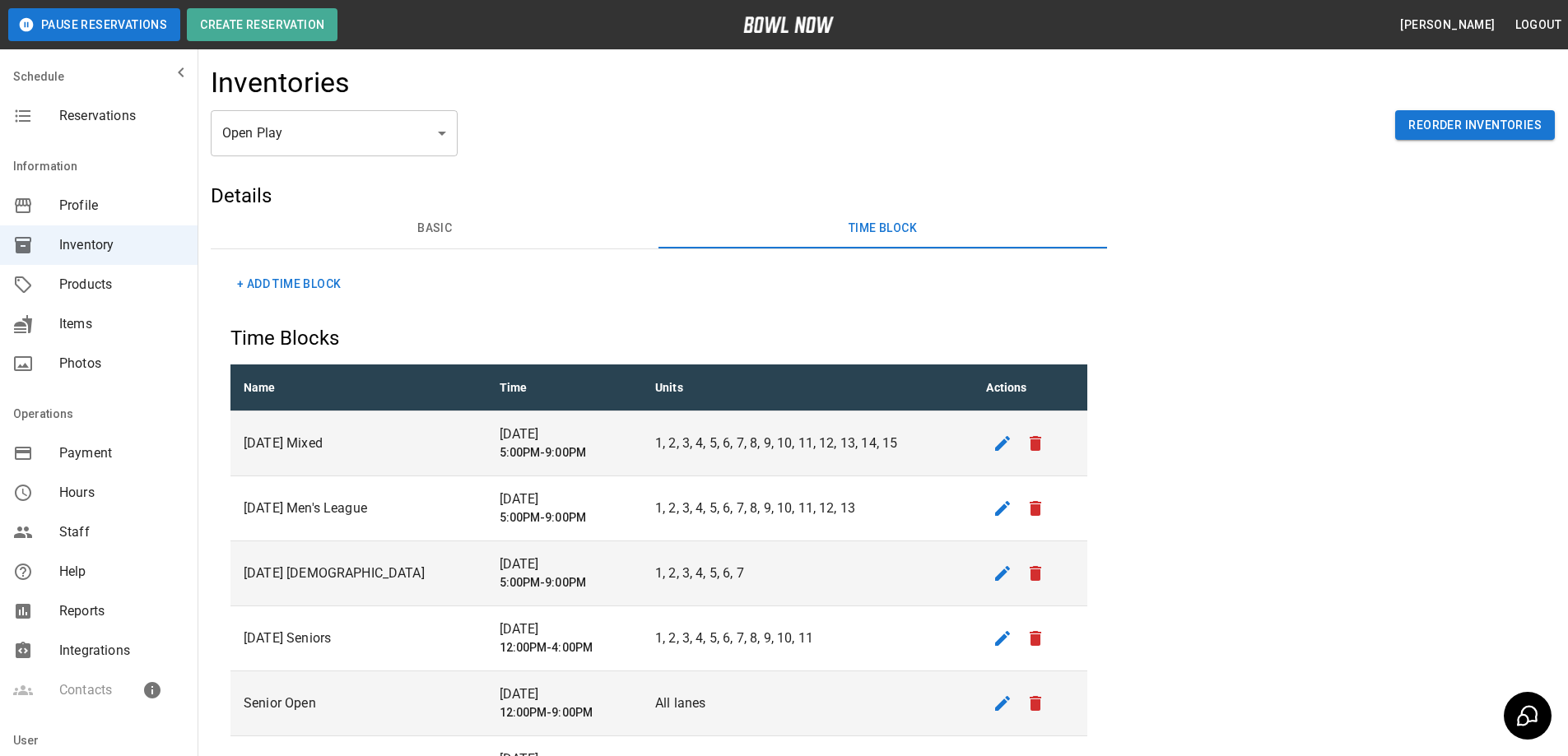
click at [274, 278] on button "+ Add Time Block" at bounding box center [289, 284] width 117 height 31
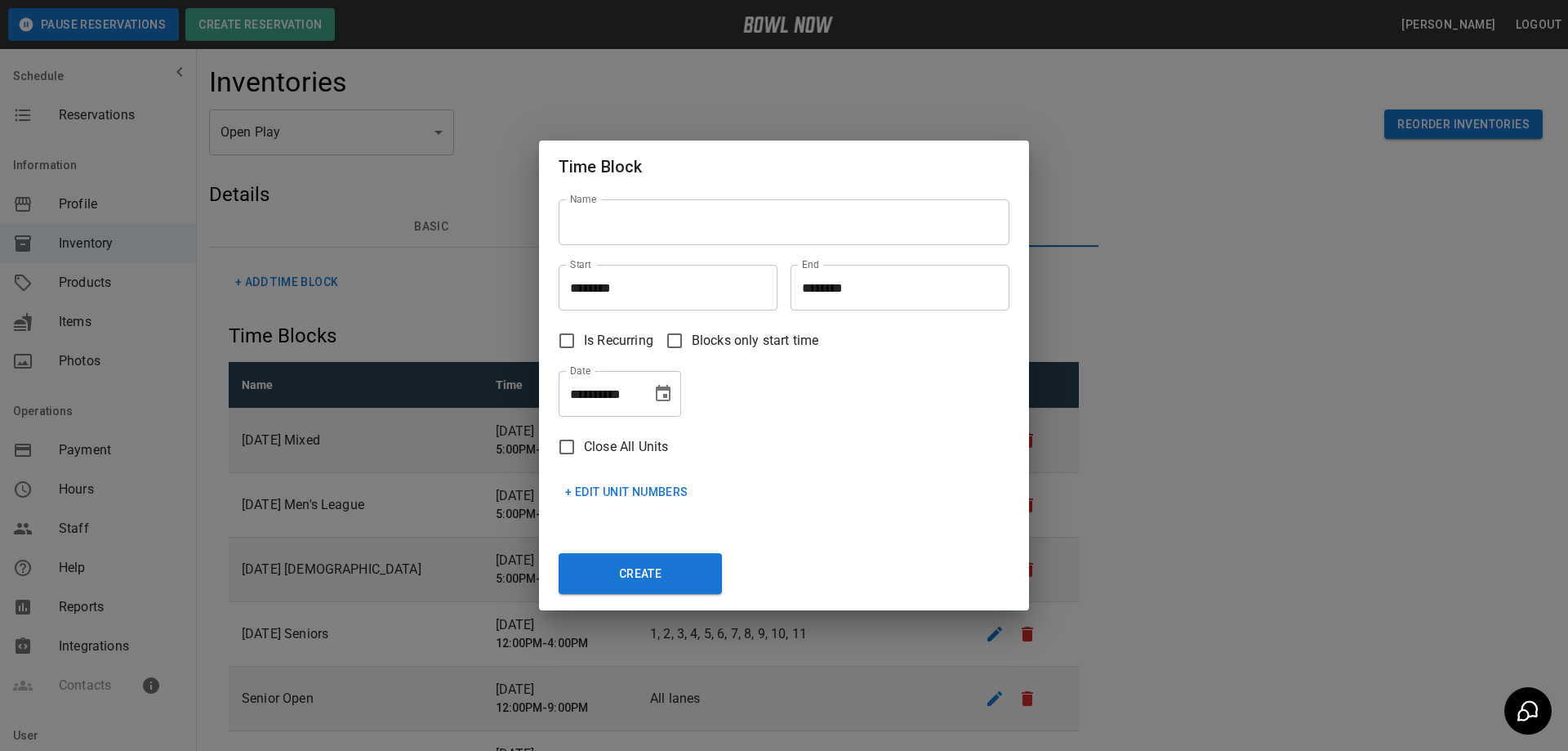
click at [602, 220] on input "Name" at bounding box center [784, 222] width 450 height 45
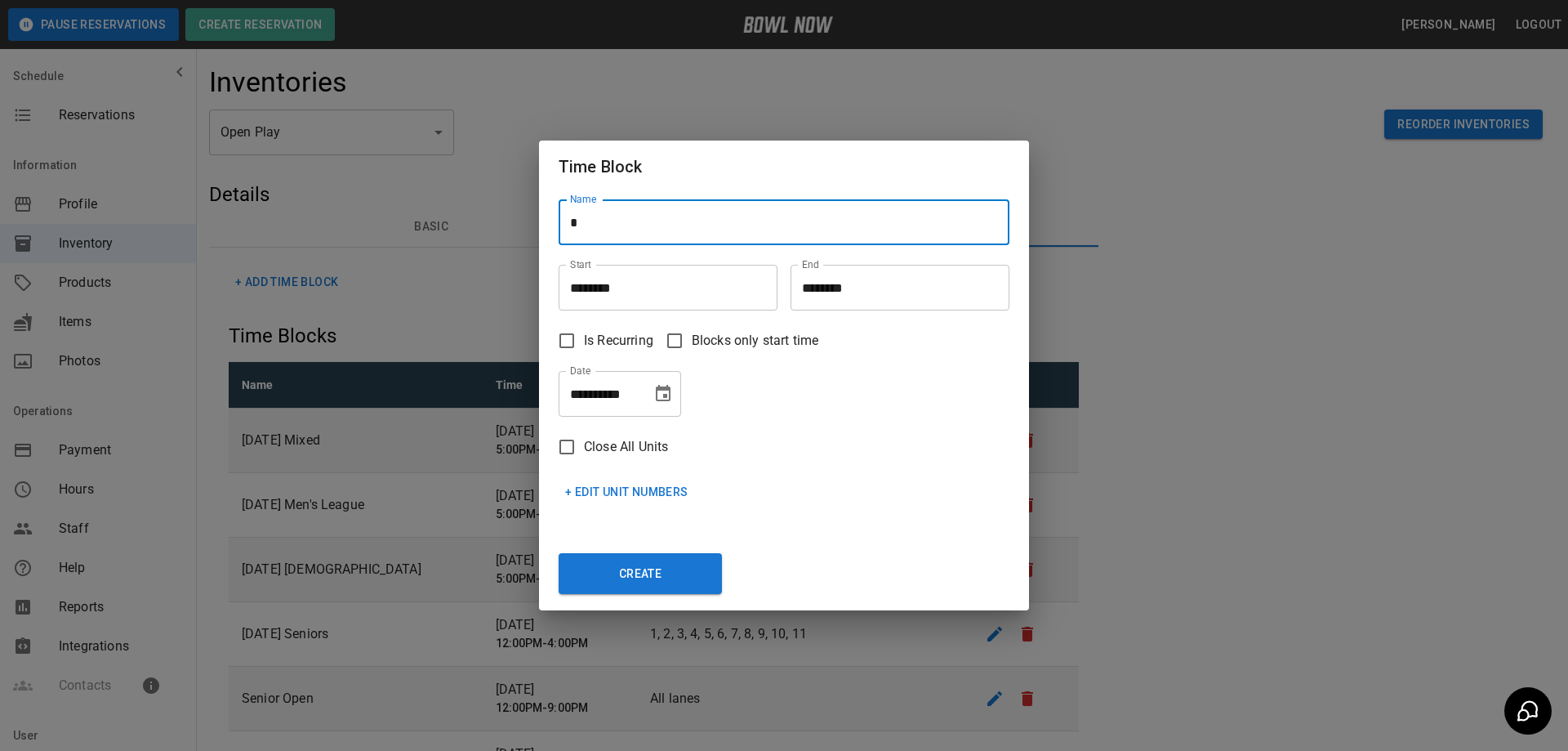
type input "**********"
click at [648, 288] on input "********" at bounding box center [663, 286] width 208 height 45
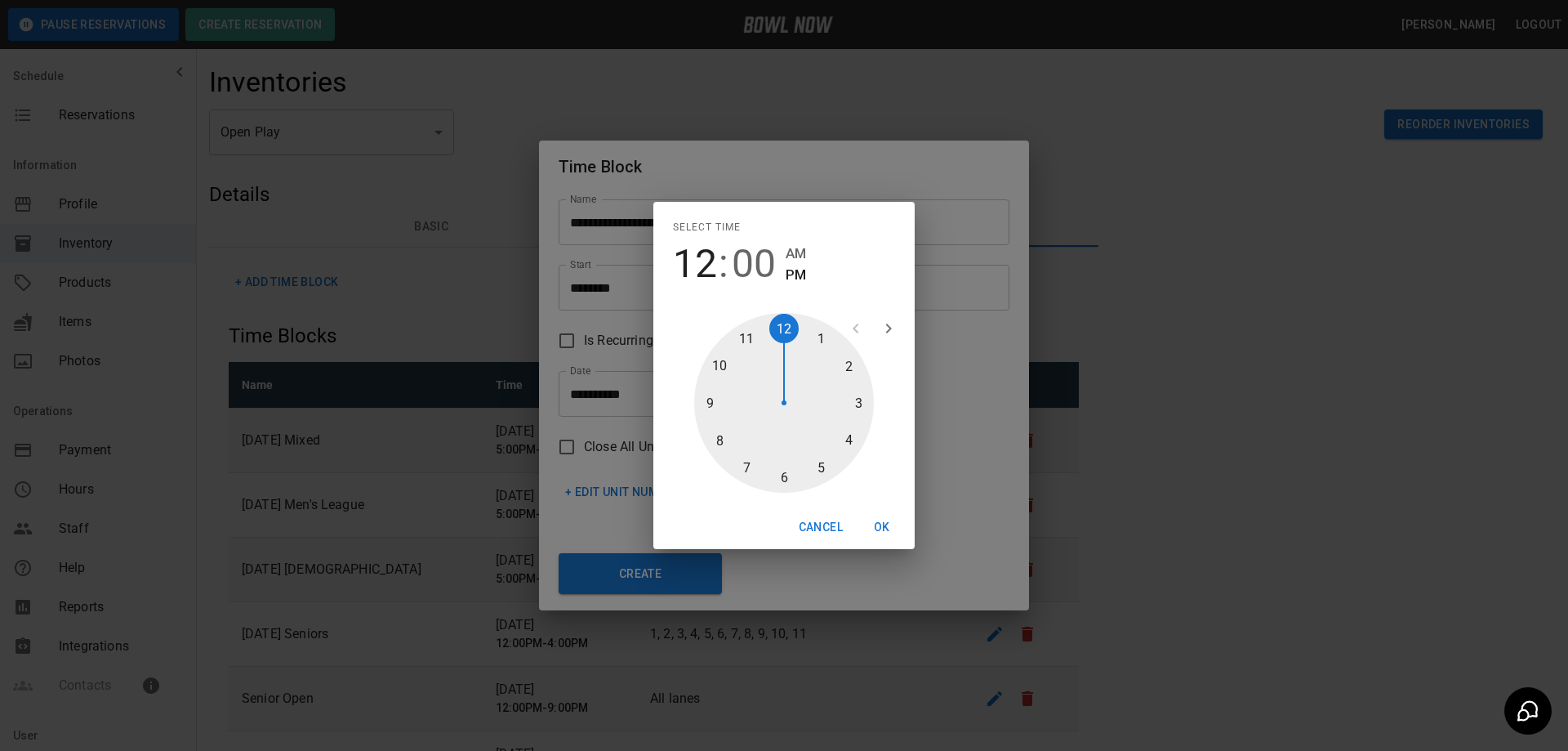
type input "********"
click at [860, 399] on div at bounding box center [784, 402] width 180 height 180
click at [891, 524] on button "OK" at bounding box center [881, 527] width 52 height 31
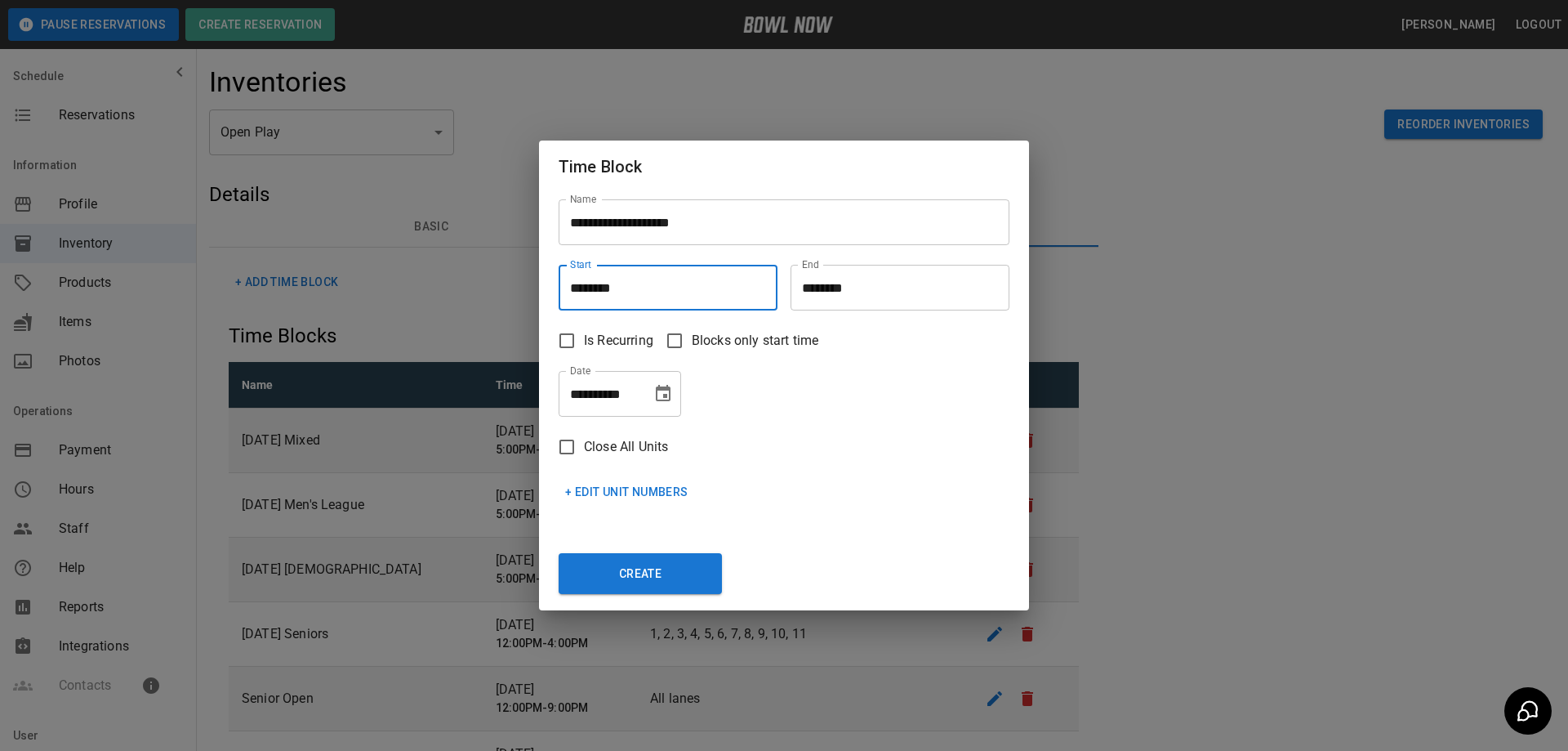
click at [864, 299] on input "********" at bounding box center [894, 286] width 208 height 45
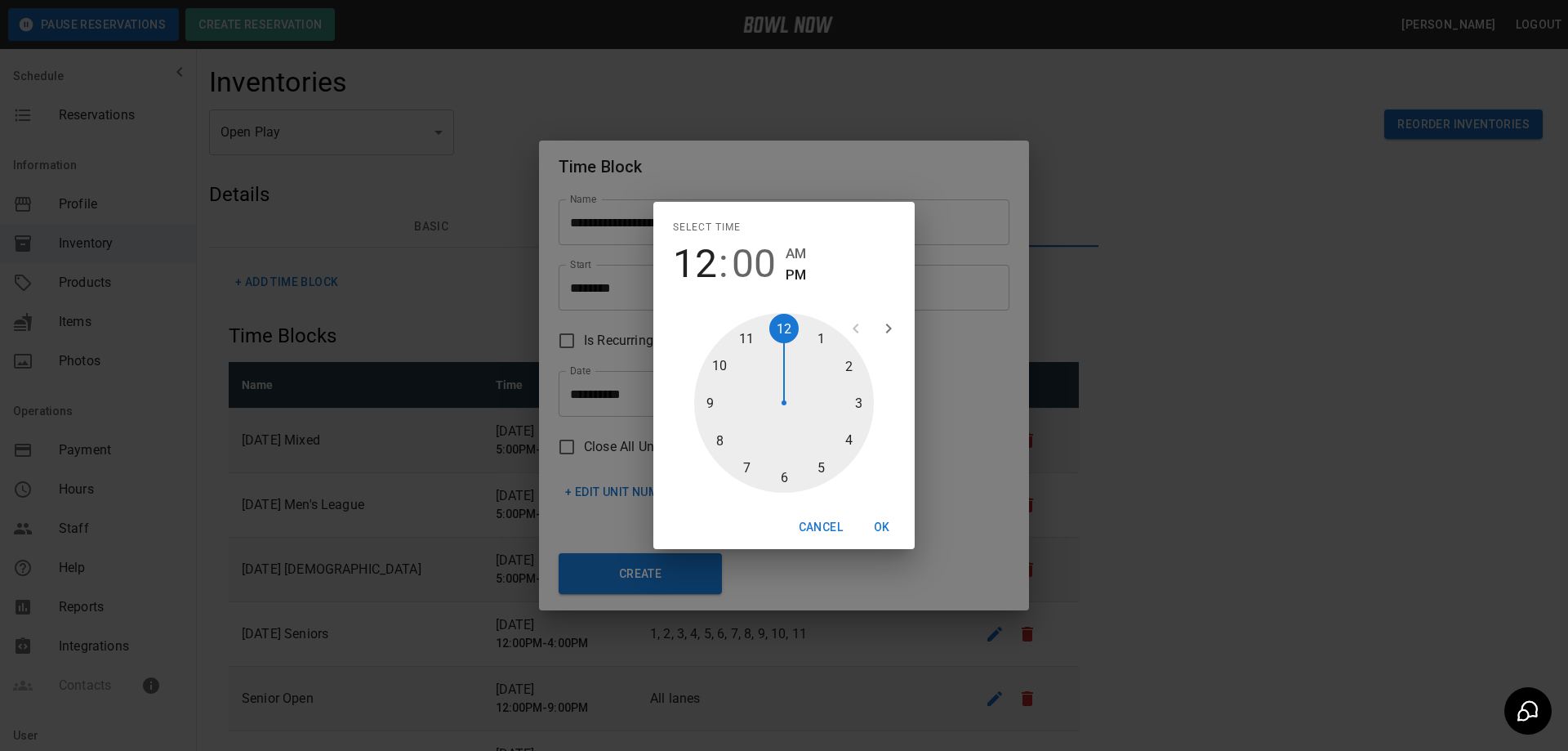
click at [844, 437] on div at bounding box center [784, 402] width 180 height 180
click at [783, 477] on div at bounding box center [784, 402] width 180 height 180
type input "********"
click at [880, 527] on button "OK" at bounding box center [881, 527] width 52 height 31
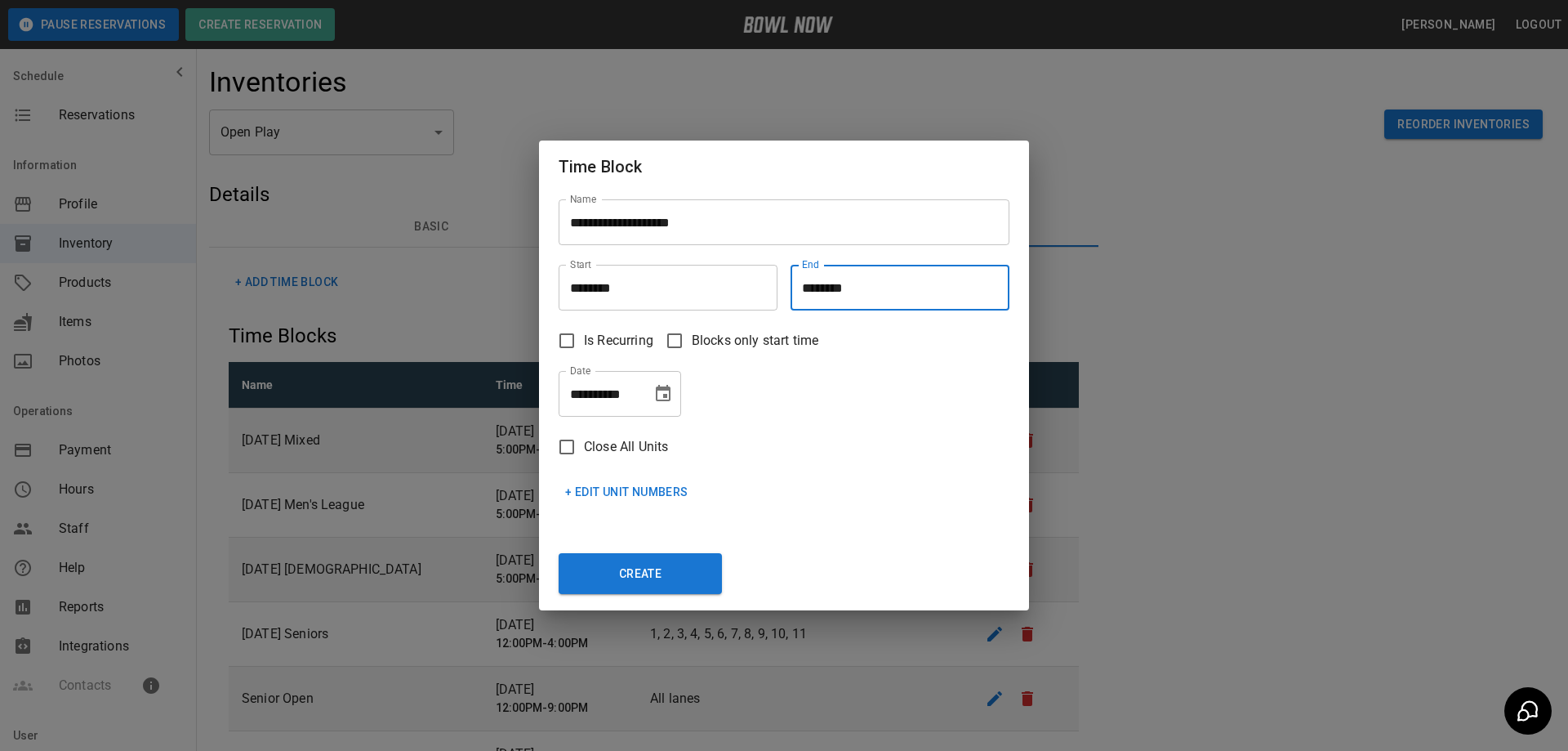
click at [665, 390] on icon "Choose date, selected date is Sep 22, 2025" at bounding box center [664, 393] width 15 height 17
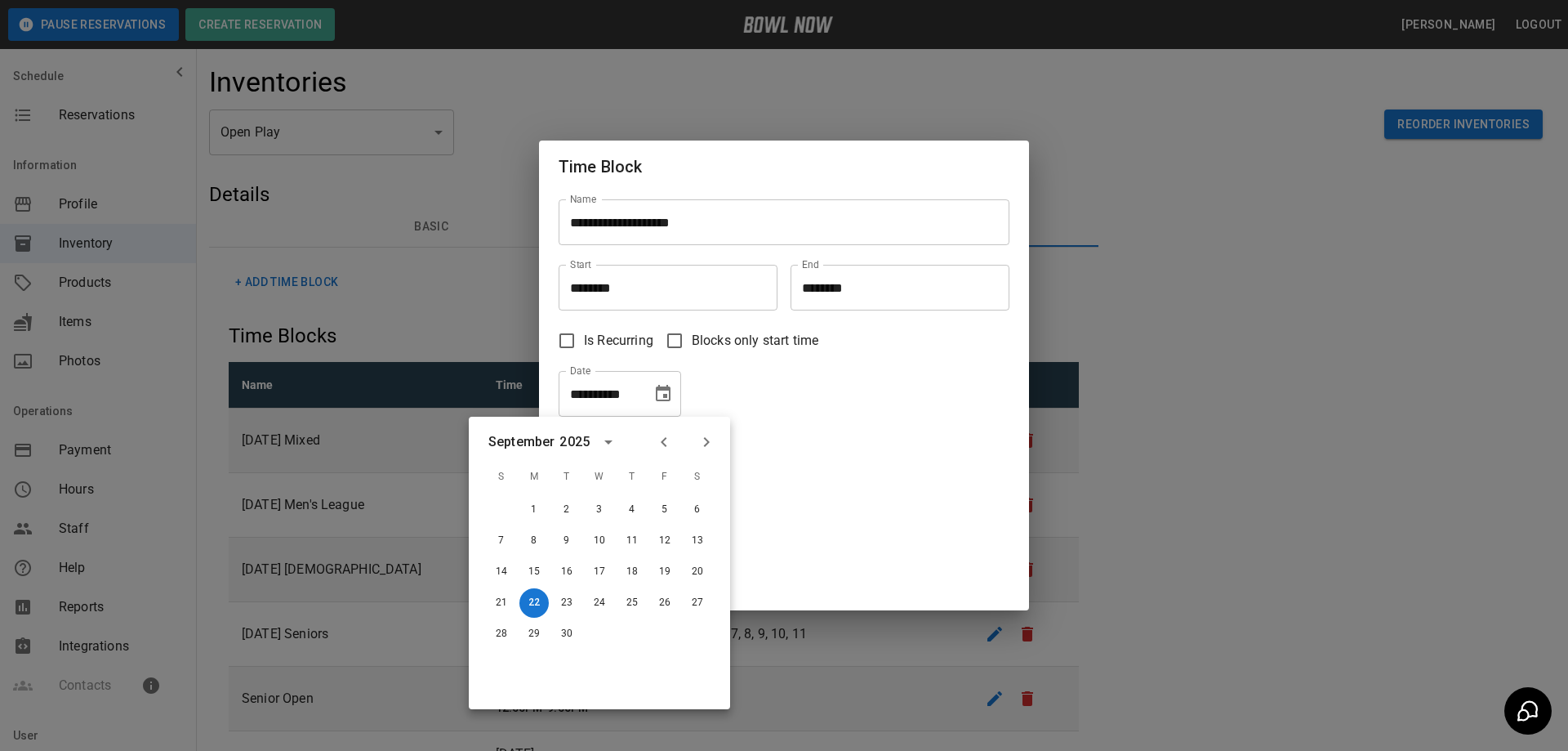
click at [705, 439] on icon "Next month" at bounding box center [707, 441] width 6 height 10
click at [575, 636] on button "28" at bounding box center [567, 634] width 30 height 30
type input "**********"
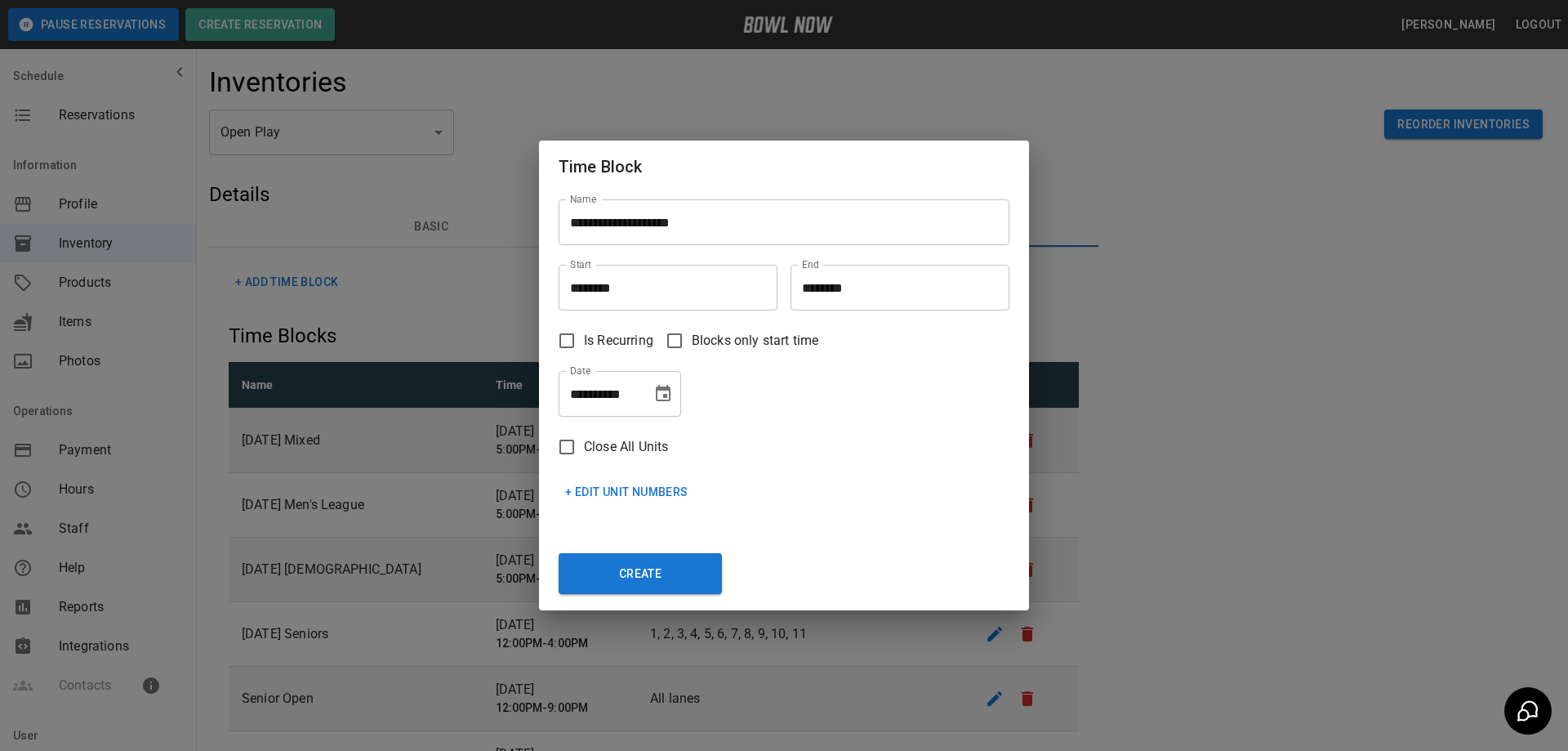
click at [636, 498] on button "+ Edit Unit Numbers" at bounding box center [626, 492] width 136 height 31
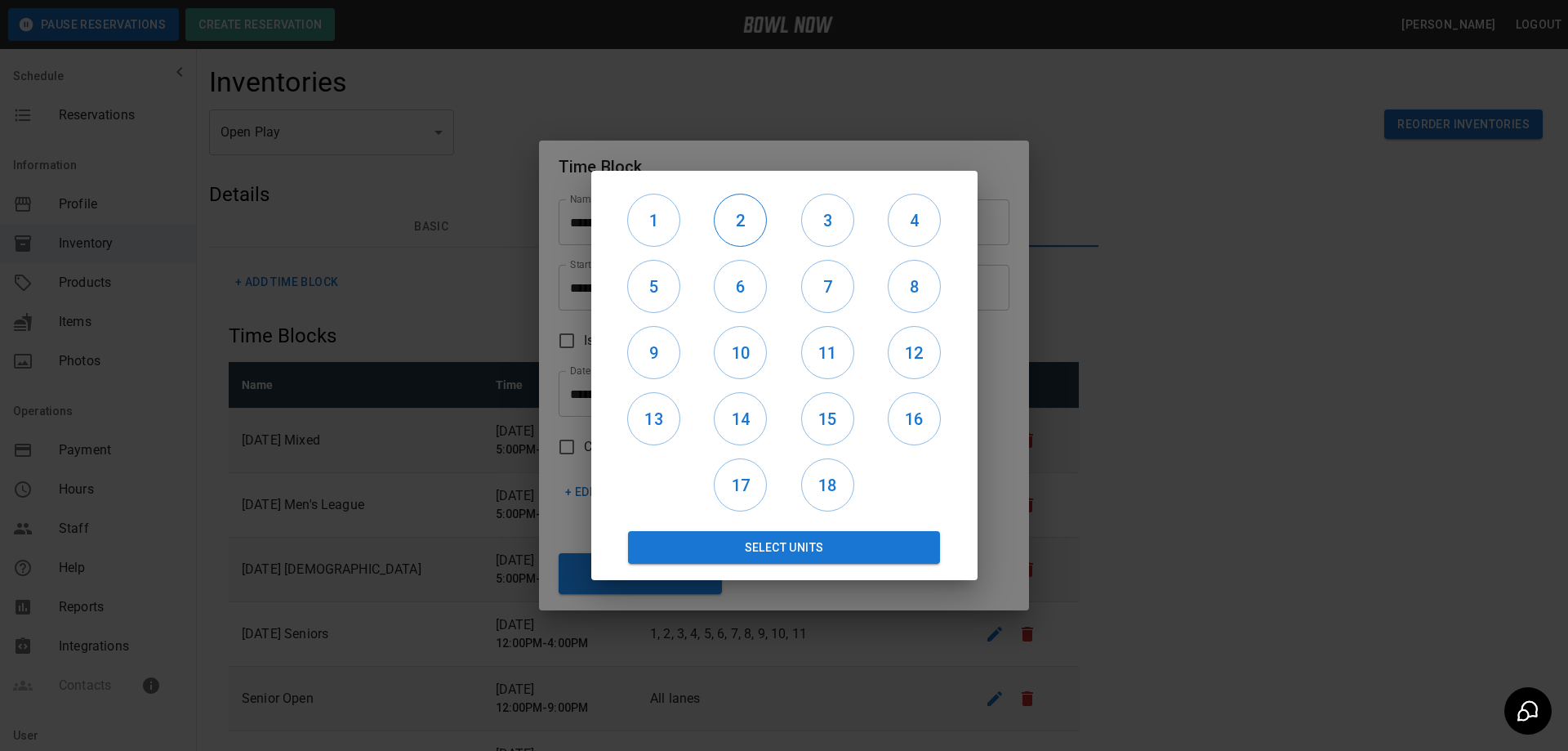
drag, startPoint x: 660, startPoint y: 200, endPoint x: 737, endPoint y: 214, distance: 78.3
click at [661, 200] on button "1" at bounding box center [653, 220] width 53 height 53
click at [755, 220] on h6 "2" at bounding box center [740, 221] width 52 height 26
click at [837, 218] on h6 "3" at bounding box center [828, 221] width 52 height 26
click at [905, 217] on h6 "4" at bounding box center [915, 221] width 52 height 26
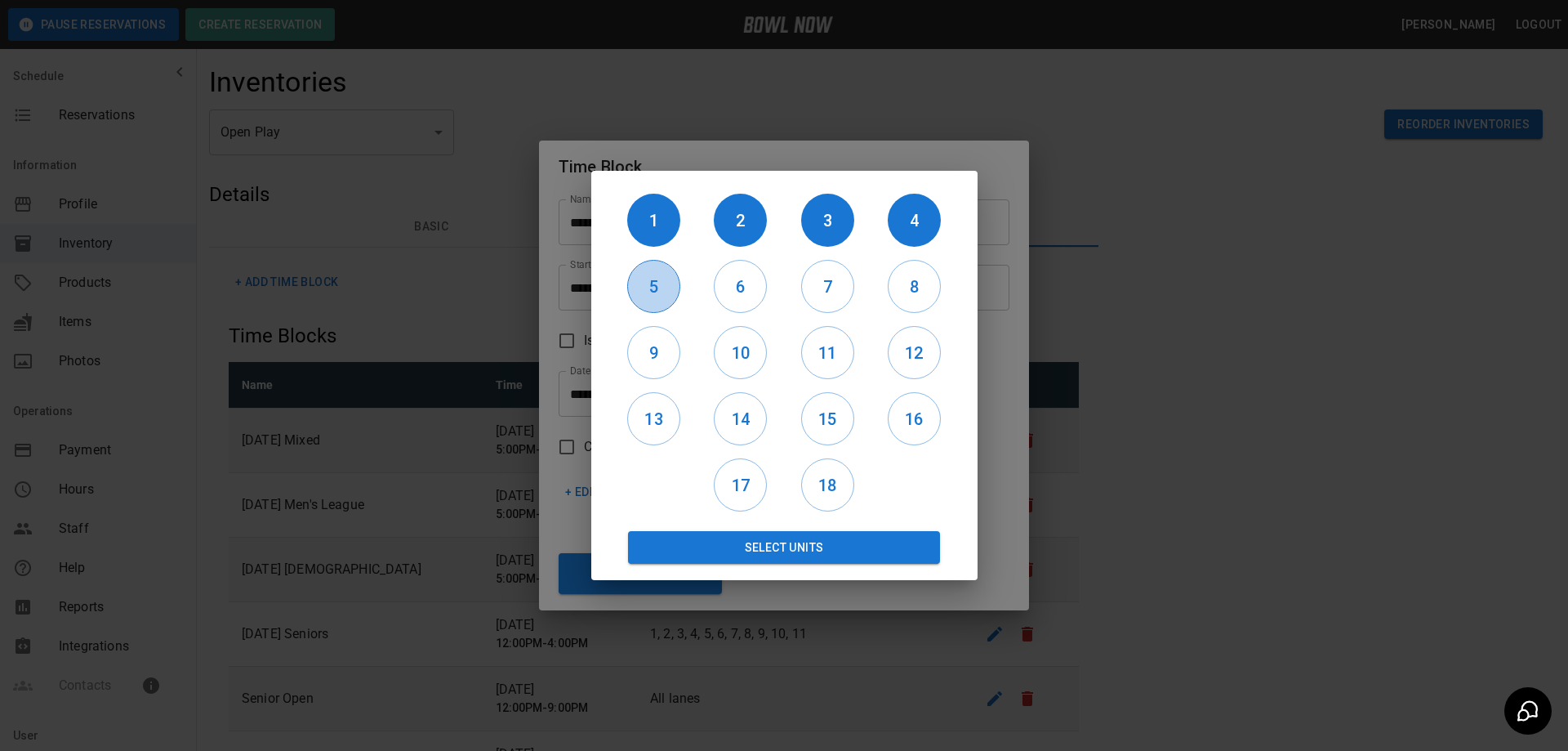
drag, startPoint x: 659, startPoint y: 292, endPoint x: 670, endPoint y: 292, distance: 11.0
click at [660, 292] on h6 "5" at bounding box center [654, 286] width 52 height 26
click at [745, 287] on h6 "6" at bounding box center [740, 286] width 52 height 26
click at [813, 286] on h6 "7" at bounding box center [828, 286] width 52 height 26
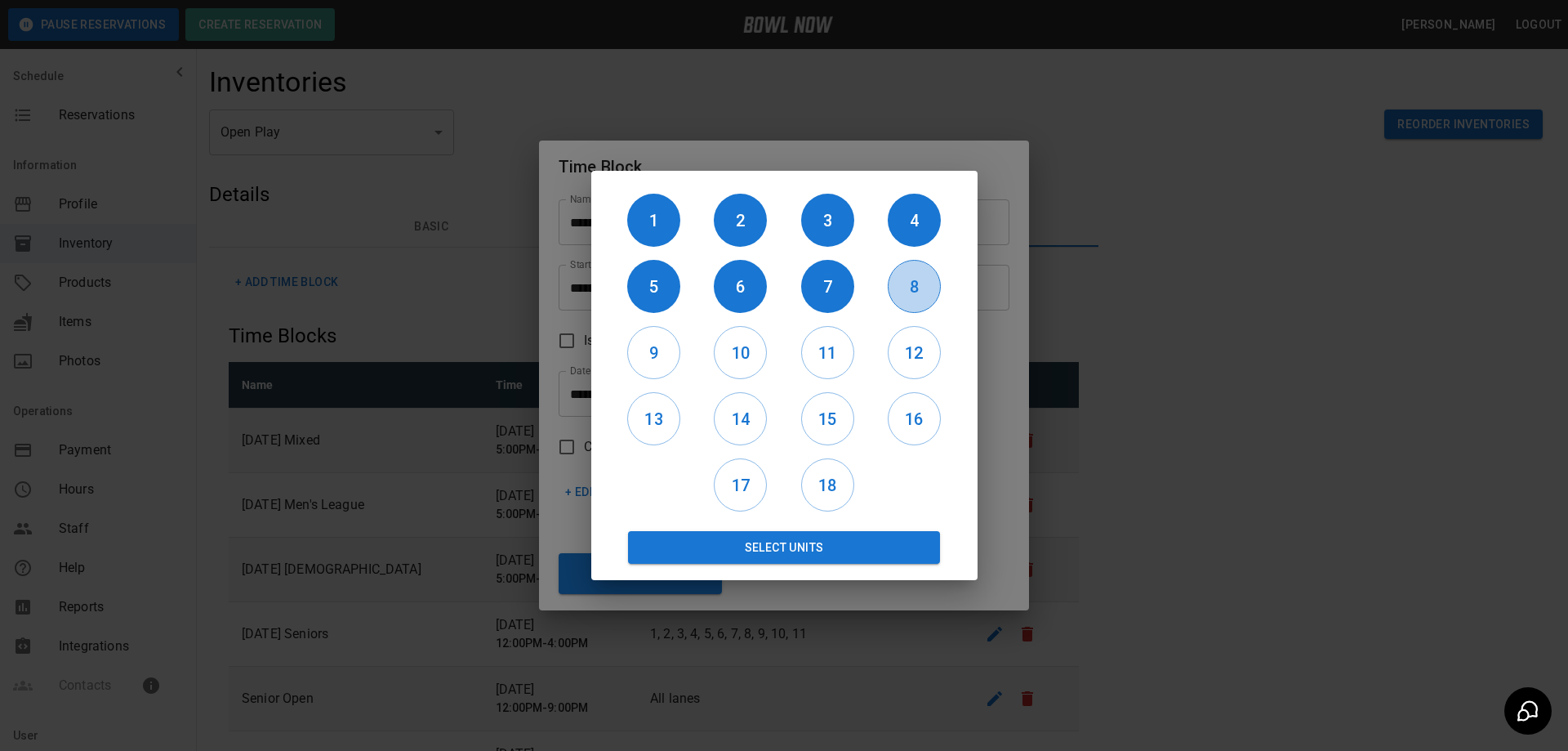
click at [897, 286] on h6 "8" at bounding box center [915, 286] width 52 height 26
click at [664, 361] on h6 "9" at bounding box center [654, 353] width 52 height 26
click at [731, 352] on h6 "10" at bounding box center [740, 353] width 52 height 26
click at [822, 350] on h6 "11" at bounding box center [828, 353] width 52 height 26
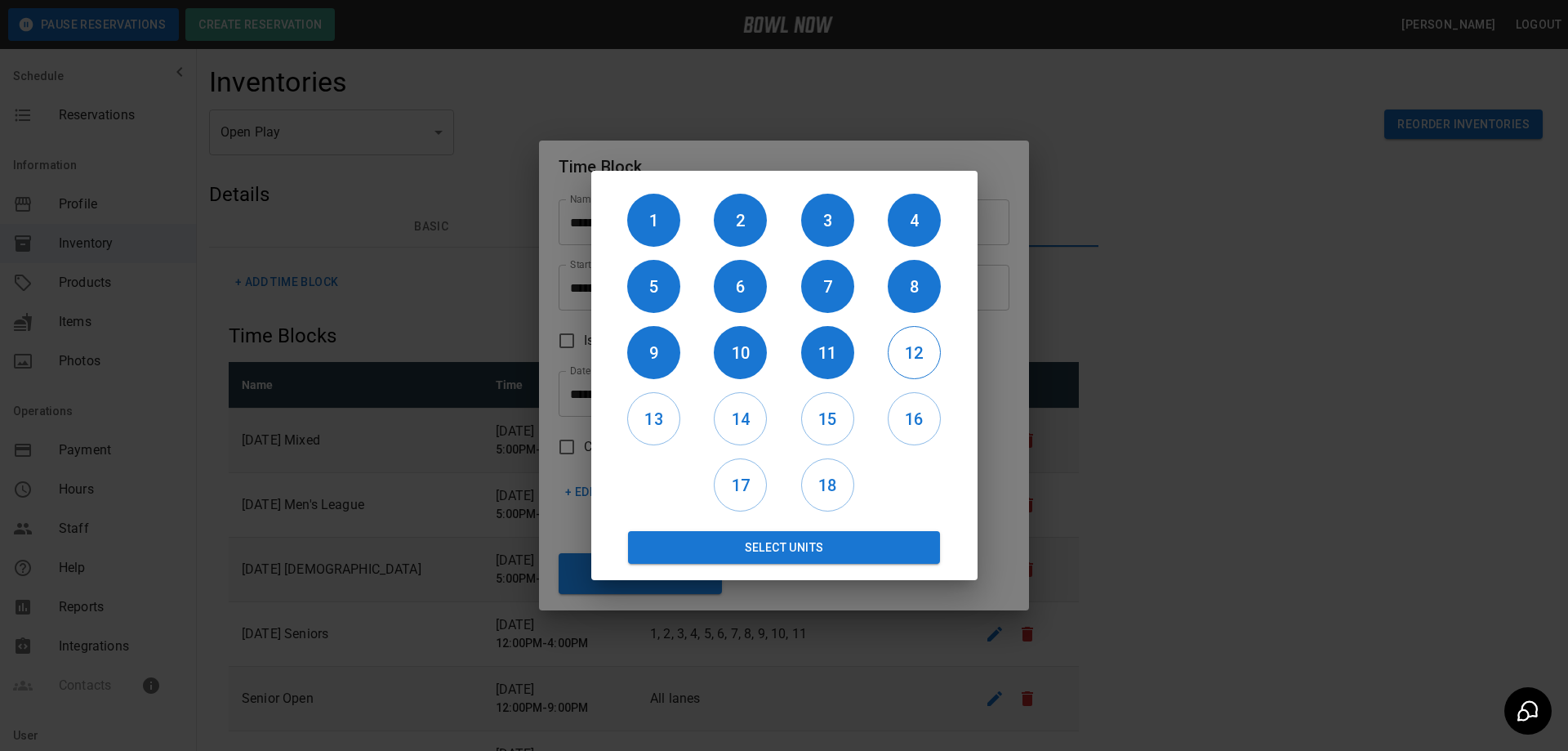
click at [901, 354] on h6 "12" at bounding box center [915, 353] width 52 height 26
click at [759, 539] on button "Select Units" at bounding box center [784, 547] width 312 height 32
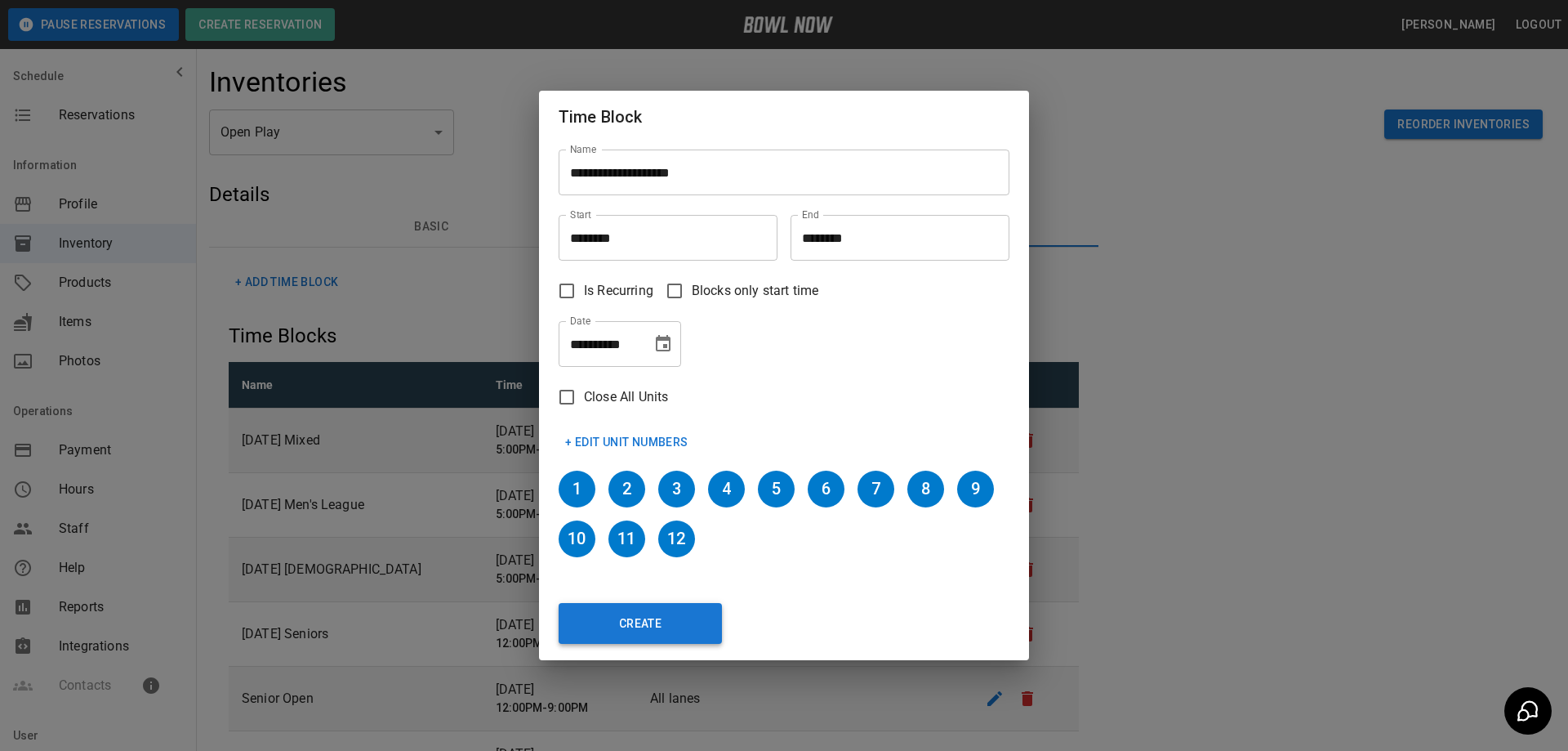
click at [658, 630] on button "Create" at bounding box center [640, 623] width 163 height 41
type input "********"
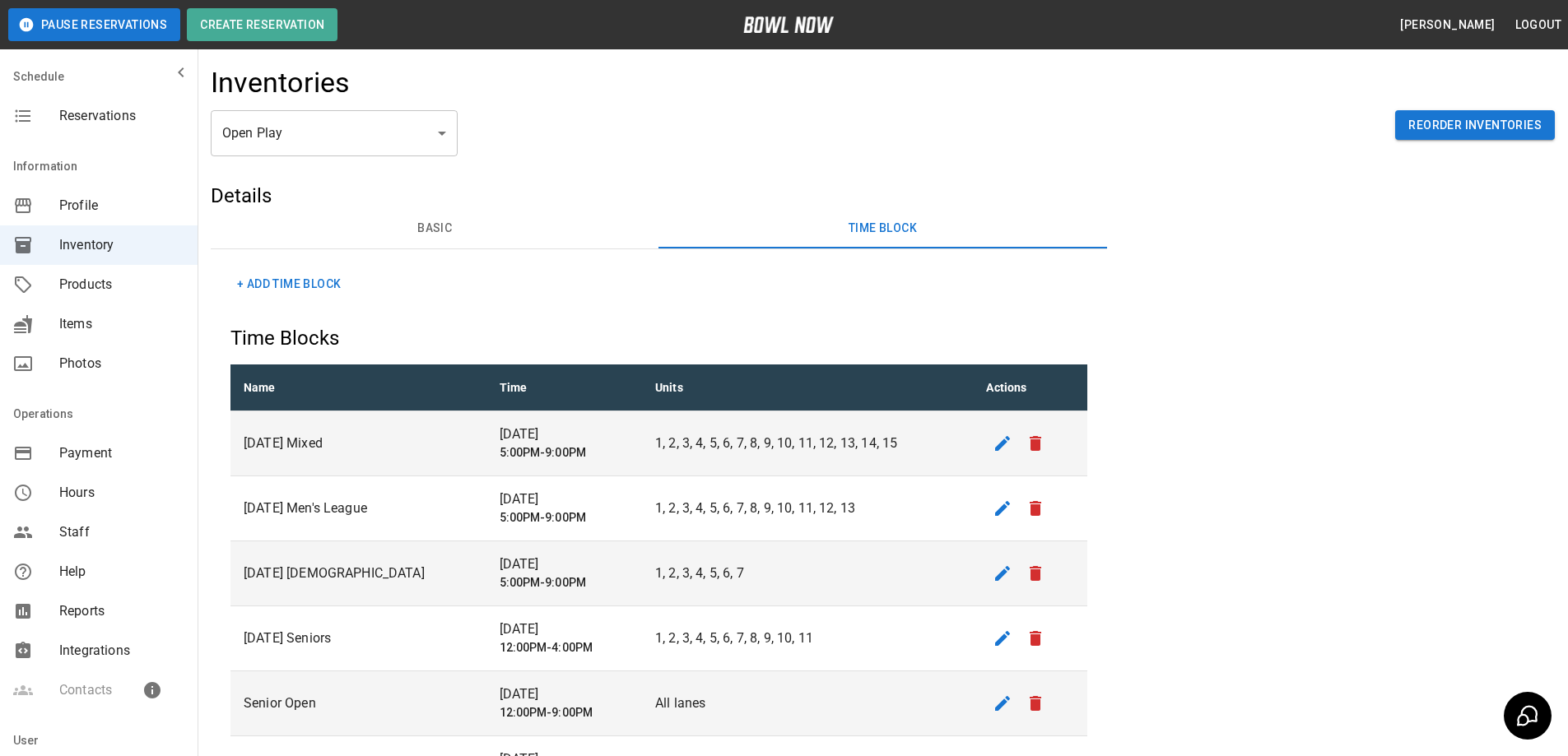
click at [300, 287] on button "+ Add Time Block" at bounding box center [289, 284] width 117 height 31
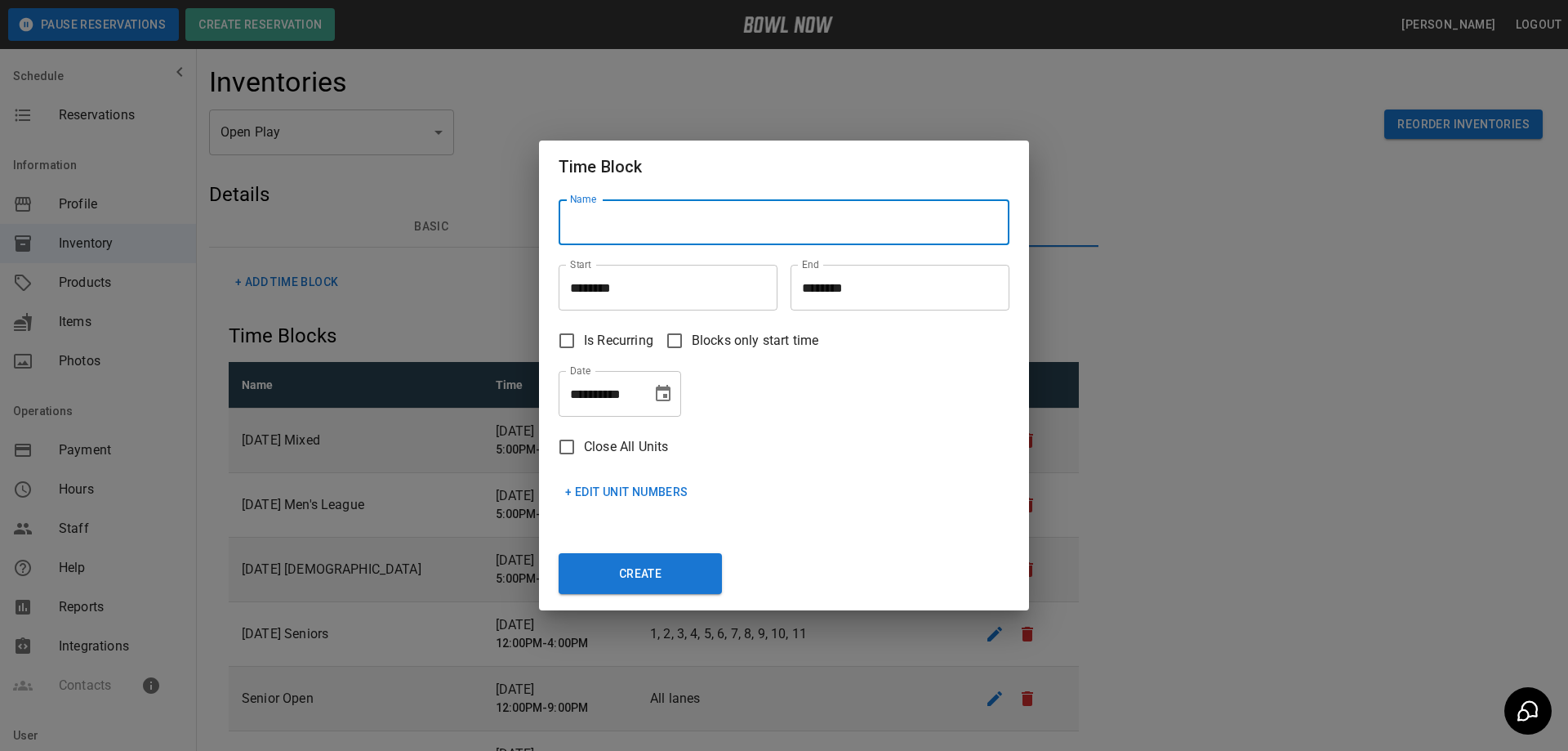
click at [648, 227] on input "Name" at bounding box center [784, 222] width 450 height 45
type input "**********"
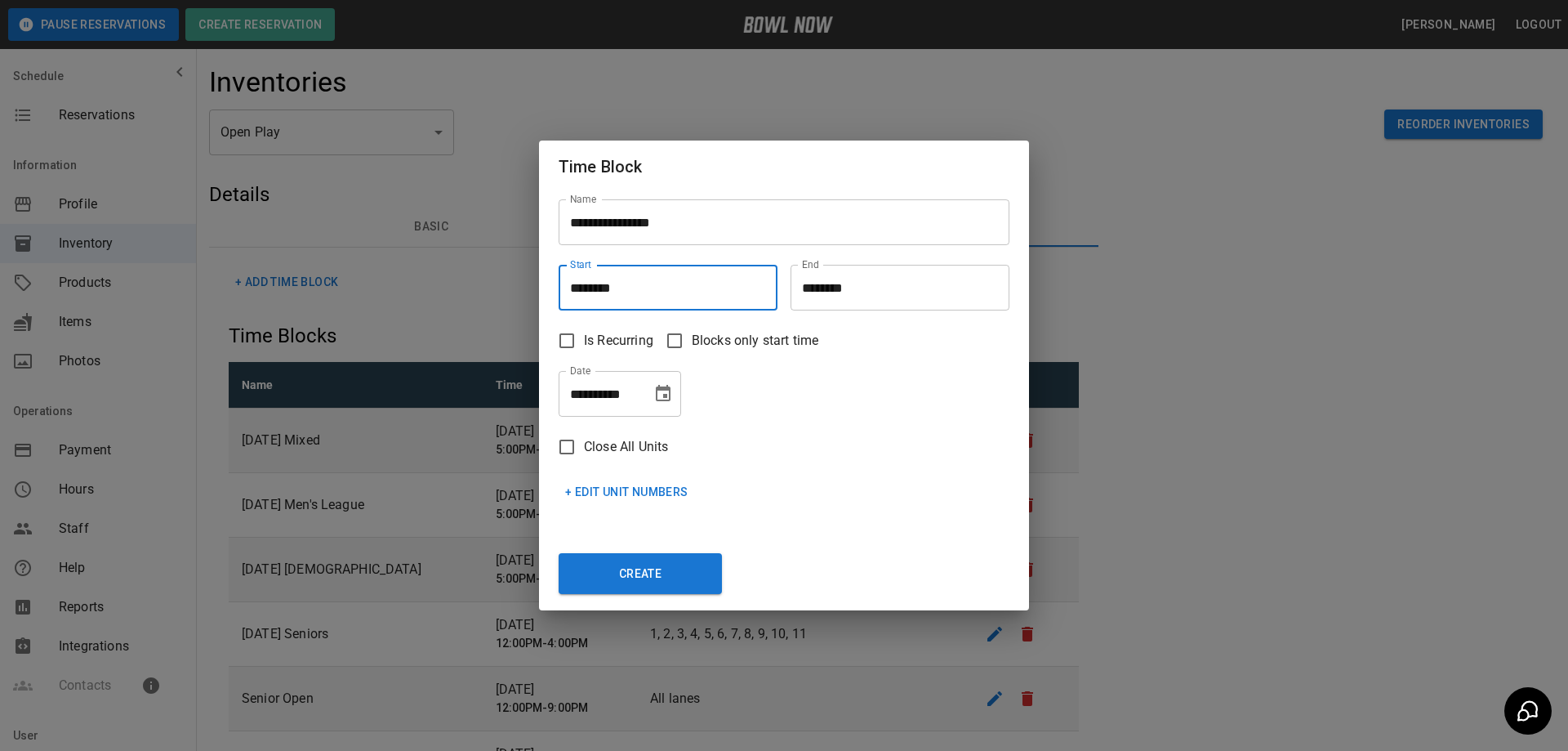
click at [653, 288] on input "********" at bounding box center [663, 286] width 208 height 45
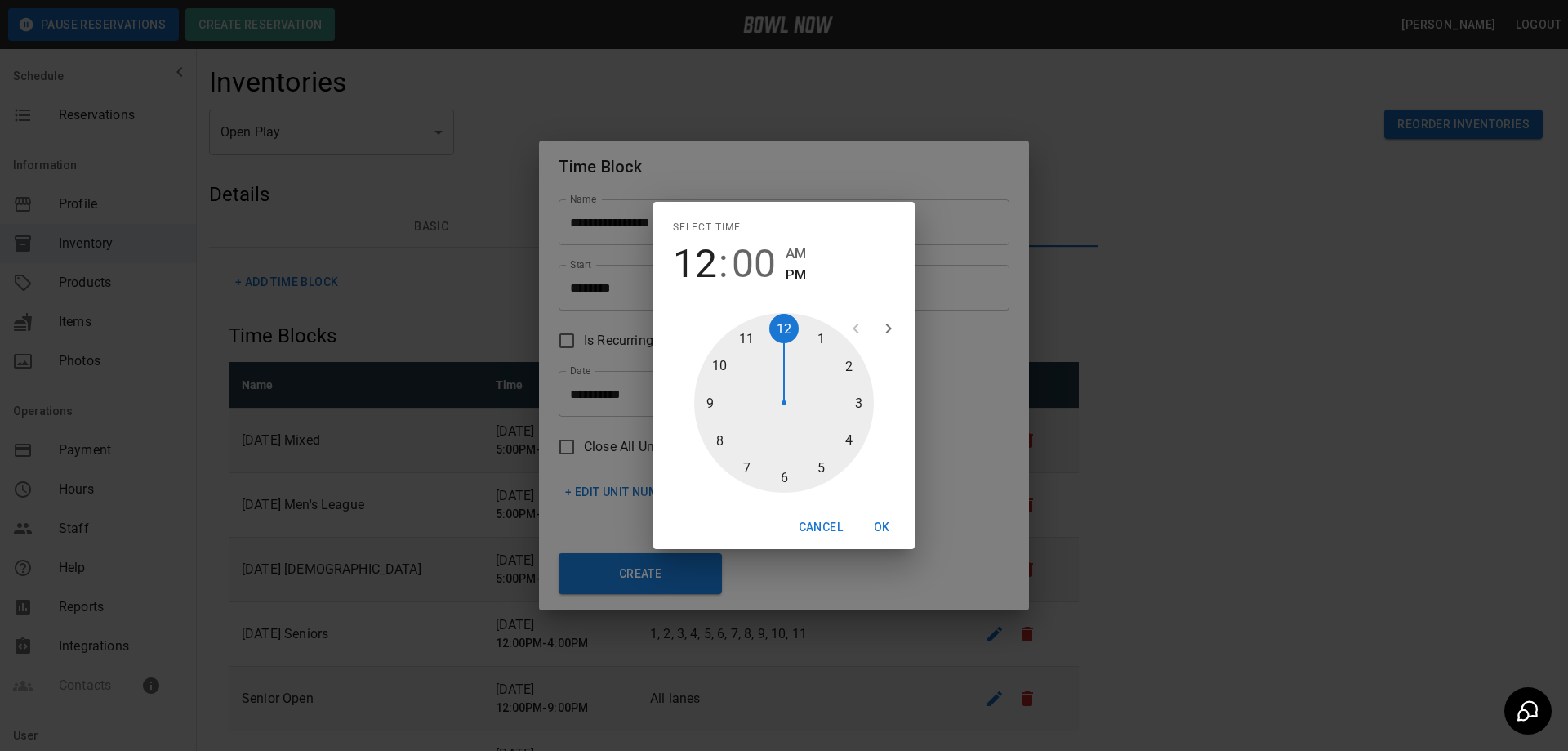
click at [709, 403] on div at bounding box center [784, 402] width 180 height 180
click at [803, 253] on span "AM" at bounding box center [796, 254] width 20 height 22
type input "********"
click at [882, 526] on button "OK" at bounding box center [881, 527] width 52 height 31
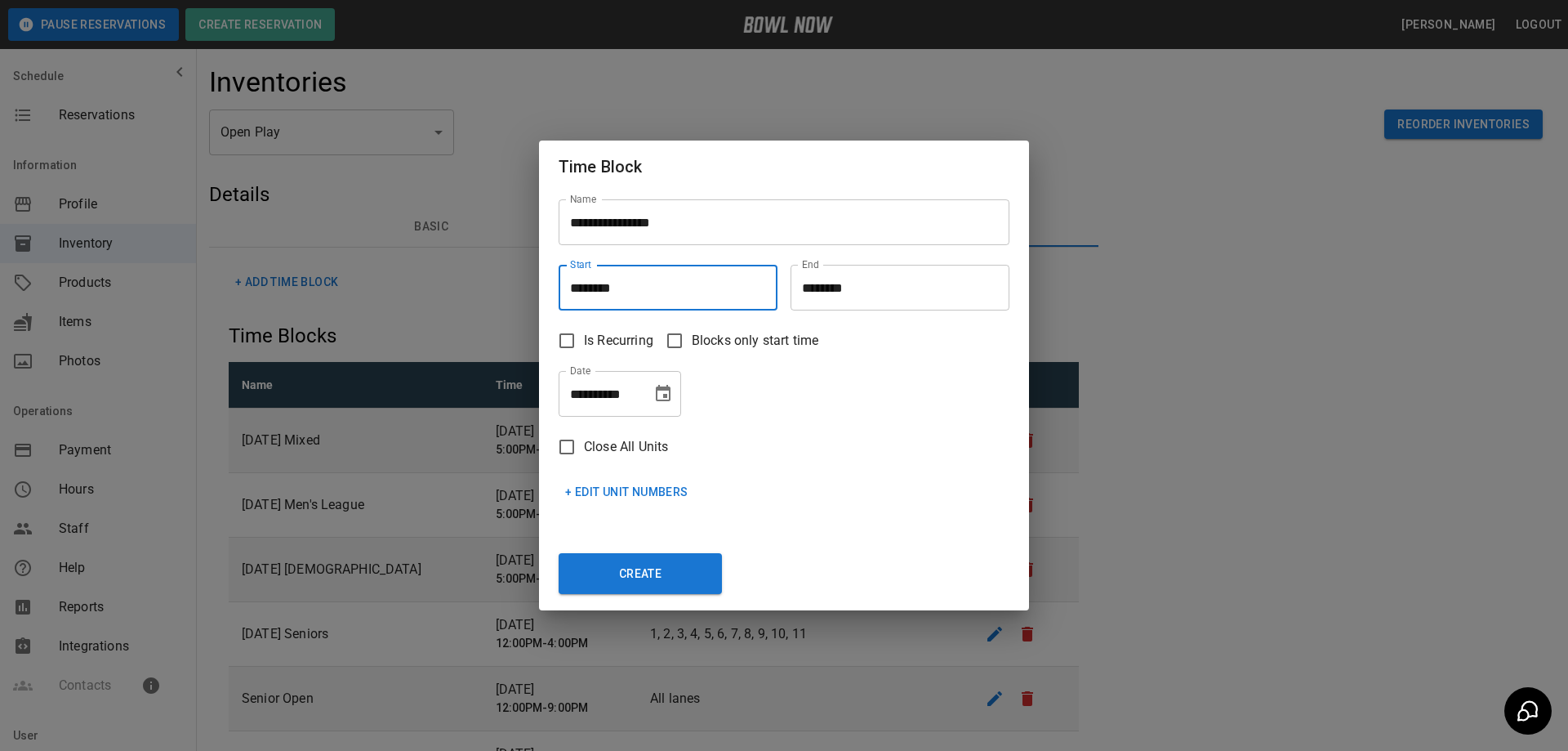
click at [853, 288] on input "********" at bounding box center [894, 286] width 208 height 45
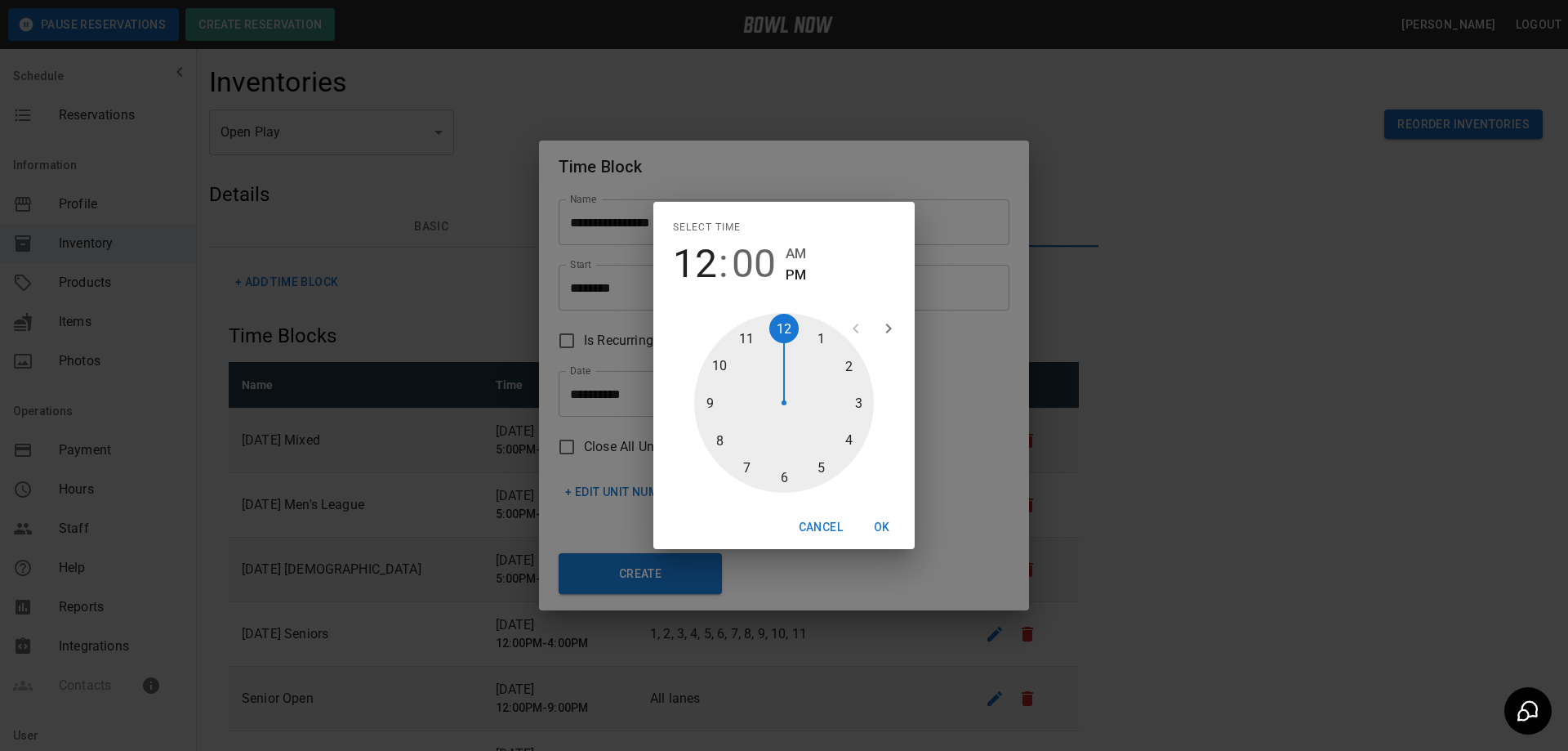
click at [846, 439] on div at bounding box center [784, 402] width 180 height 180
type input "********"
click at [879, 525] on button "OK" at bounding box center [881, 527] width 52 height 31
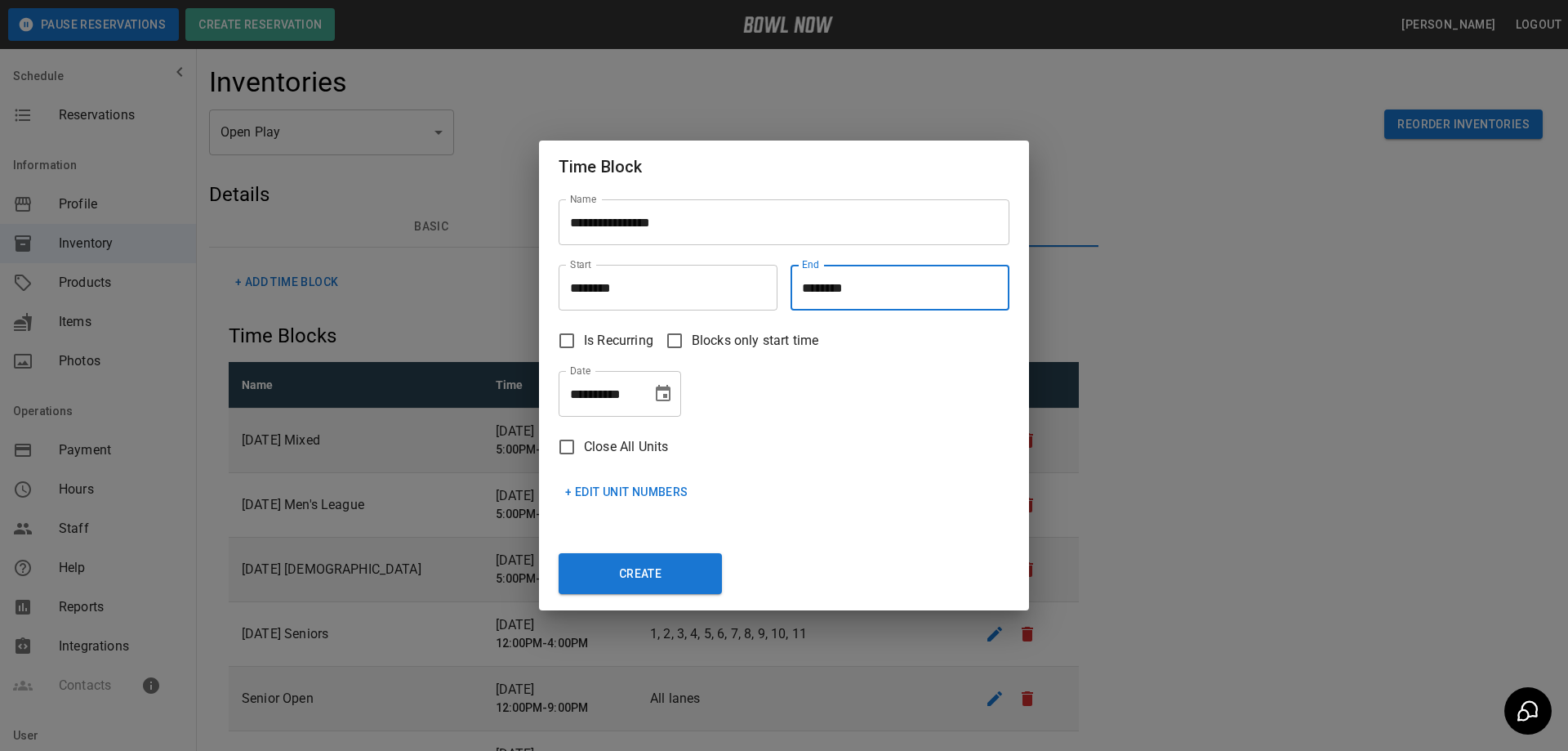
click at [595, 395] on input "**********" at bounding box center [600, 393] width 82 height 45
click at [661, 398] on icon "Choose date, selected date is Sep 22, 2025" at bounding box center [663, 393] width 19 height 19
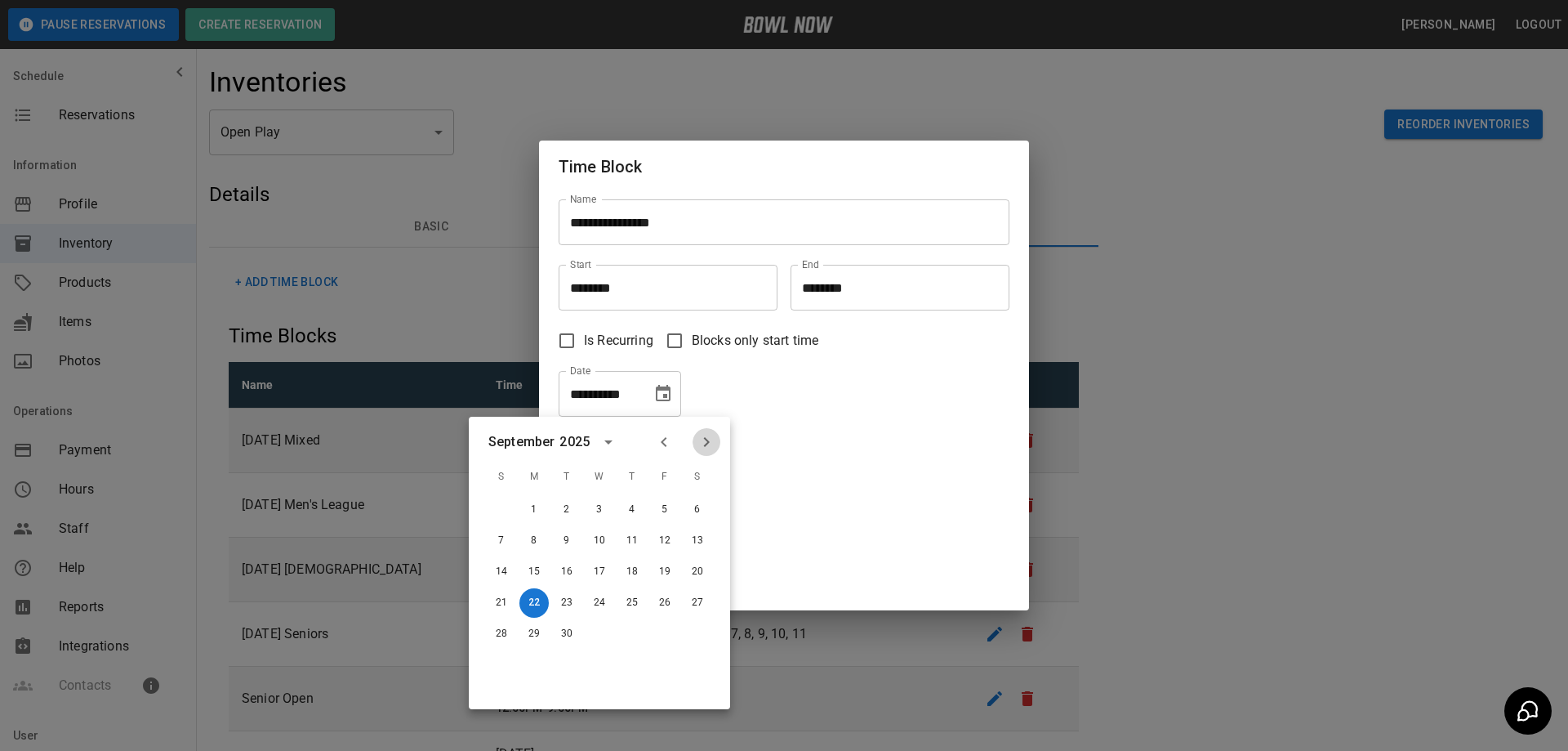
click at [702, 436] on icon "Next month" at bounding box center [706, 441] width 19 height 19
click at [703, 439] on icon "Next month" at bounding box center [706, 441] width 19 height 19
click at [599, 538] on button "5" at bounding box center [600, 541] width 30 height 30
type input "**********"
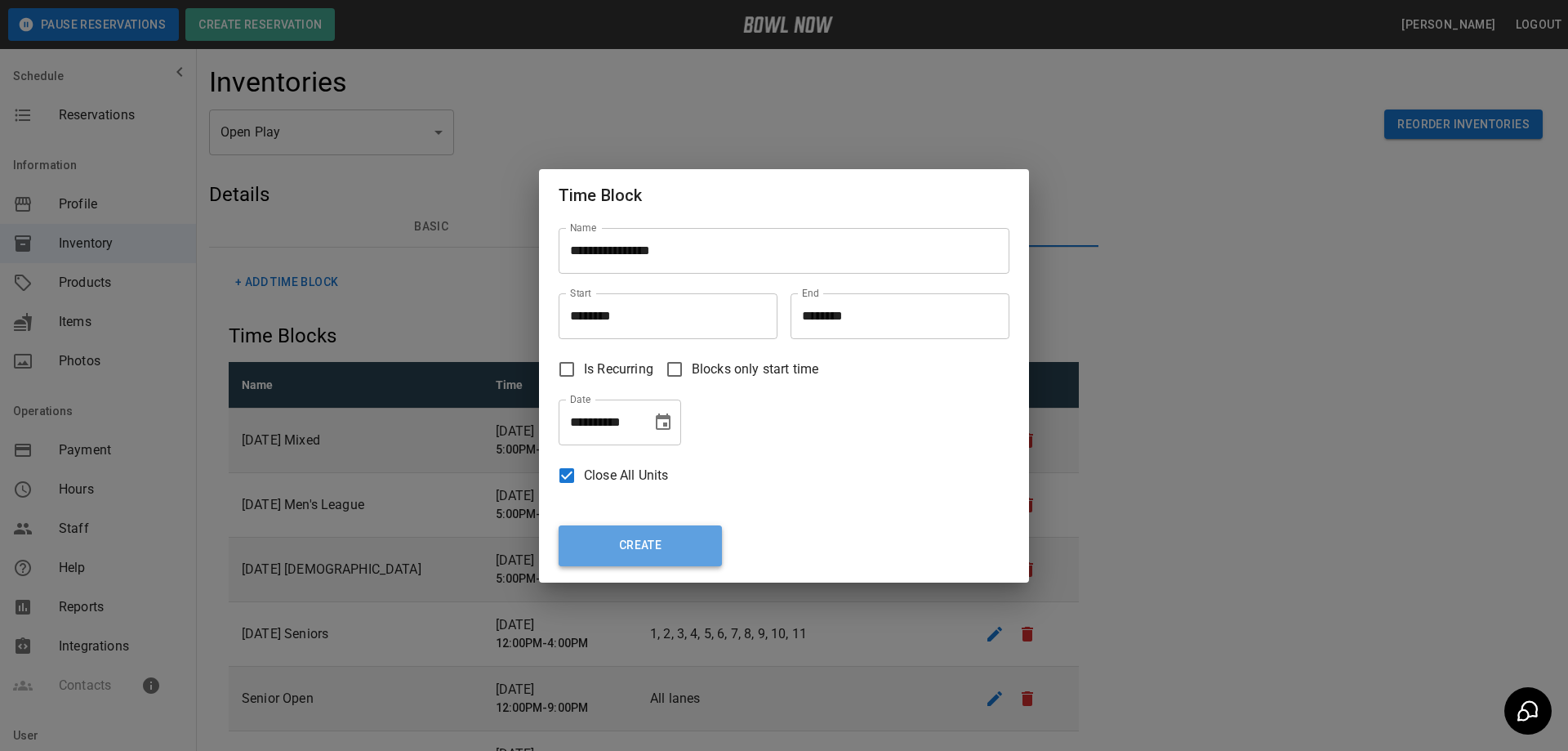
click at [640, 545] on button "Create" at bounding box center [640, 546] width 163 height 41
type input "********"
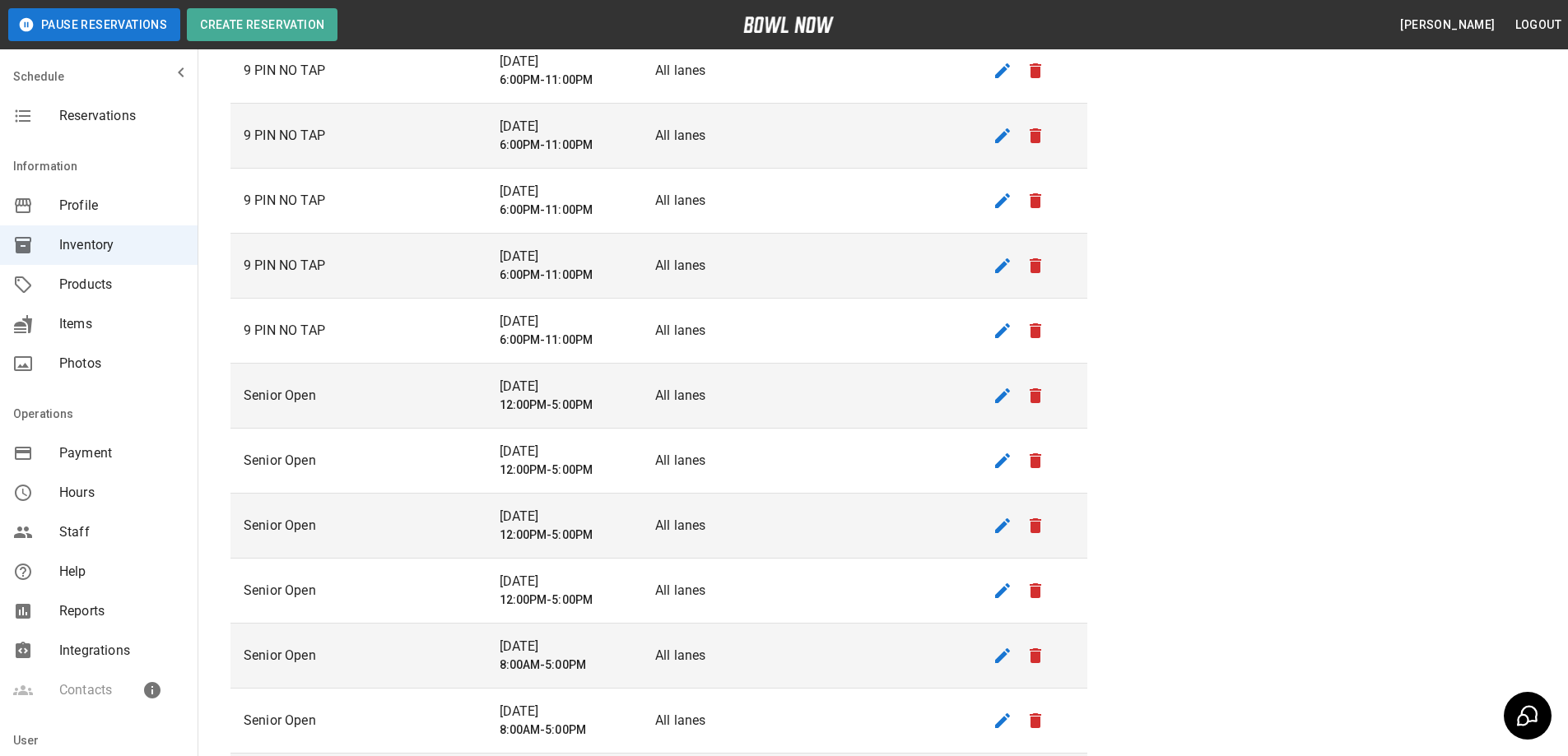
scroll to position [1234, 0]
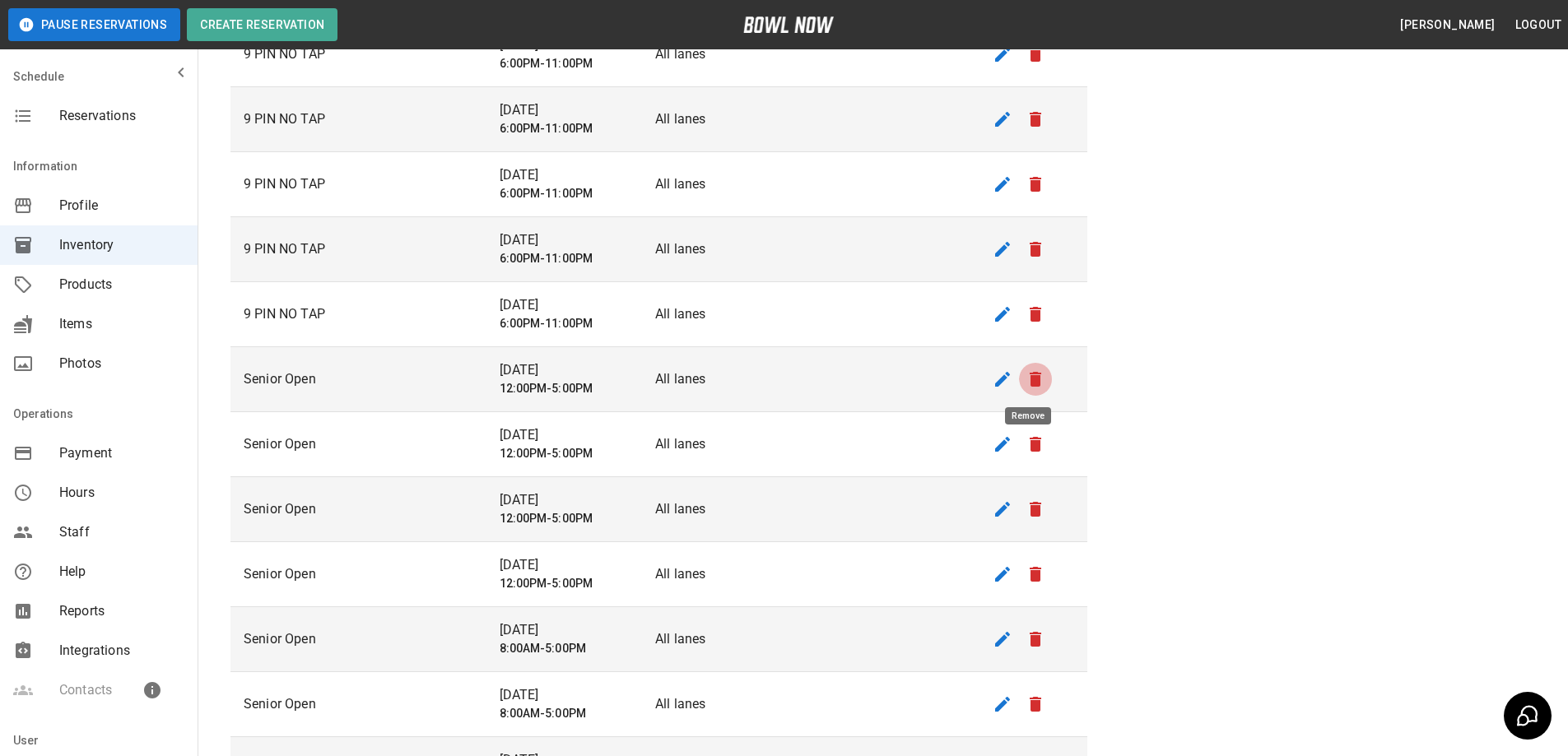
click at [1029, 380] on icon "remove" at bounding box center [1035, 379] width 11 height 15
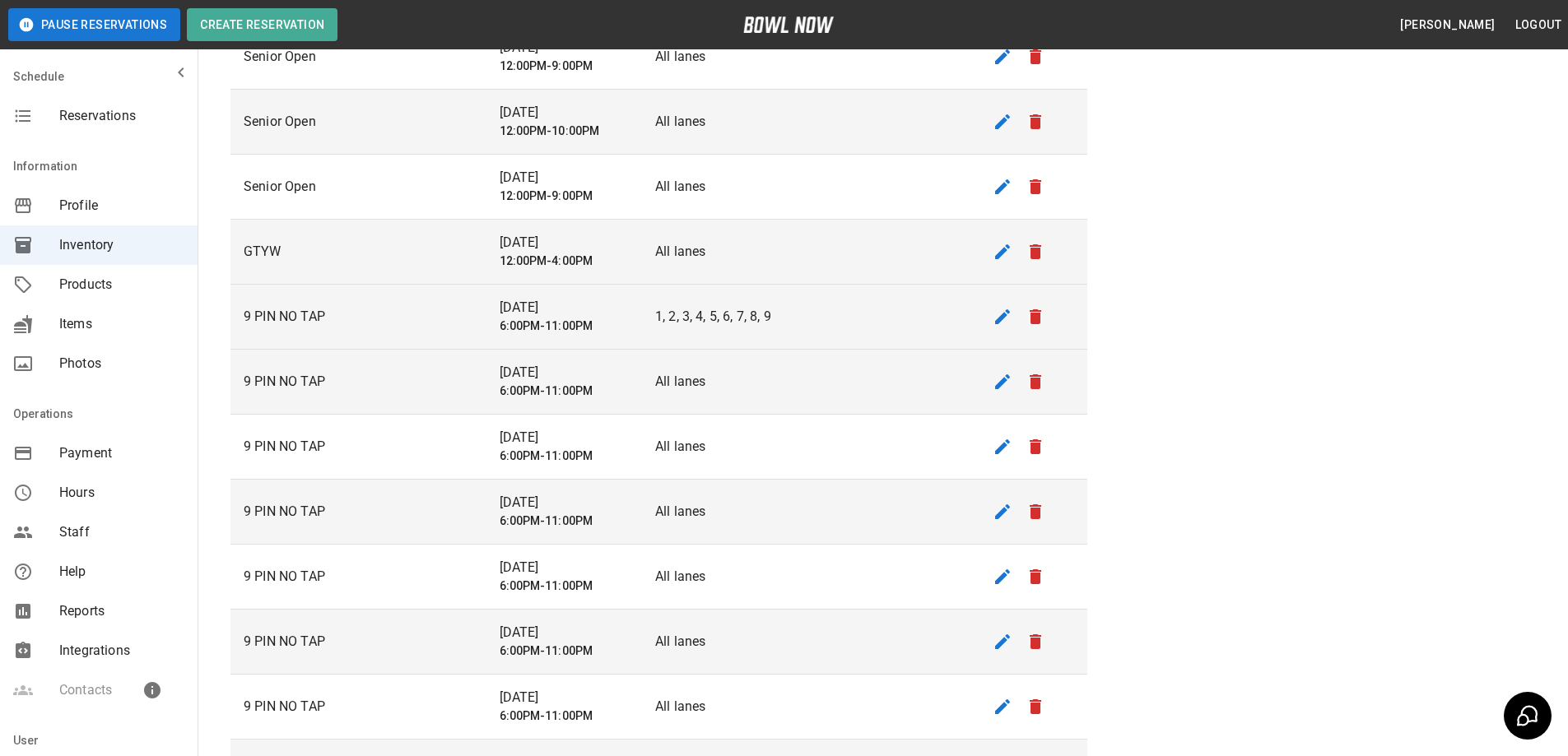
scroll to position [740, 0]
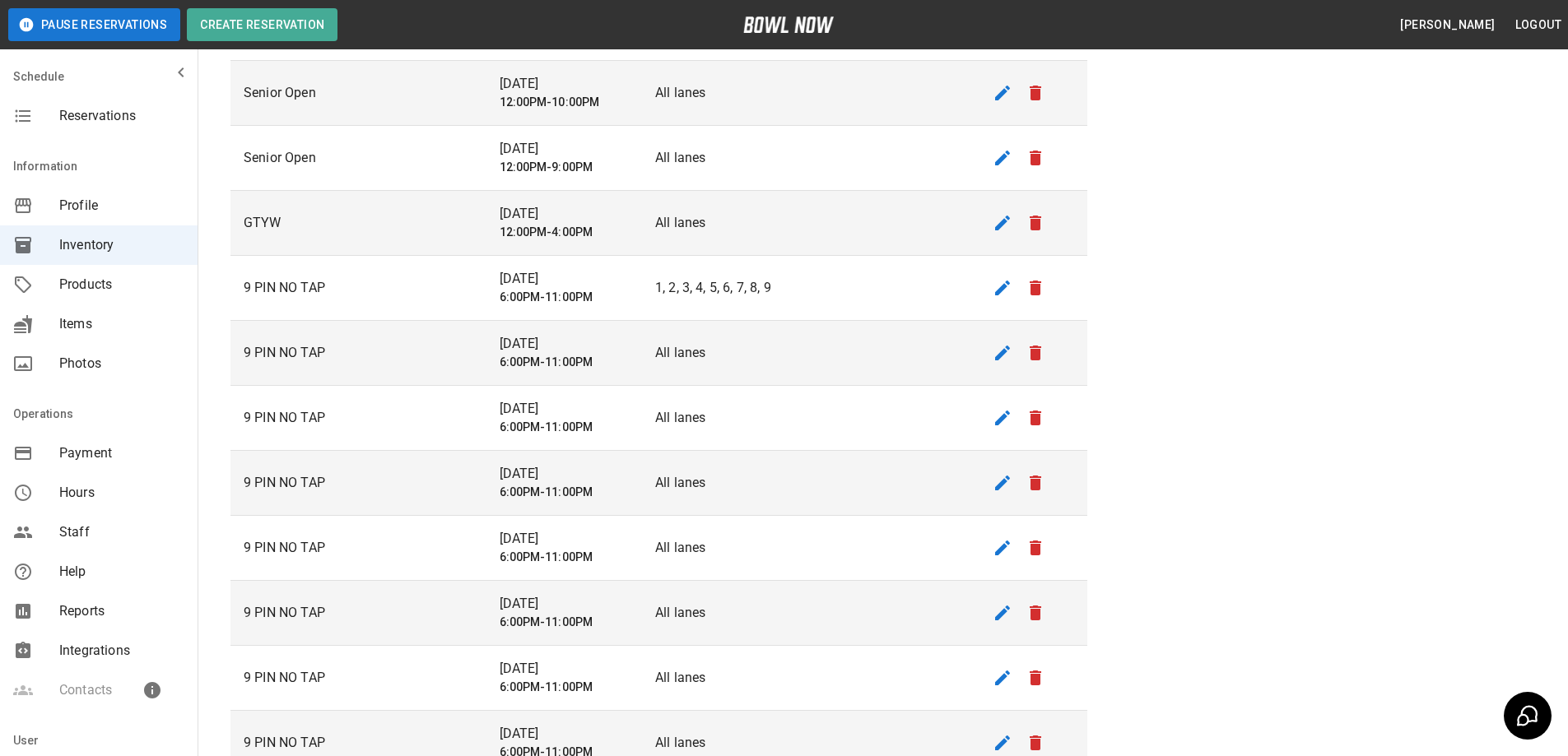
click at [118, 107] on span "Reservations" at bounding box center [121, 116] width 125 height 20
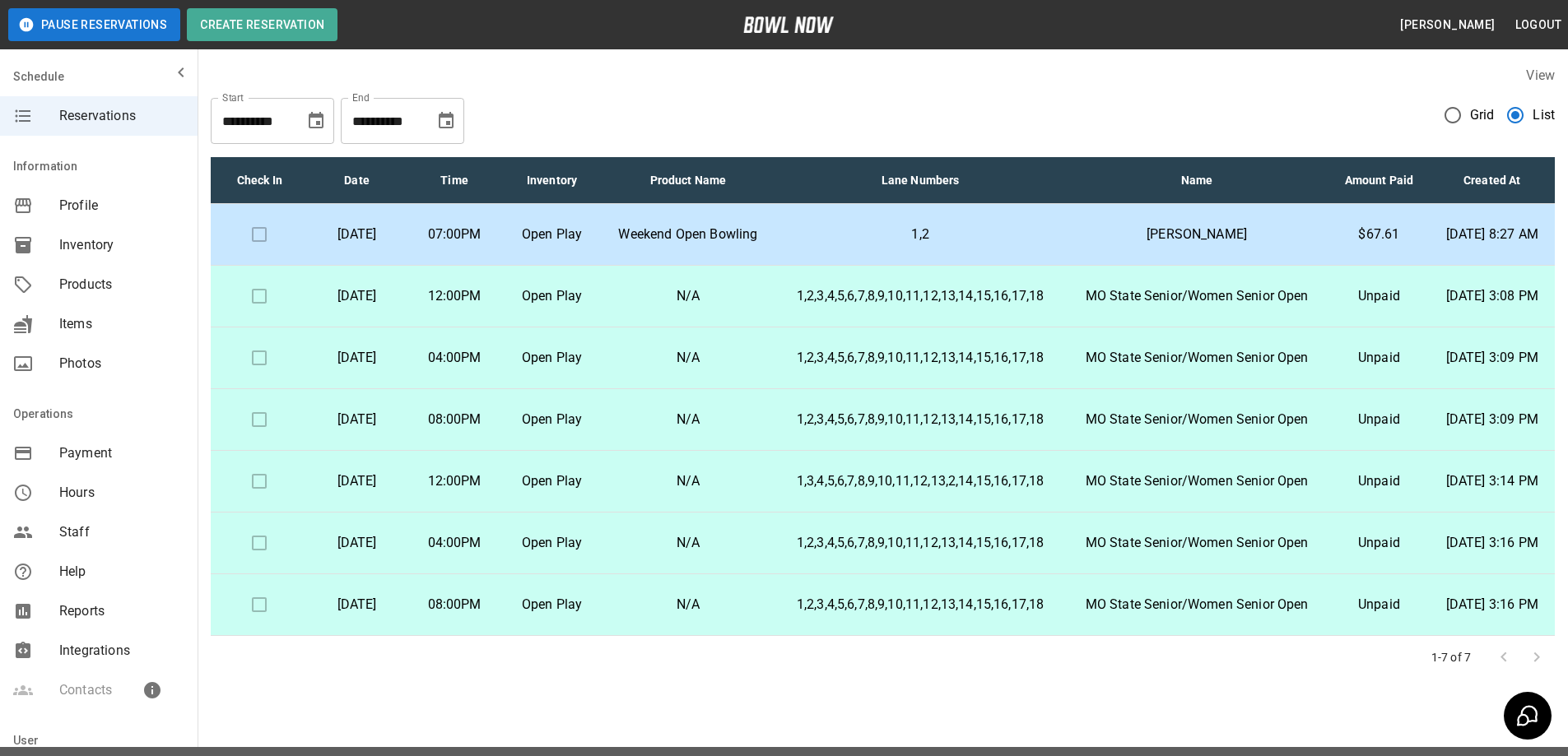
click at [249, 324] on td at bounding box center [260, 297] width 97 height 62
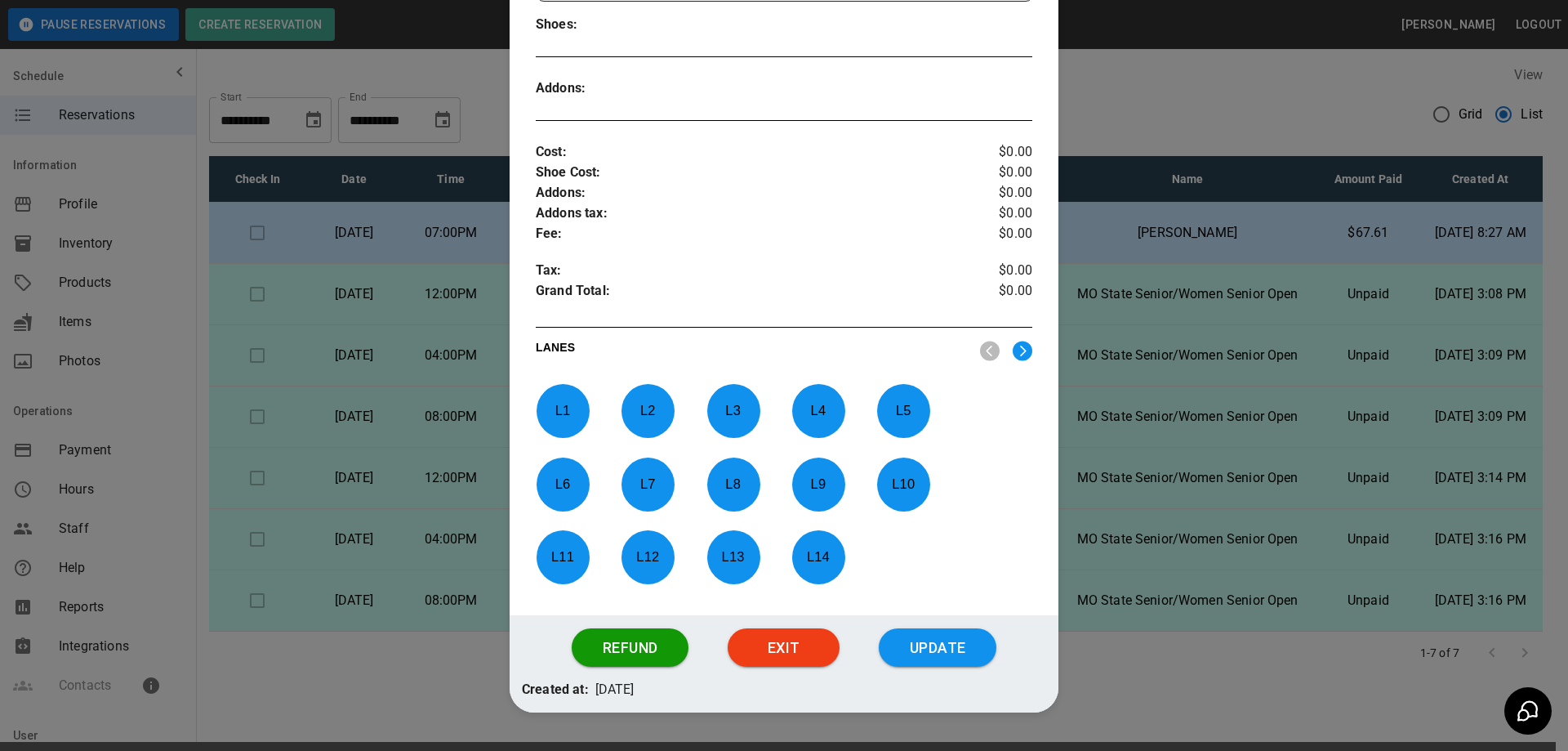
scroll to position [452, 0]
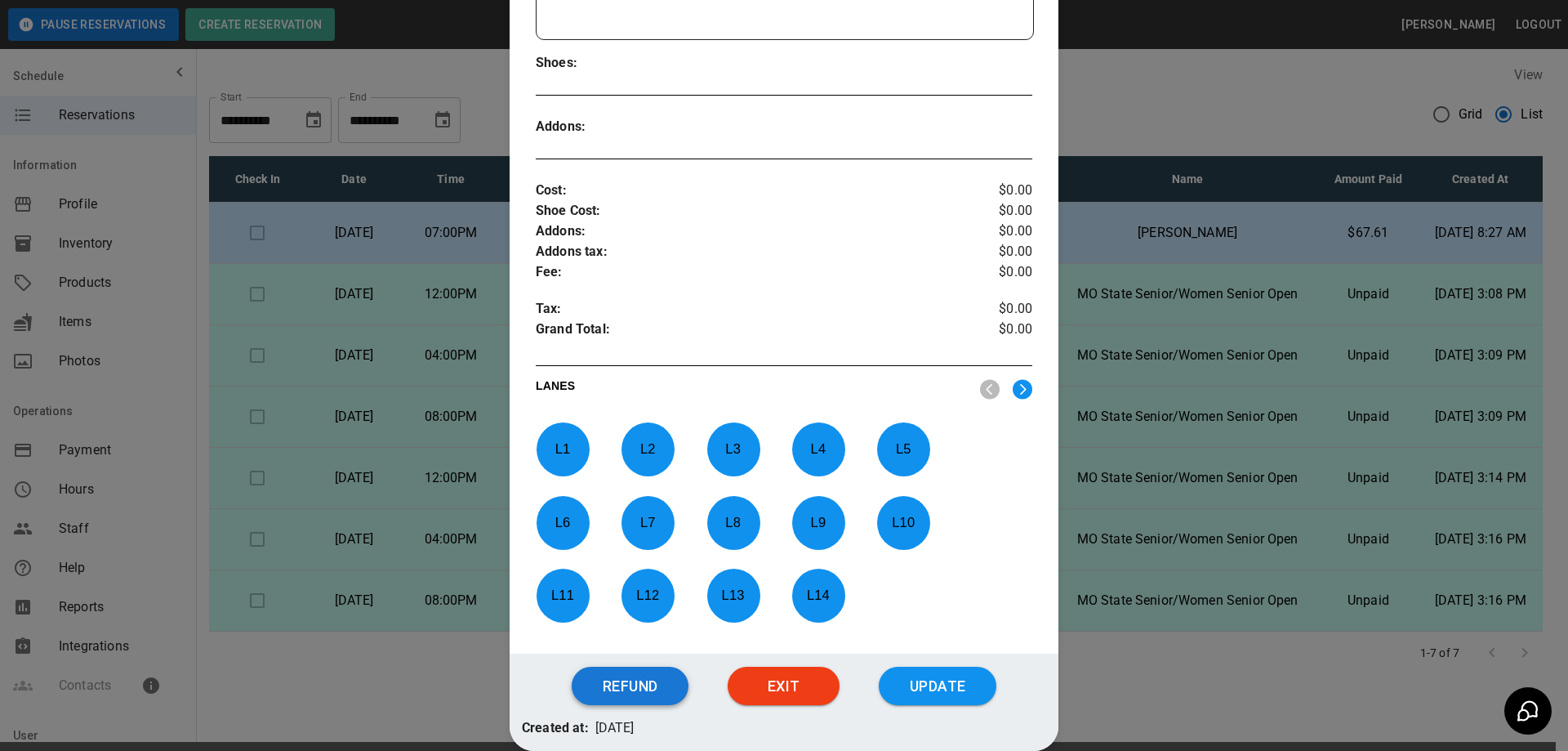
click at [635, 688] on button "Refund" at bounding box center [630, 686] width 117 height 39
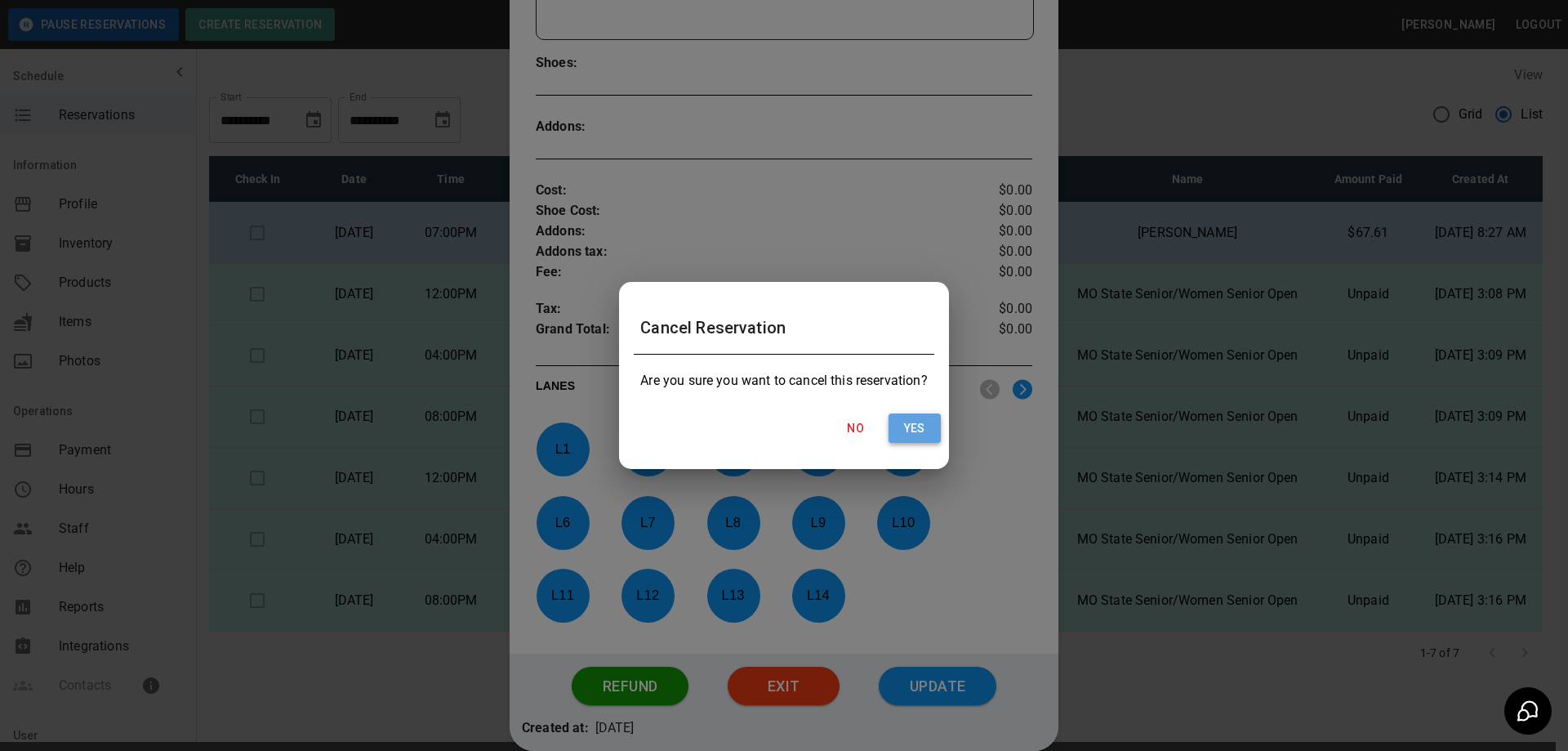
click at [915, 427] on button "Yes" at bounding box center [915, 428] width 52 height 31
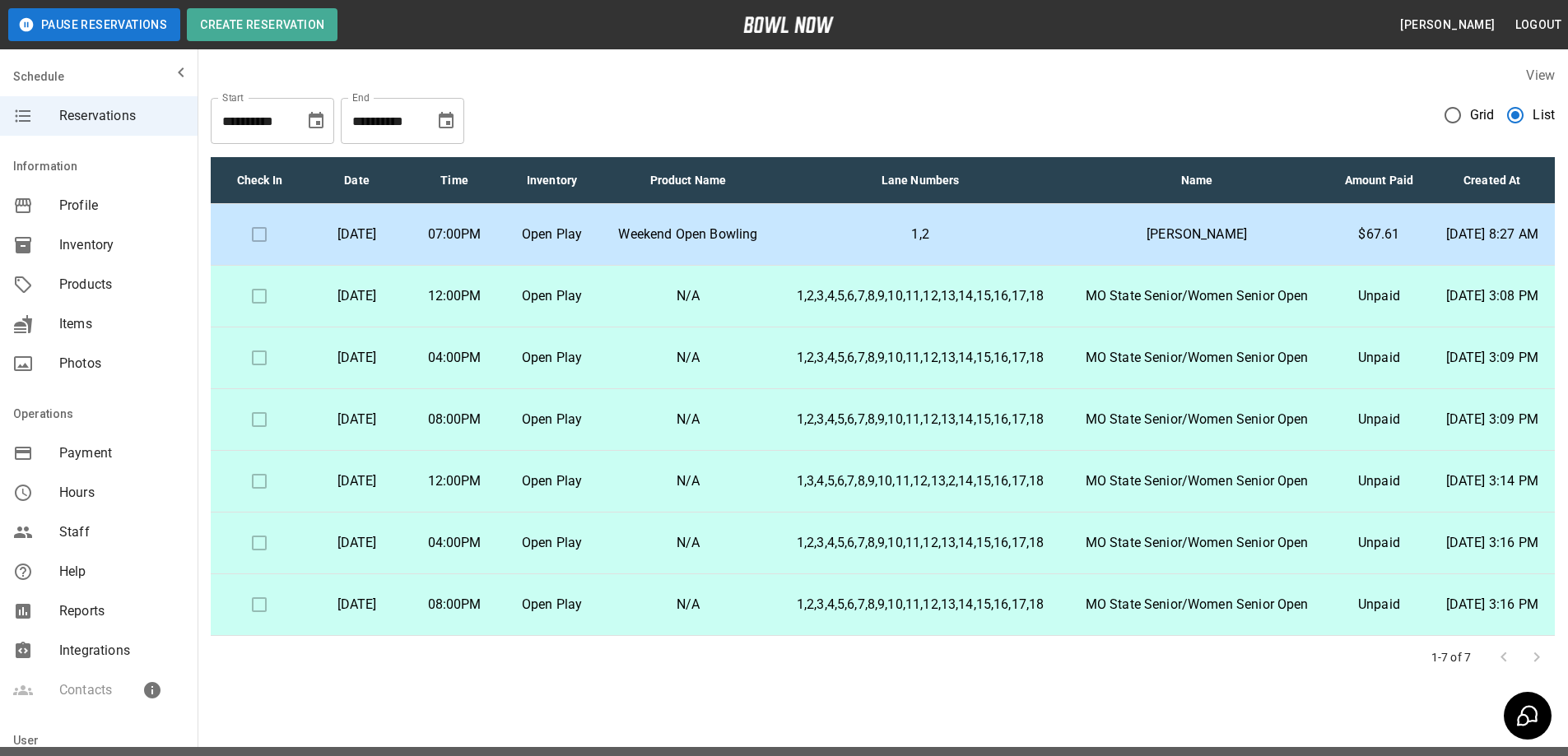
click at [259, 383] on td at bounding box center [260, 358] width 97 height 62
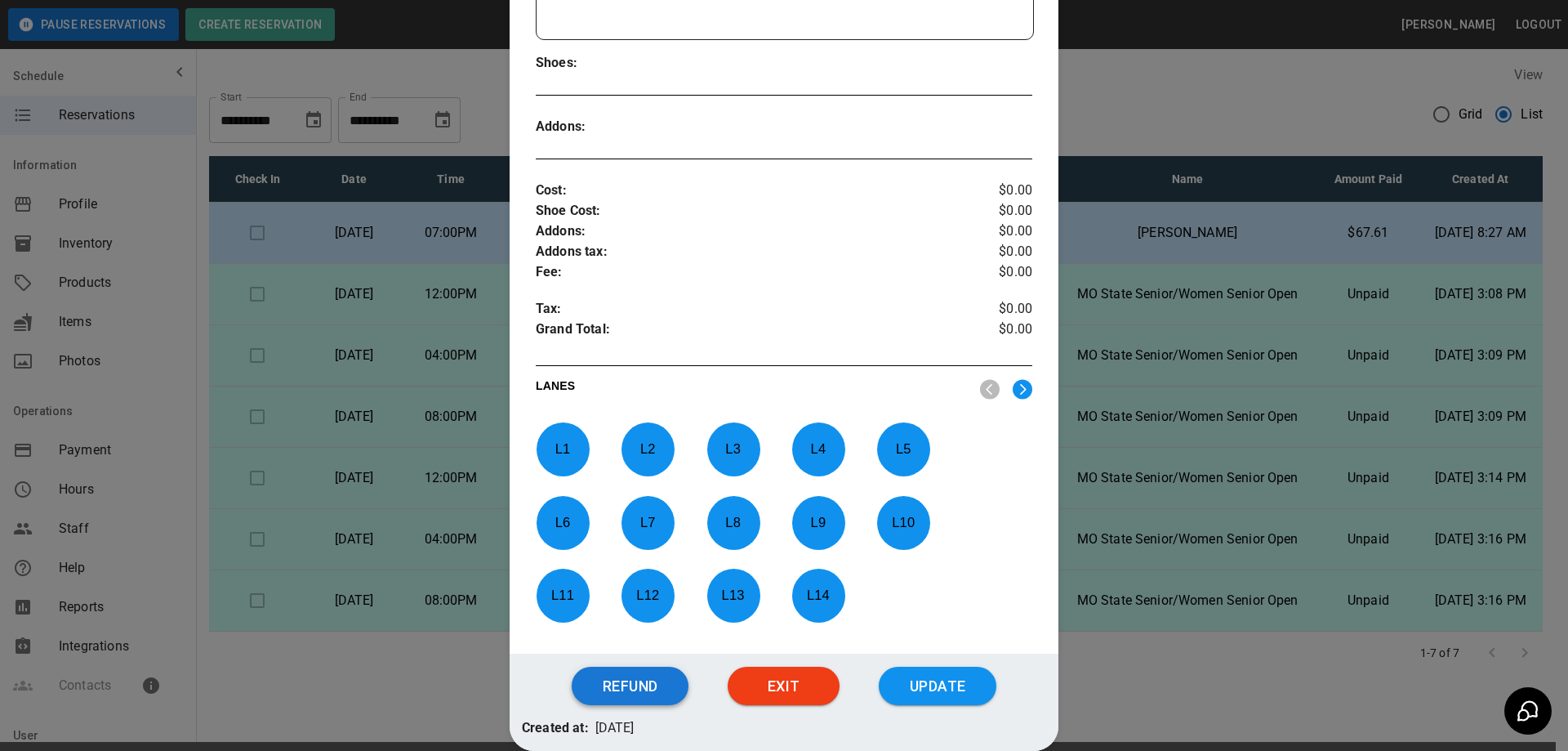
click at [597, 665] on div "Refund Exit Update" at bounding box center [784, 686] width 549 height 65
click at [606, 682] on button "Refund" at bounding box center [630, 686] width 117 height 39
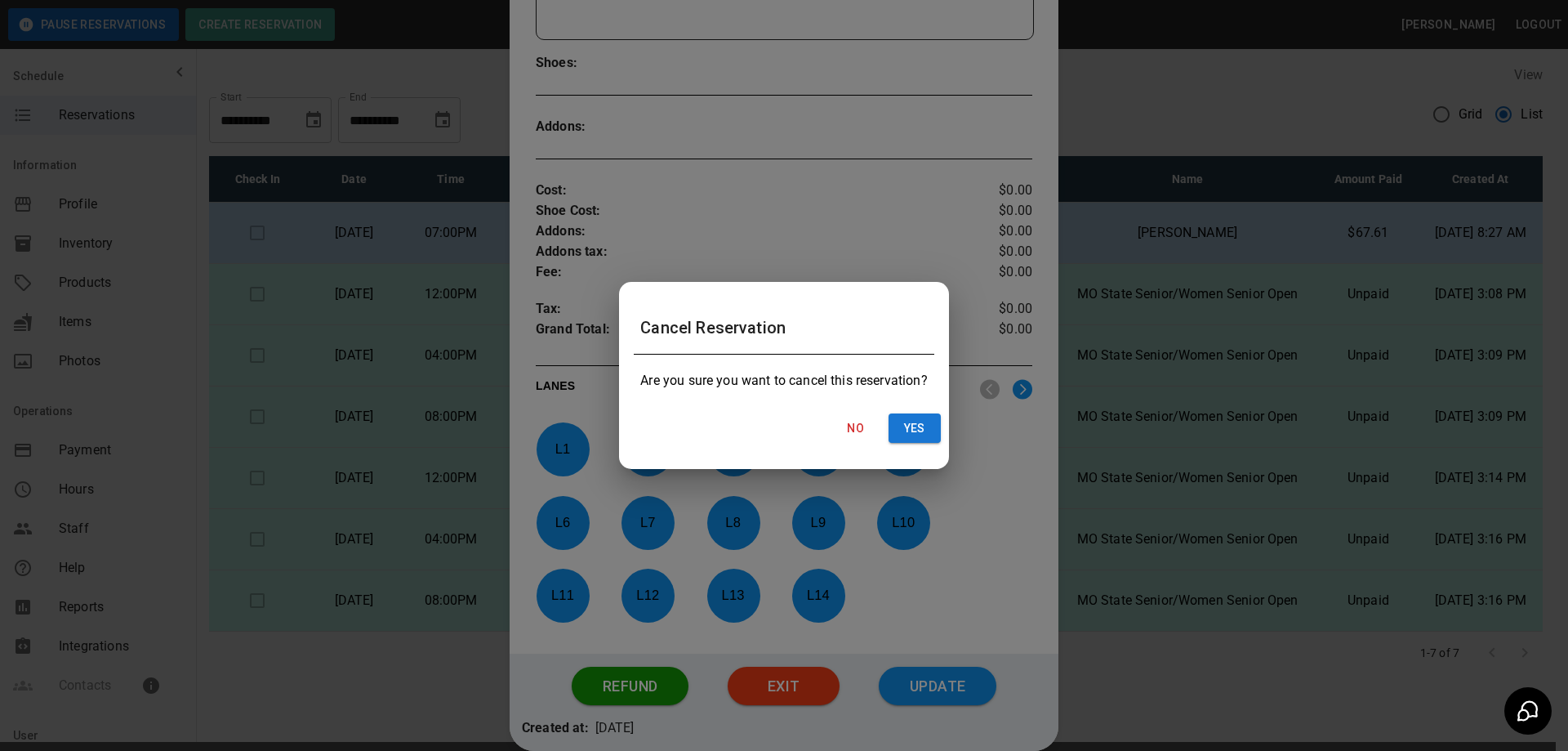
click at [909, 412] on div "No Yes" at bounding box center [784, 428] width 326 height 44
click at [911, 429] on button "Yes" at bounding box center [915, 428] width 52 height 31
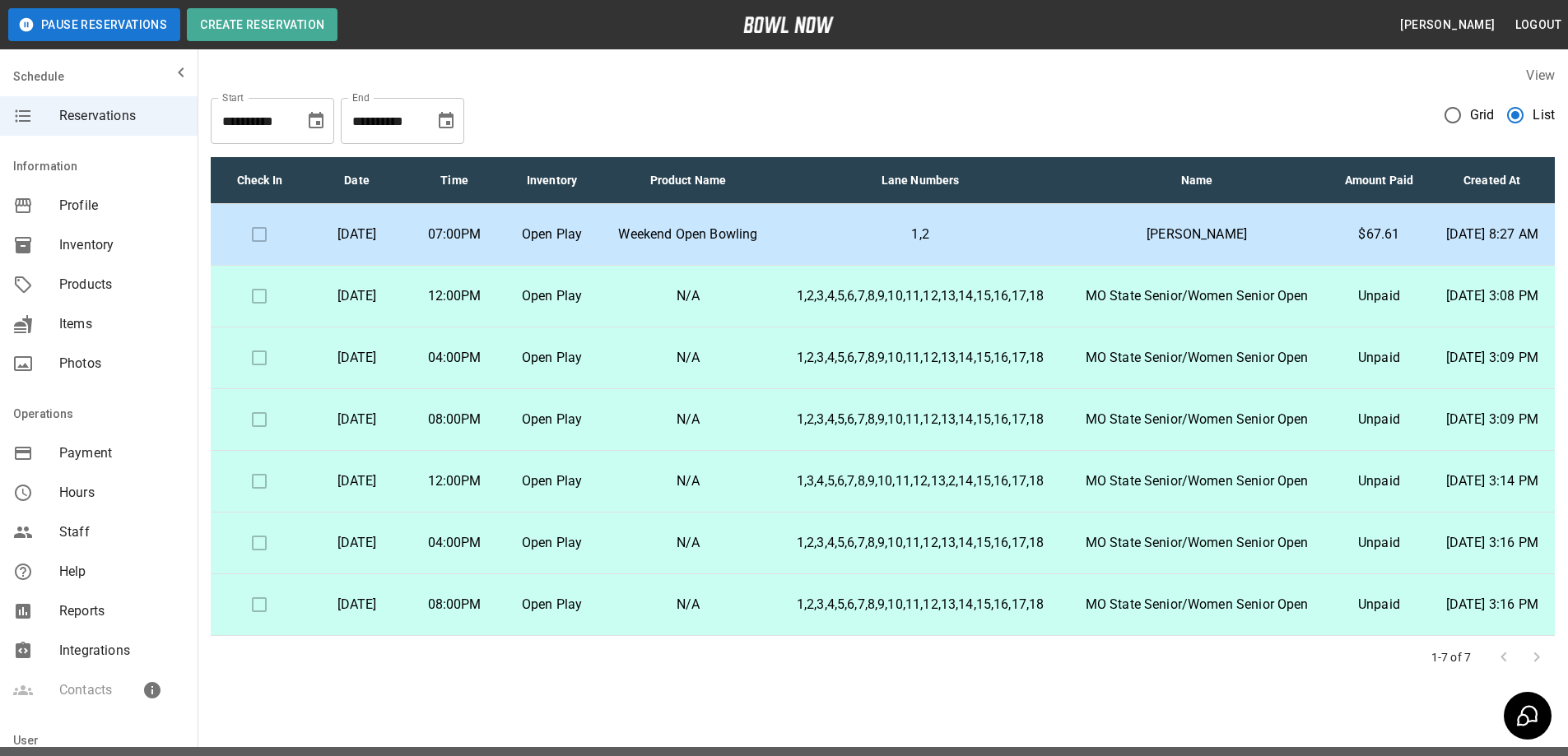
click at [252, 451] on td at bounding box center [260, 420] width 97 height 62
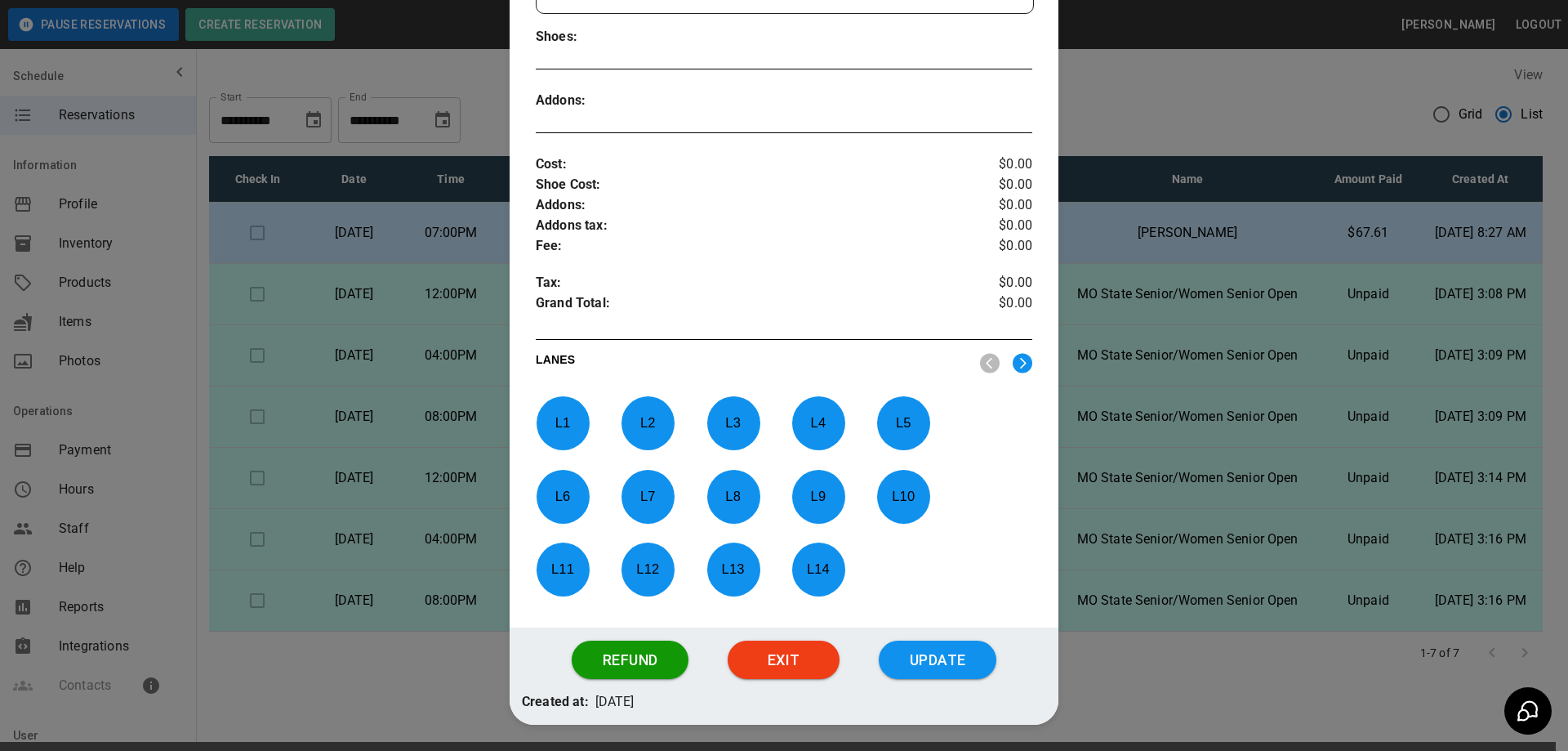
scroll to position [516, 0]
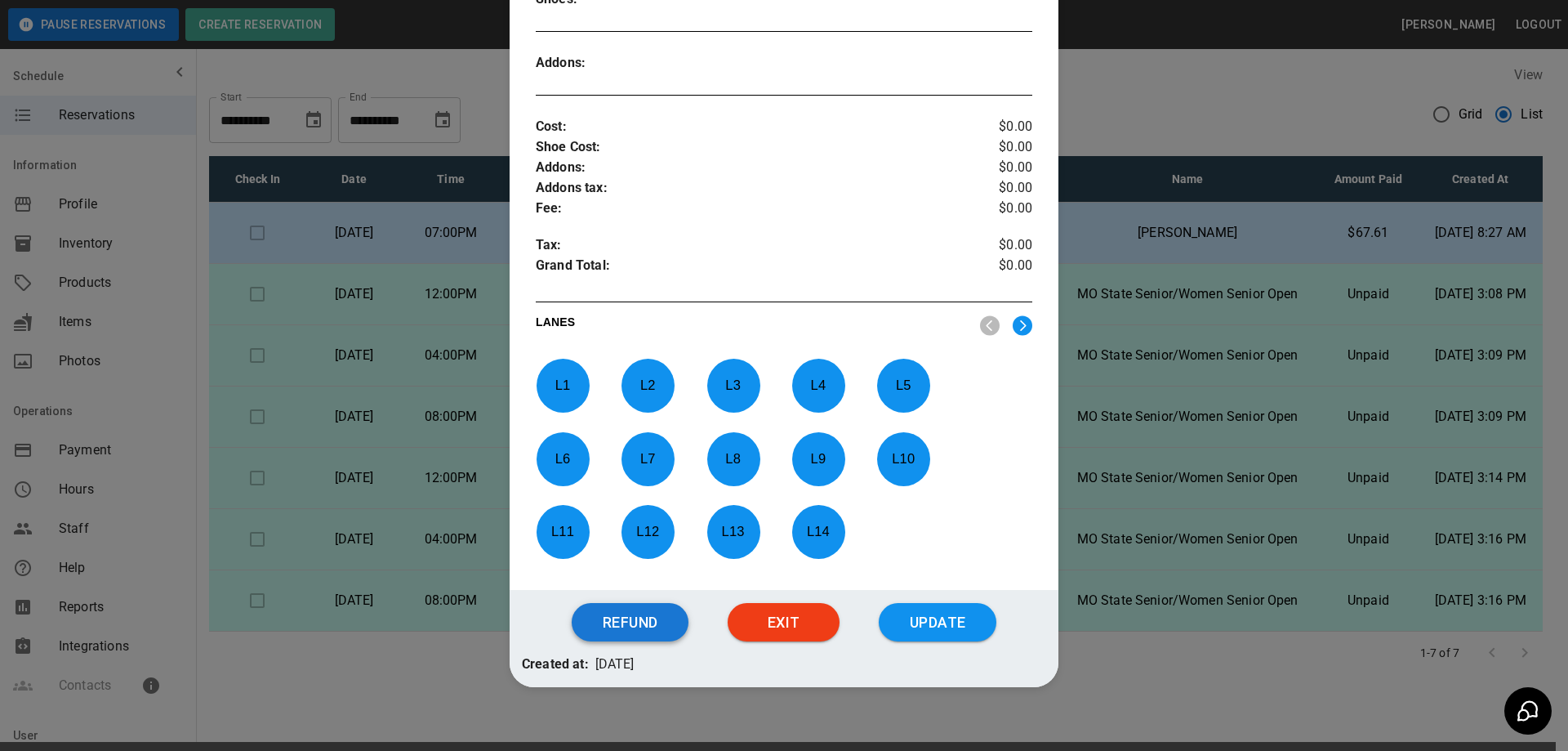
click at [627, 636] on button "Refund" at bounding box center [630, 622] width 117 height 39
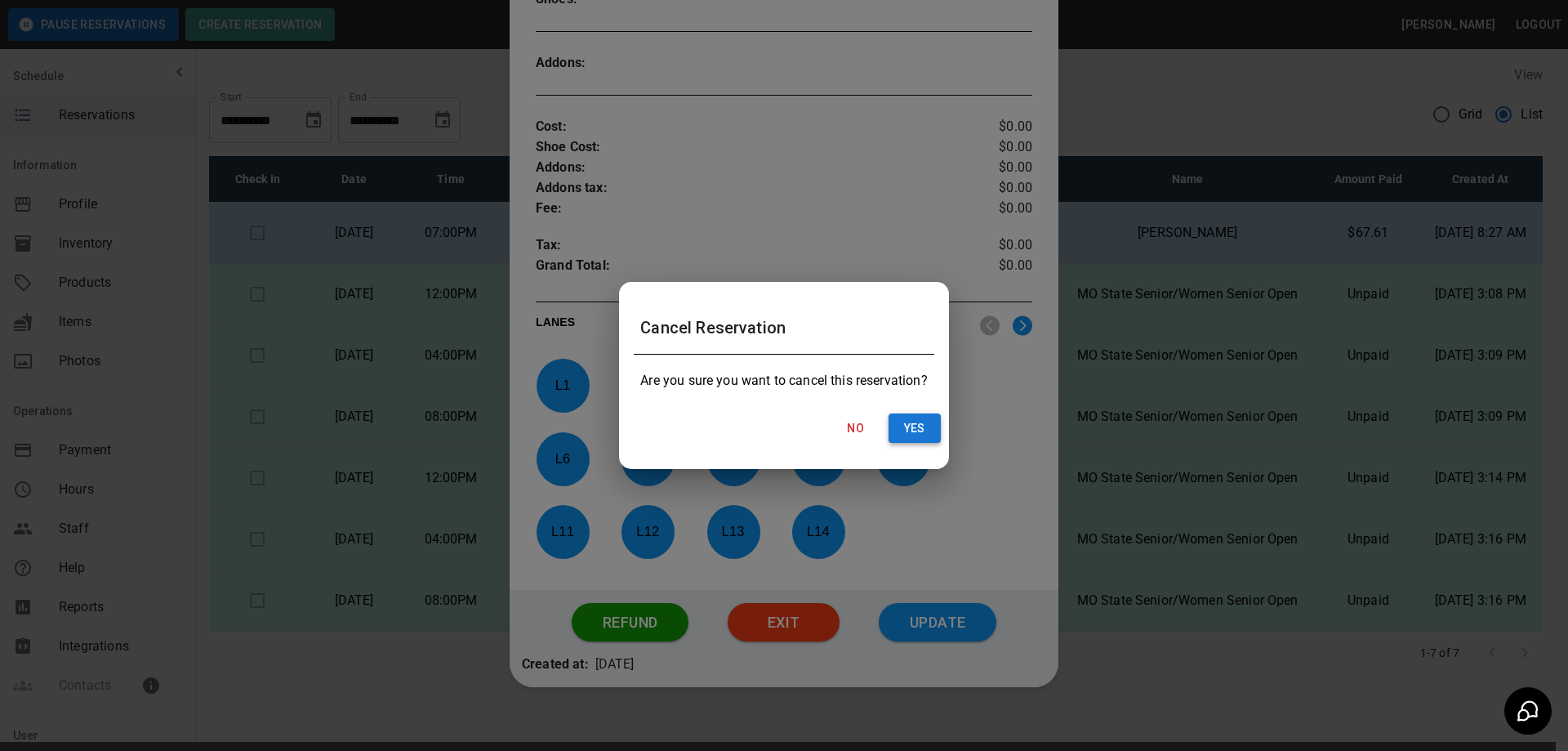
click at [927, 422] on button "Yes" at bounding box center [915, 428] width 52 height 31
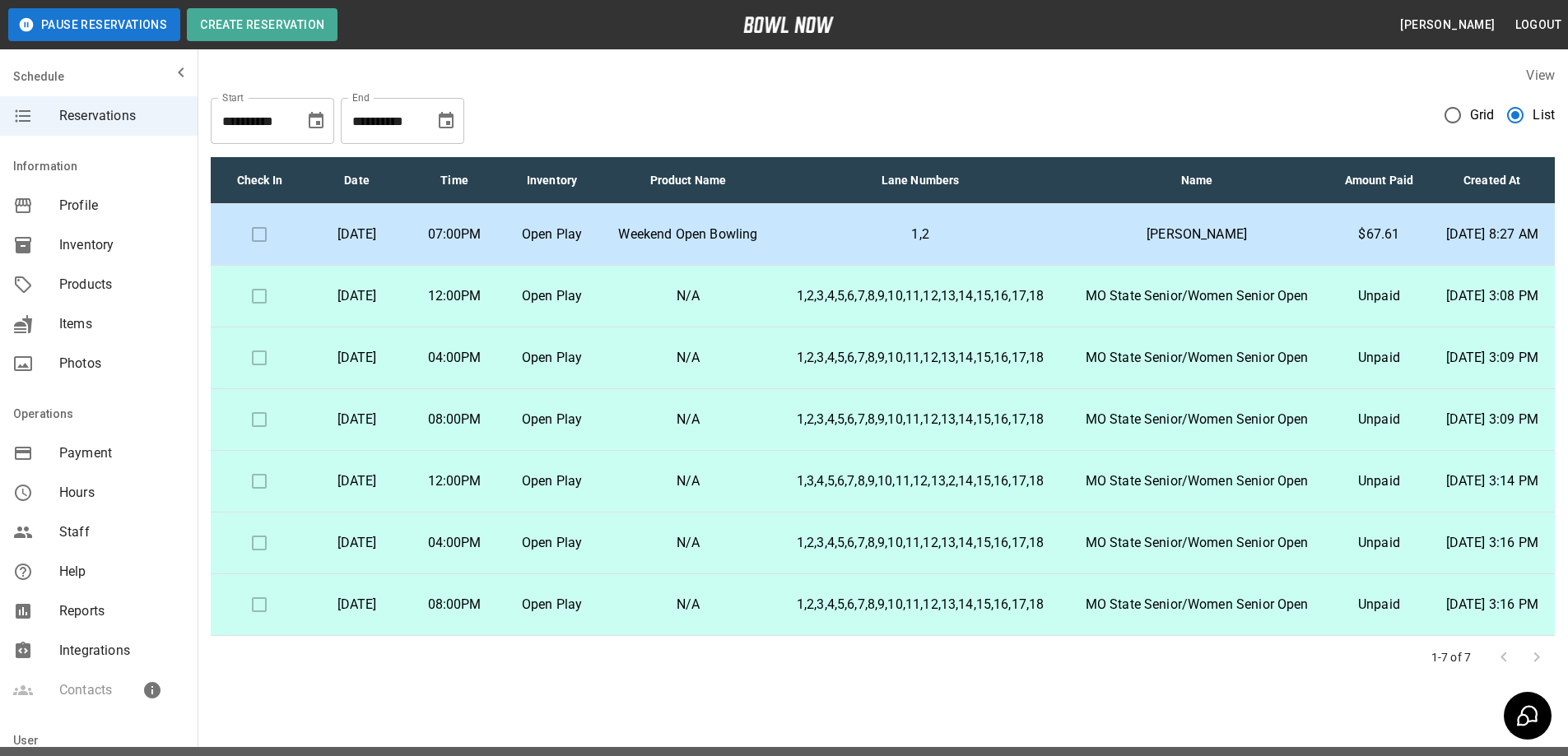
click at [253, 512] on td at bounding box center [260, 482] width 97 height 62
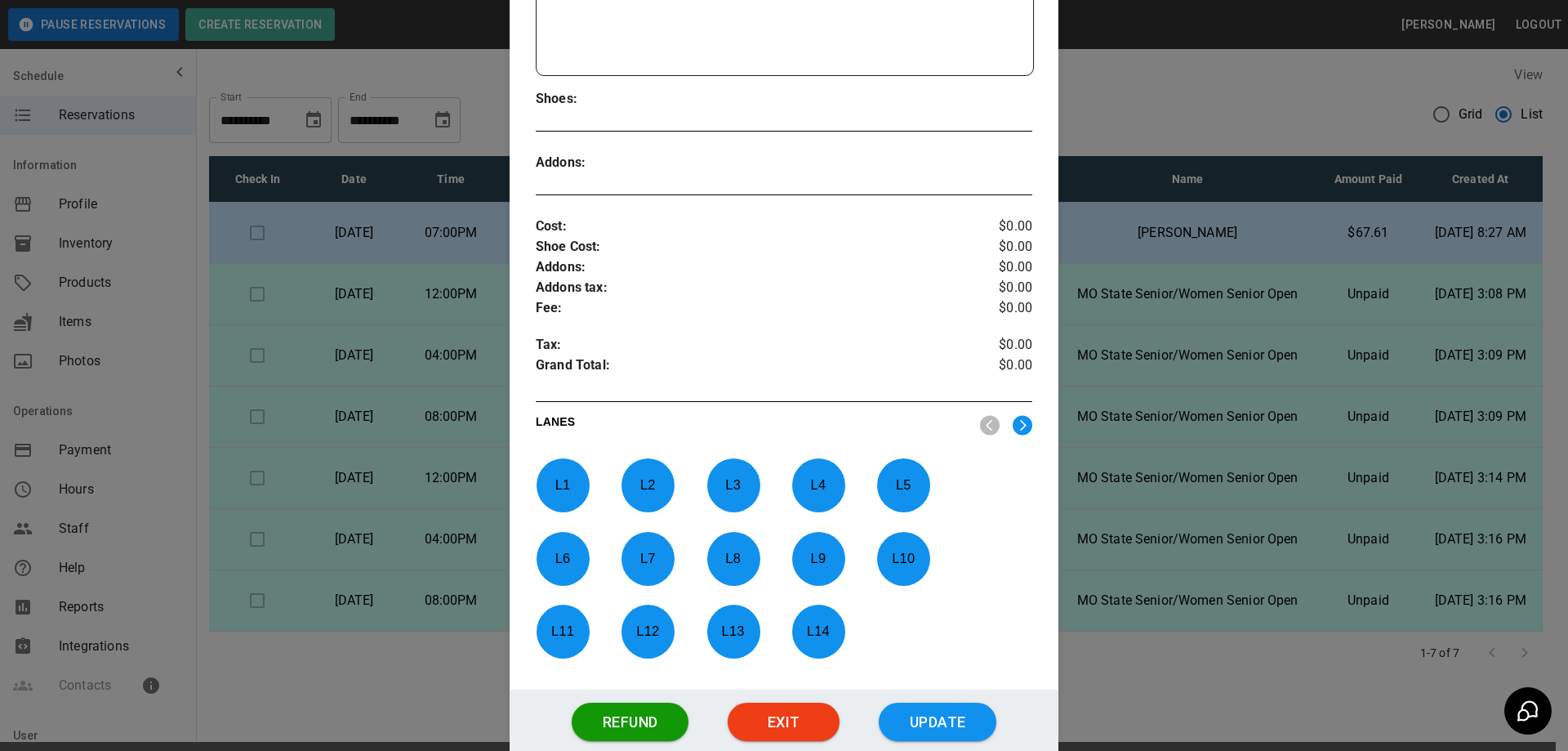
scroll to position [534, 0]
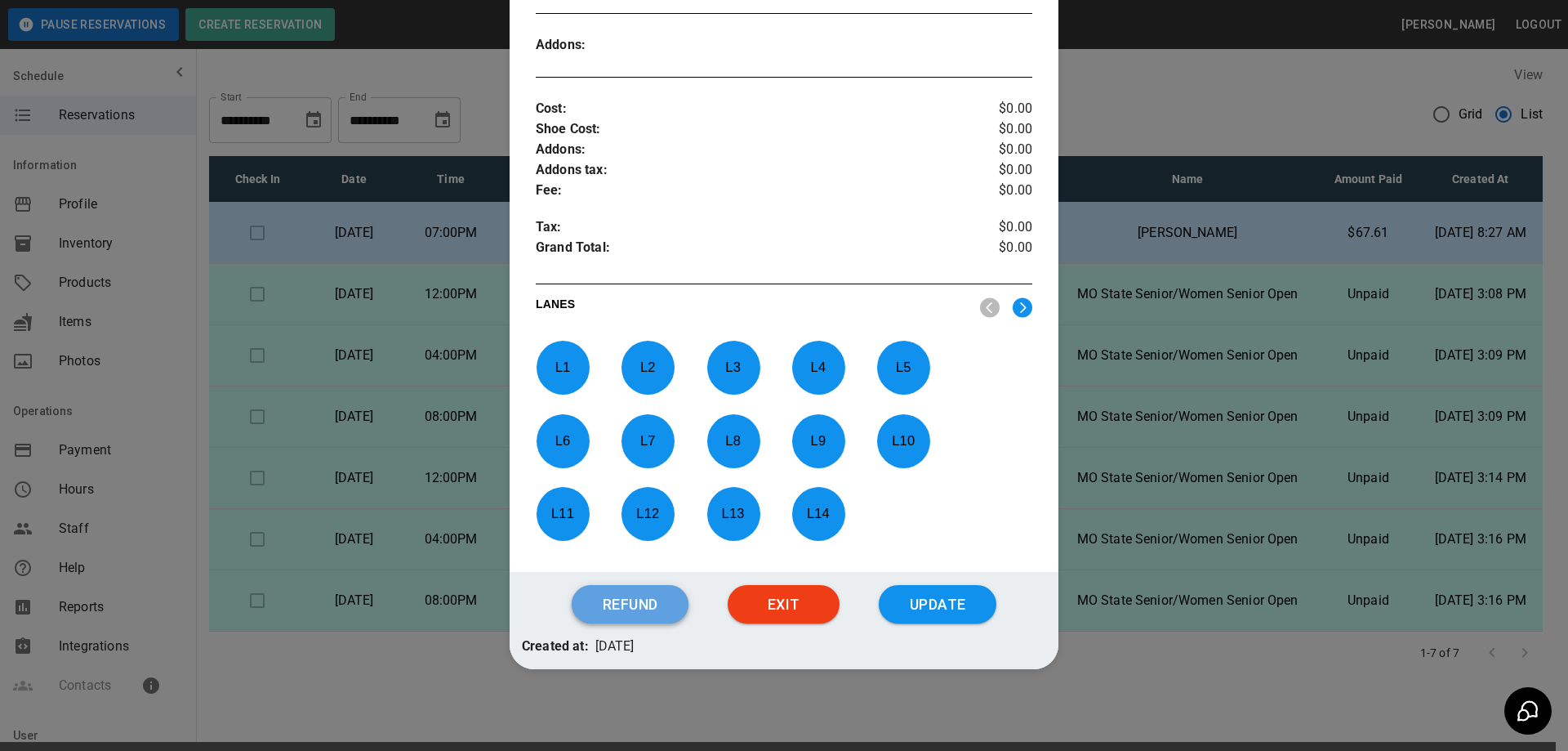
click at [615, 593] on button "Refund" at bounding box center [630, 605] width 117 height 39
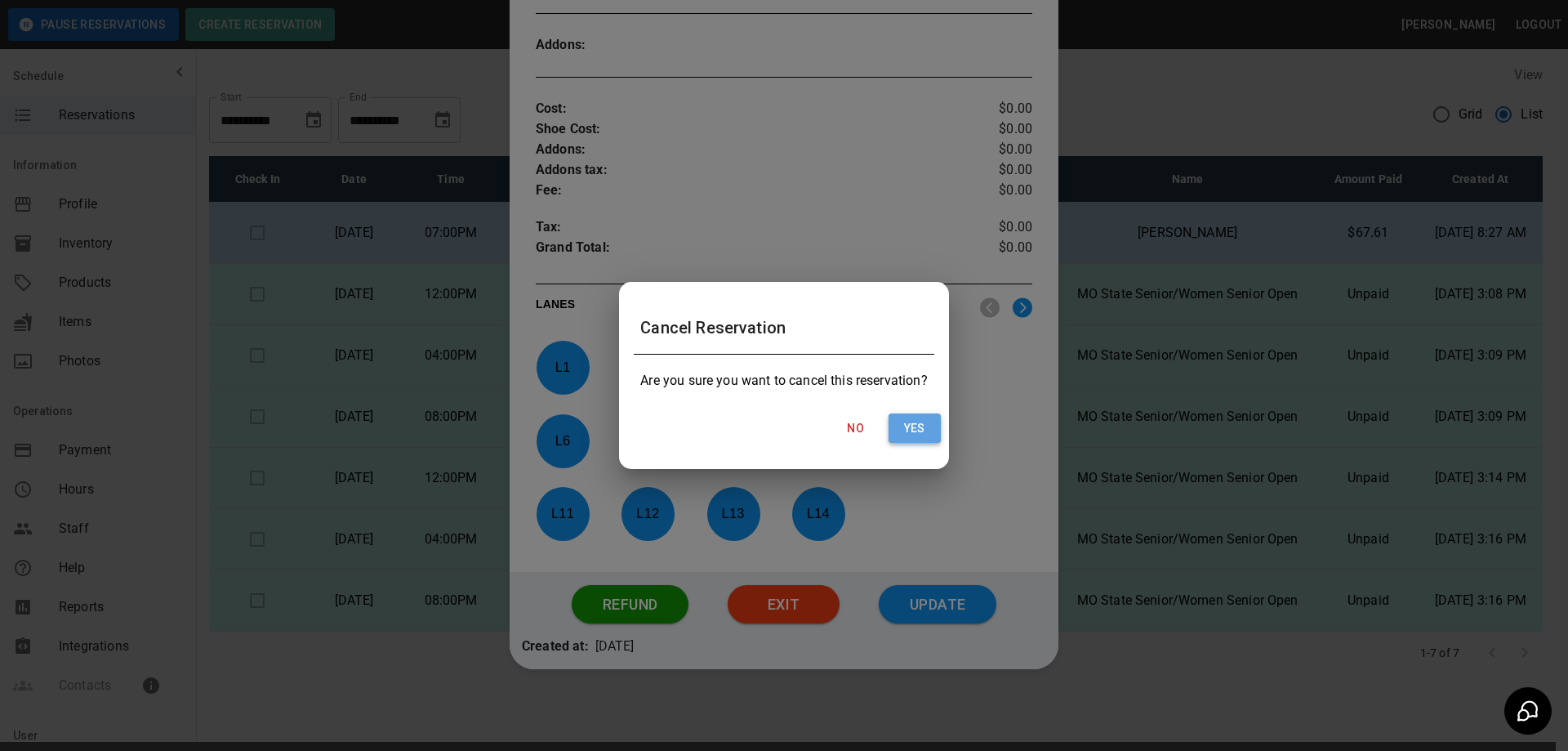
click at [923, 427] on button "Yes" at bounding box center [915, 428] width 52 height 31
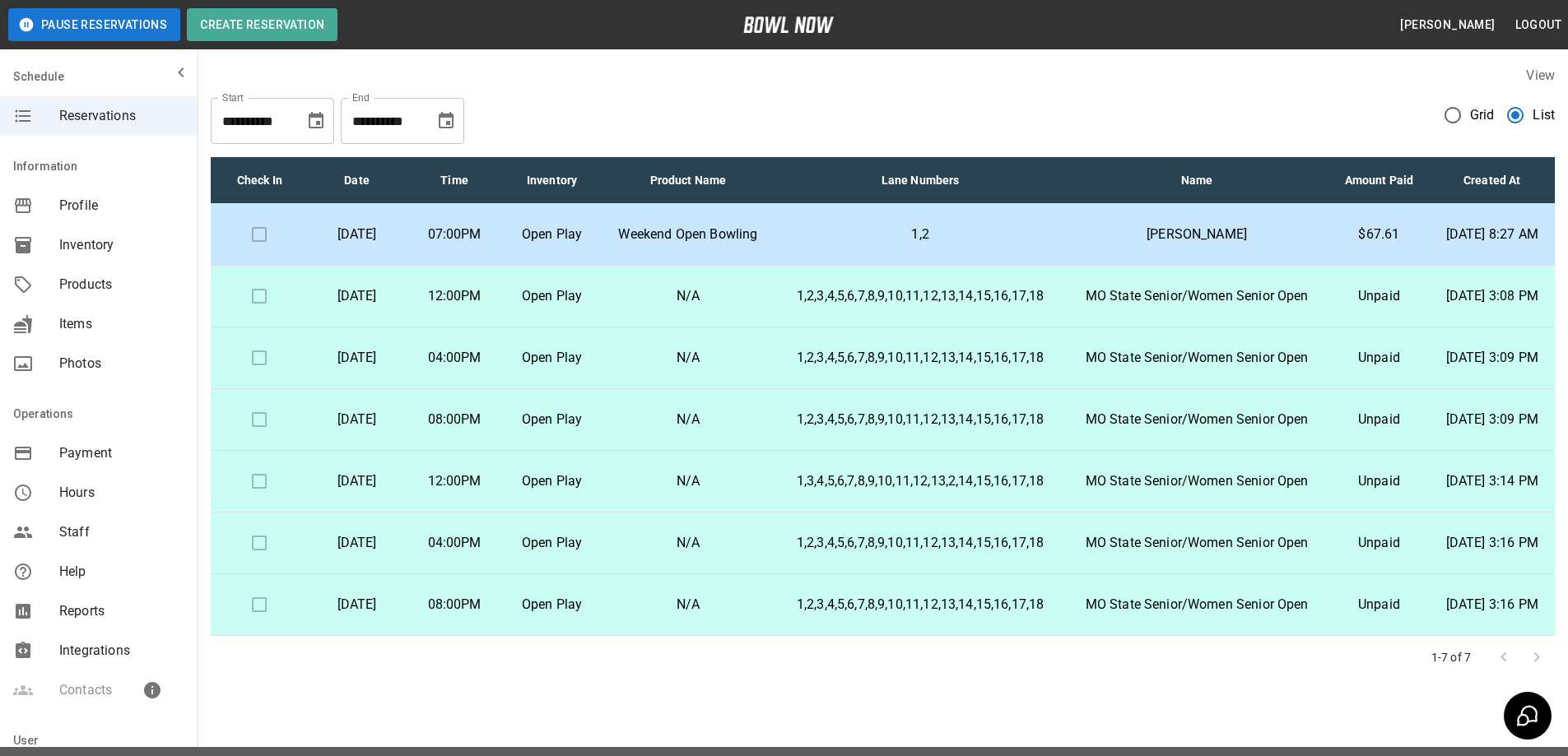
click at [253, 574] on td at bounding box center [260, 543] width 97 height 62
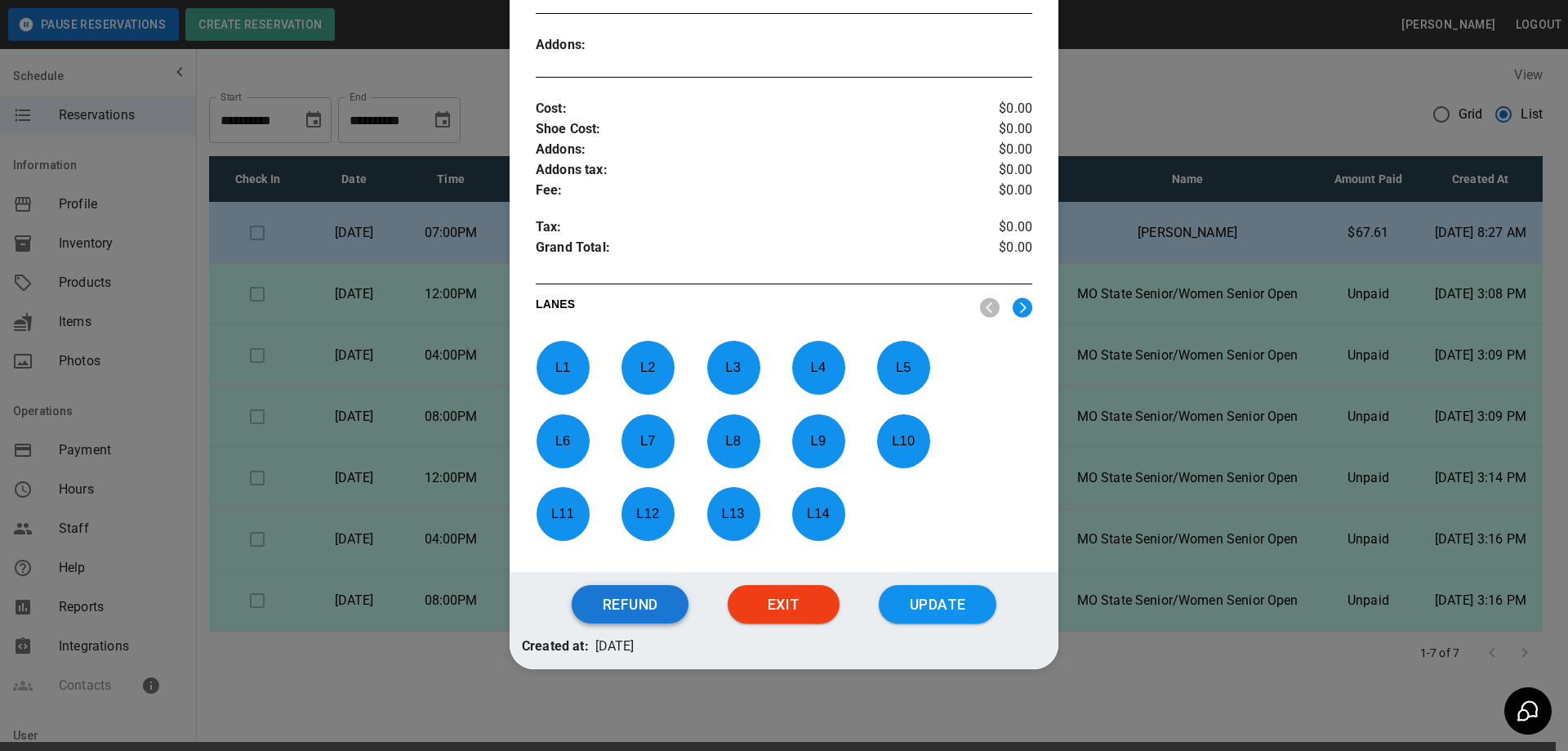
click at [618, 620] on button "Refund" at bounding box center [630, 605] width 117 height 39
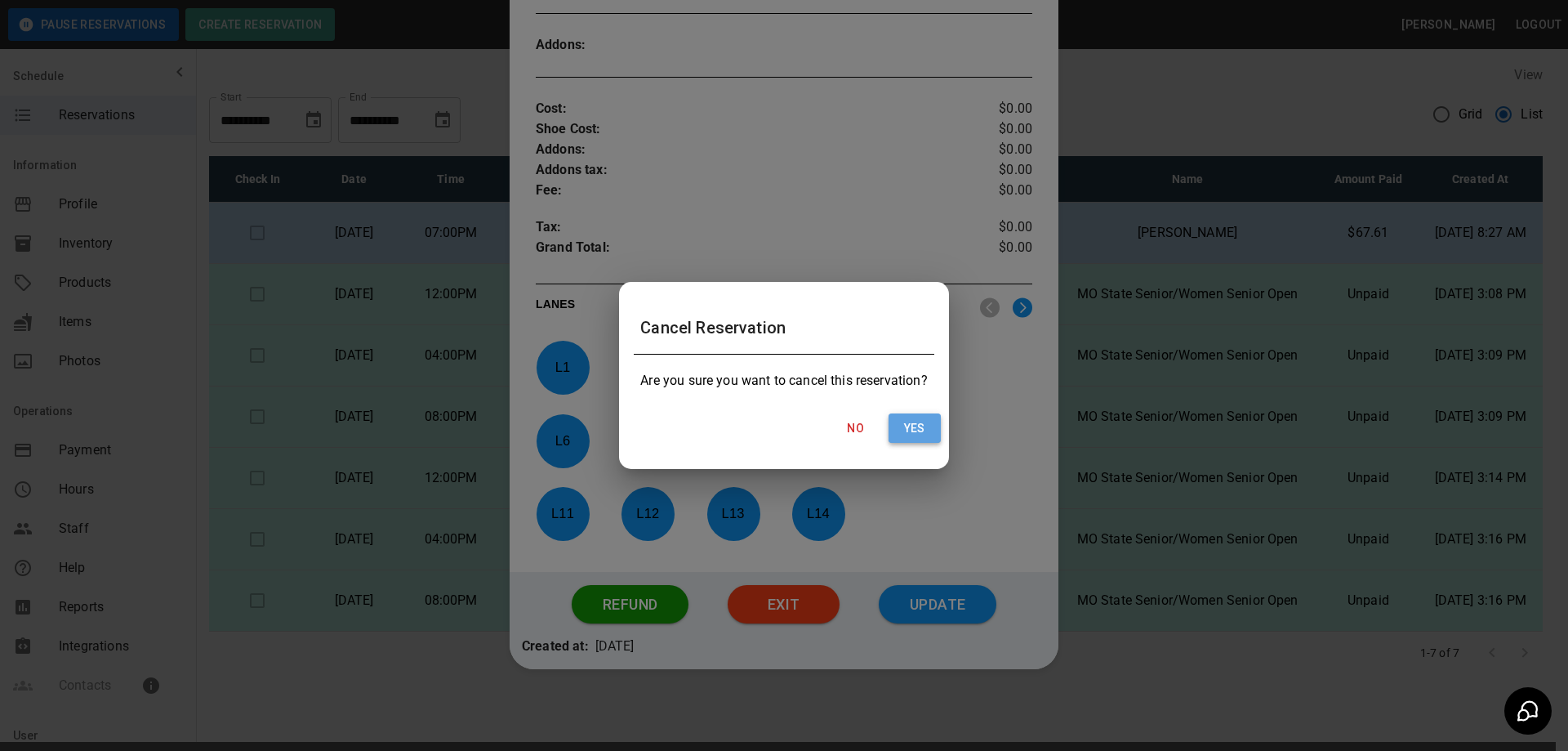
click at [917, 423] on button "Yes" at bounding box center [915, 428] width 52 height 31
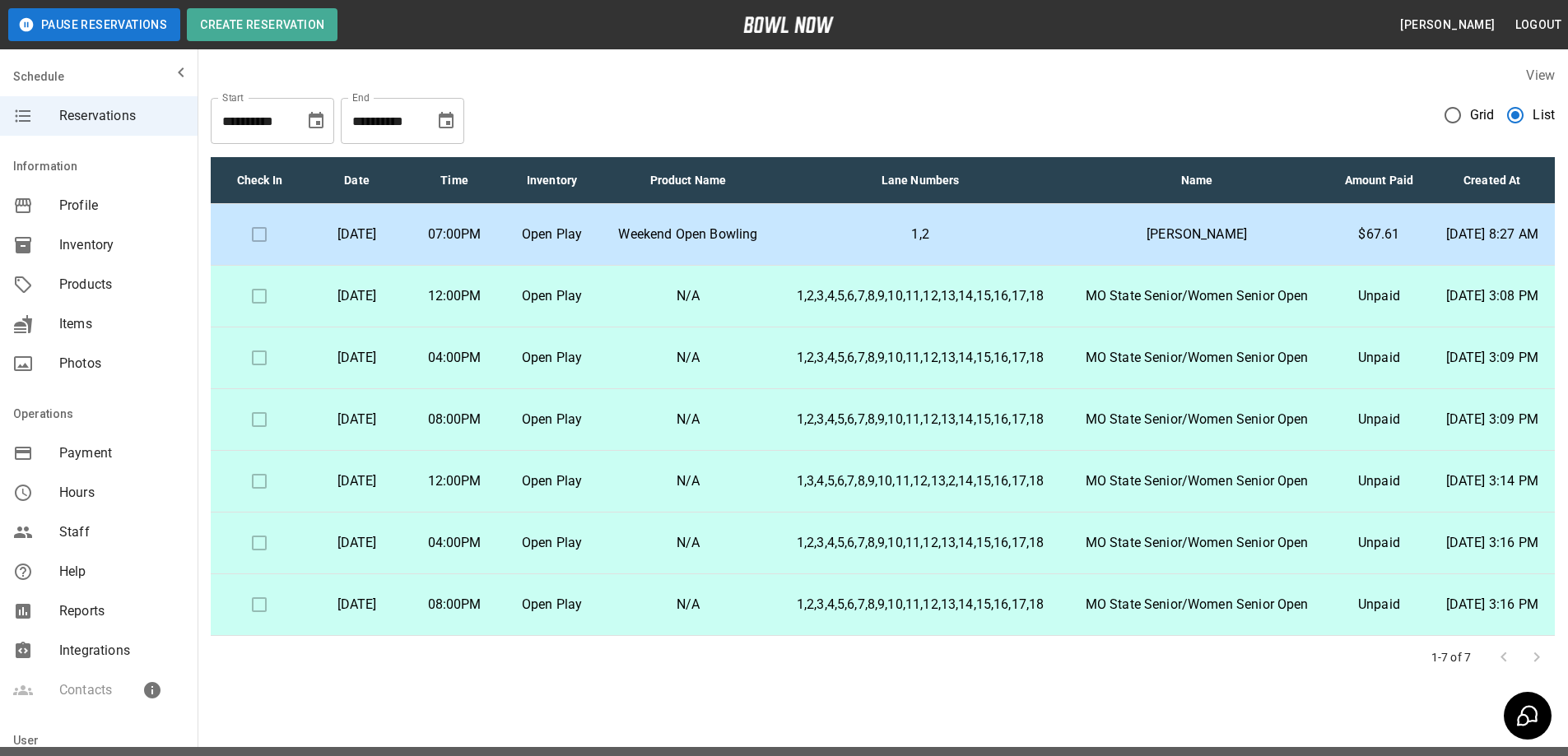
click at [253, 636] on td at bounding box center [260, 605] width 97 height 62
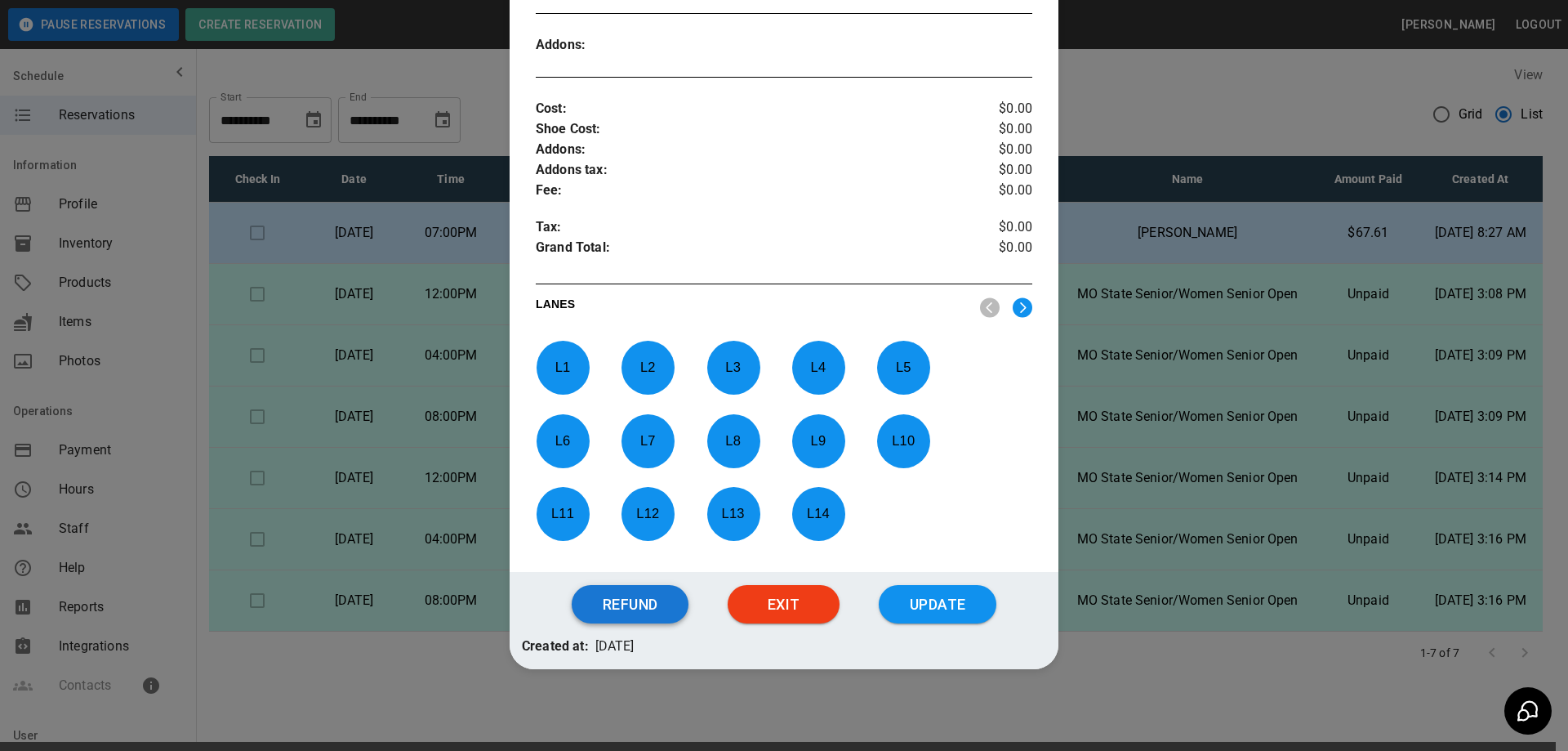
click at [634, 607] on button "Refund" at bounding box center [630, 605] width 117 height 39
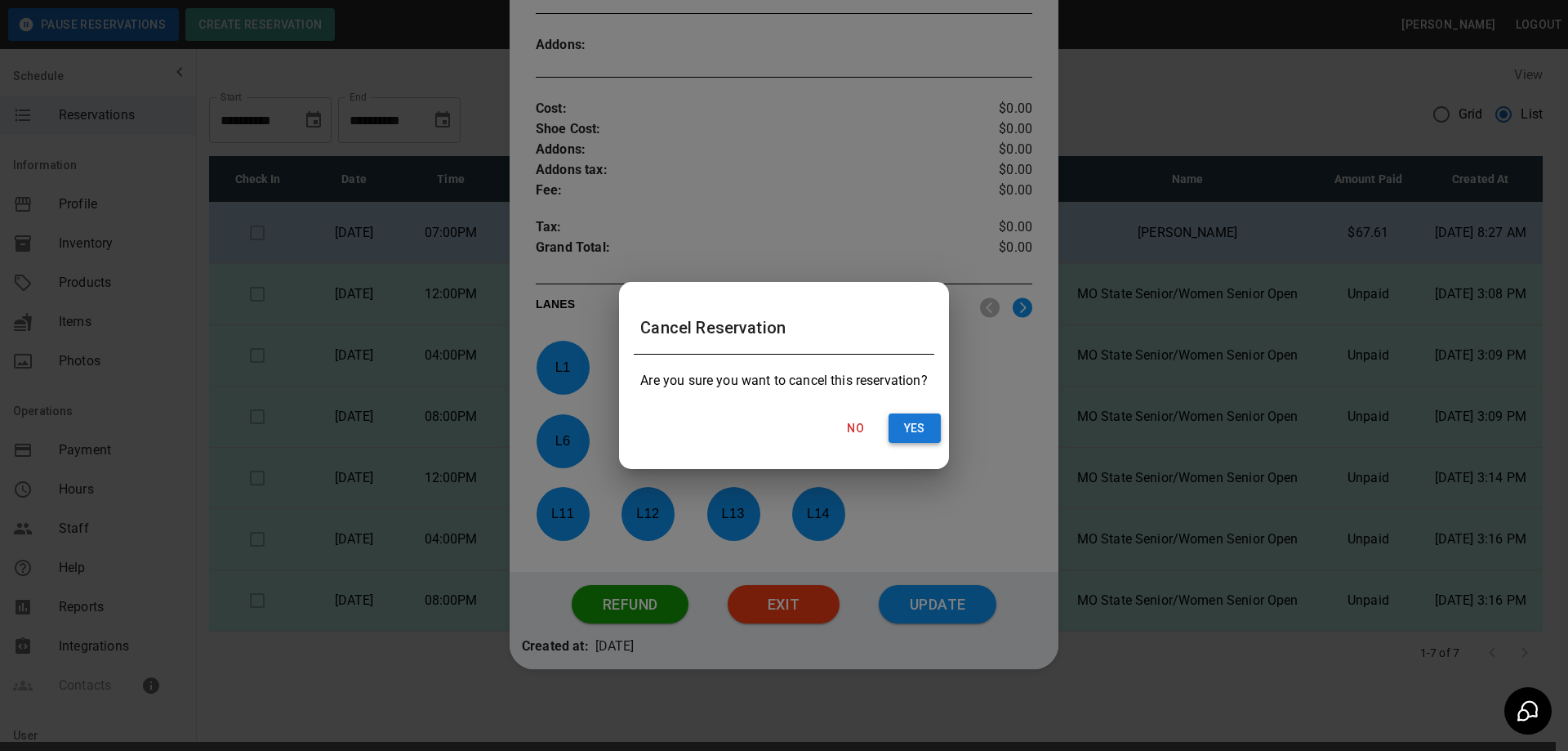
click at [917, 428] on button "Yes" at bounding box center [915, 428] width 52 height 31
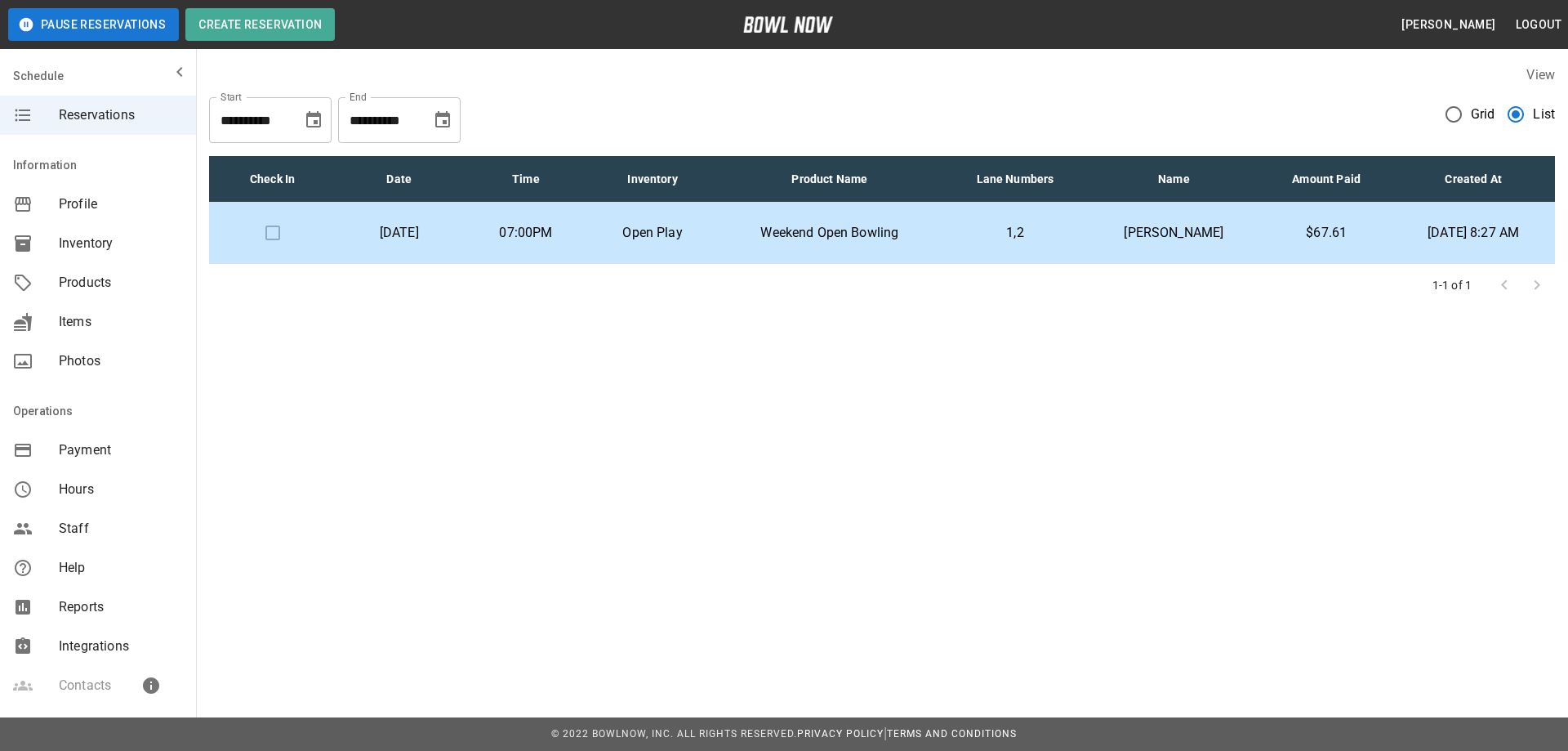
click at [697, 244] on td "Open Play" at bounding box center [651, 234] width 127 height 61
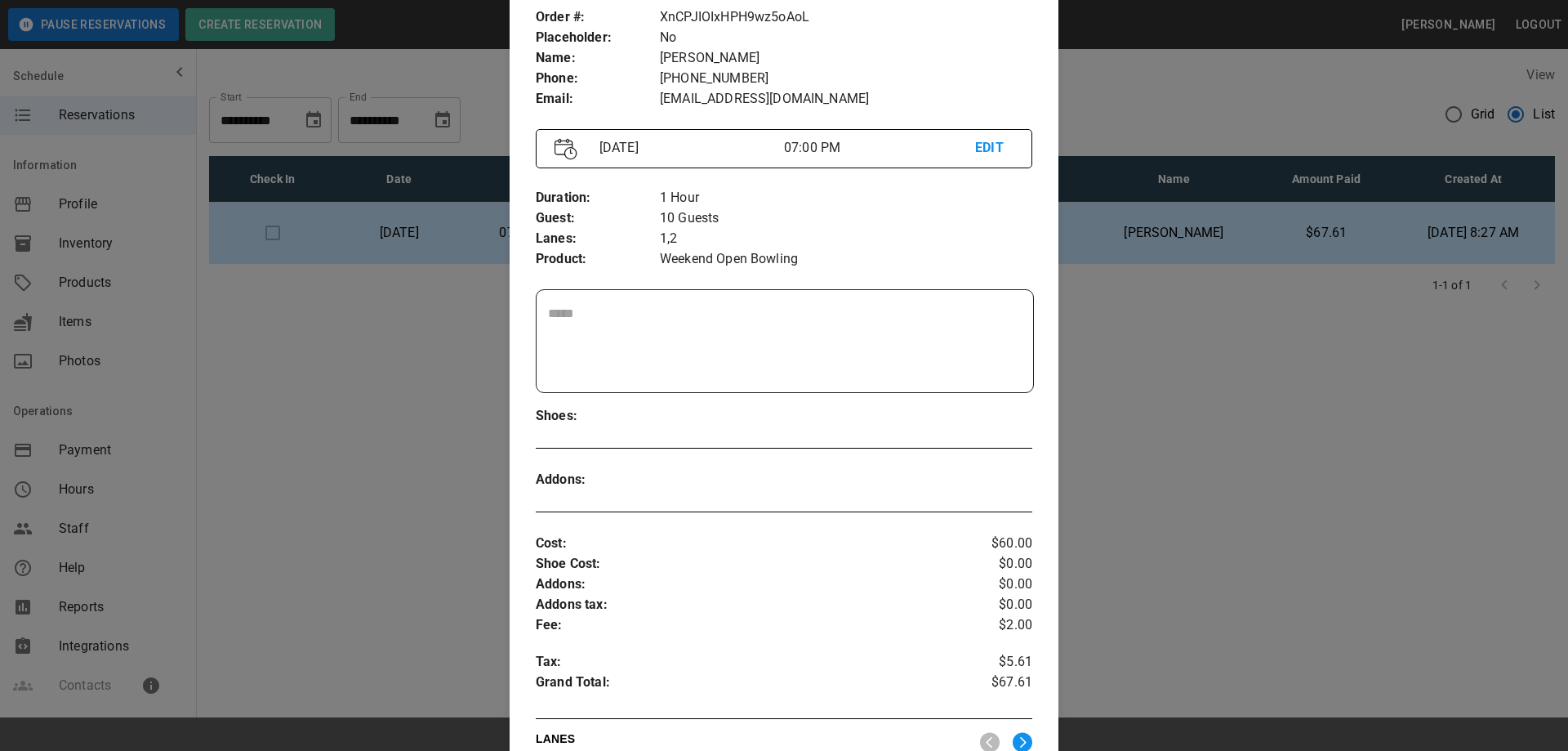
scroll to position [490, 0]
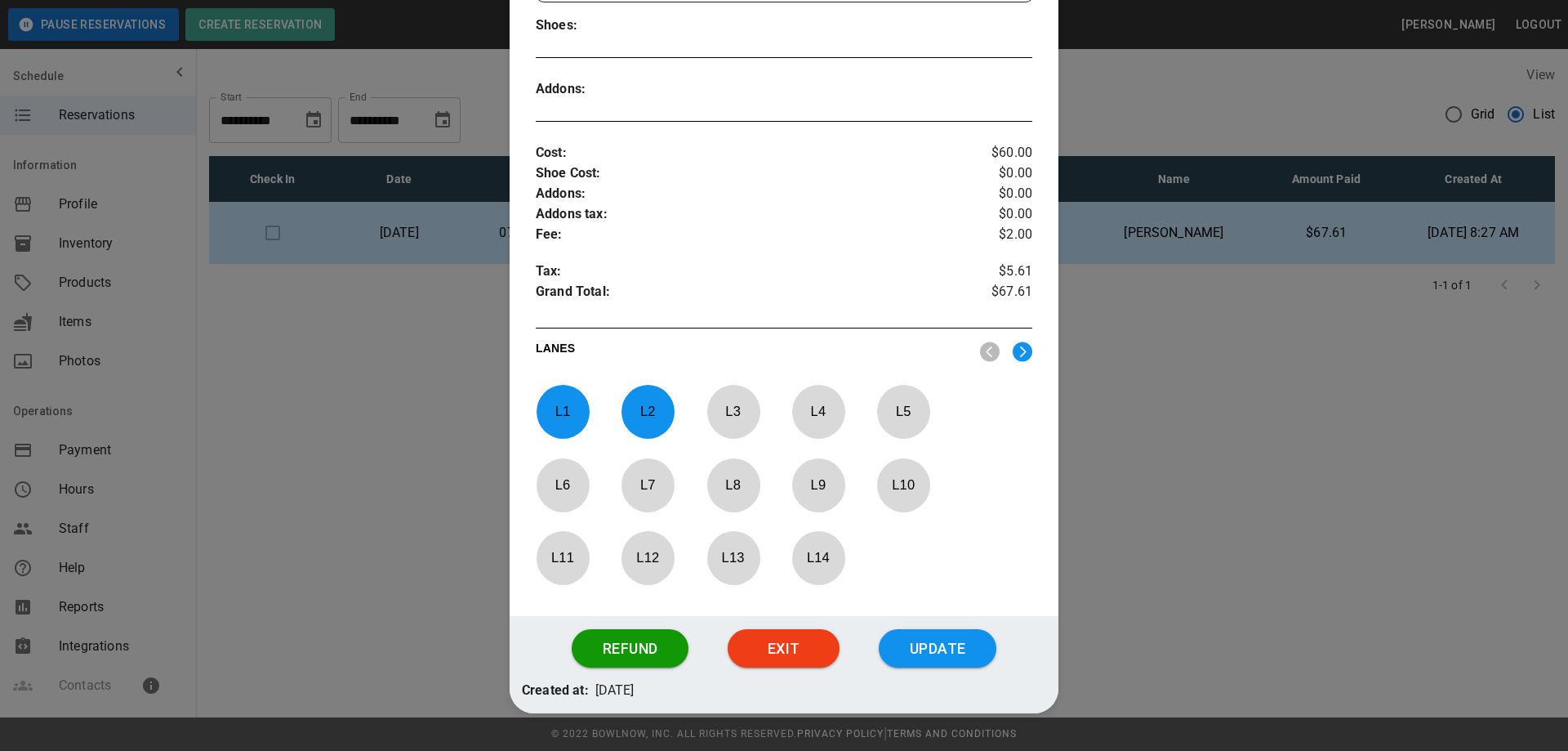
click at [333, 505] on div at bounding box center [784, 376] width 1568 height 751
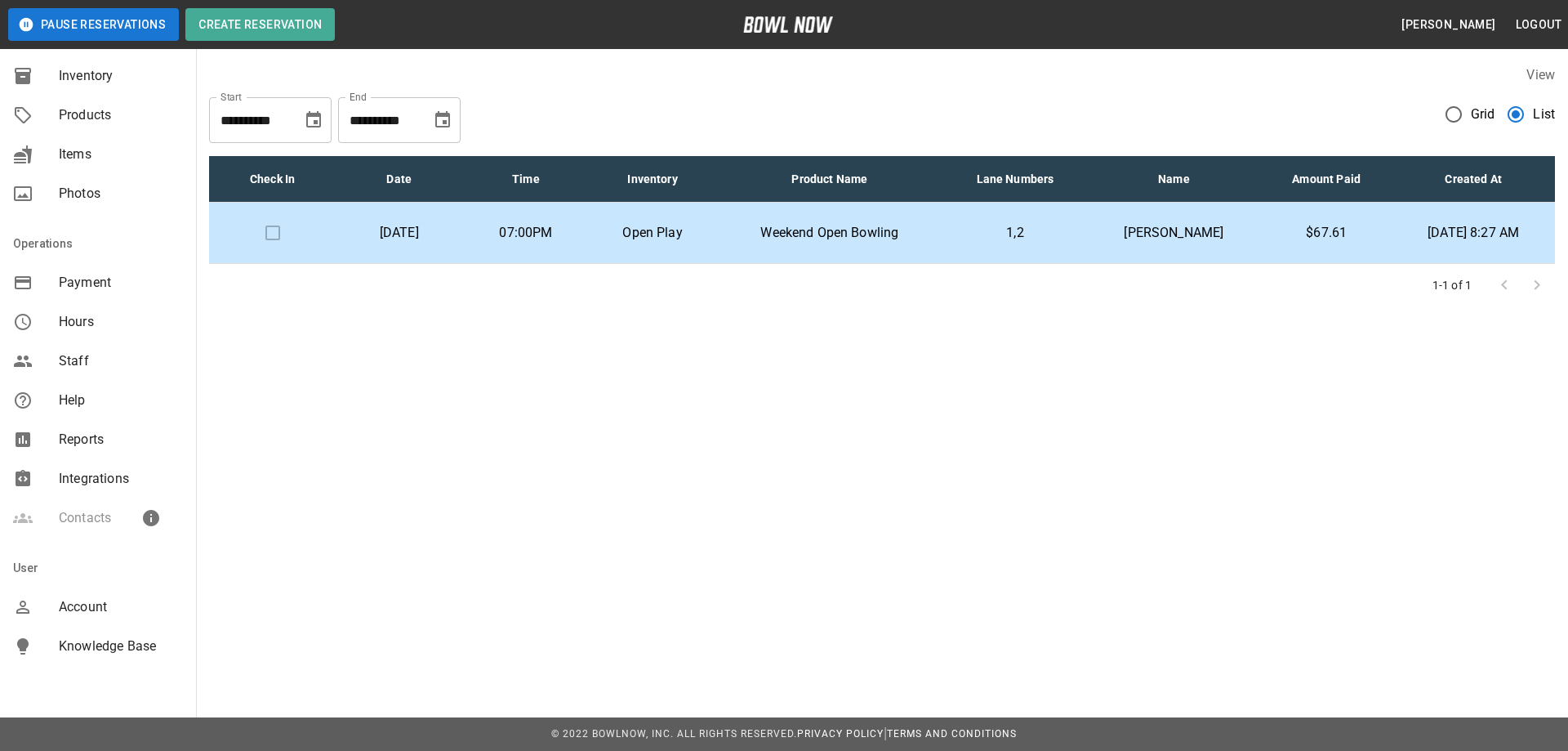
scroll to position [171, 0]
click at [80, 605] on span "Account" at bounding box center [120, 604] width 124 height 19
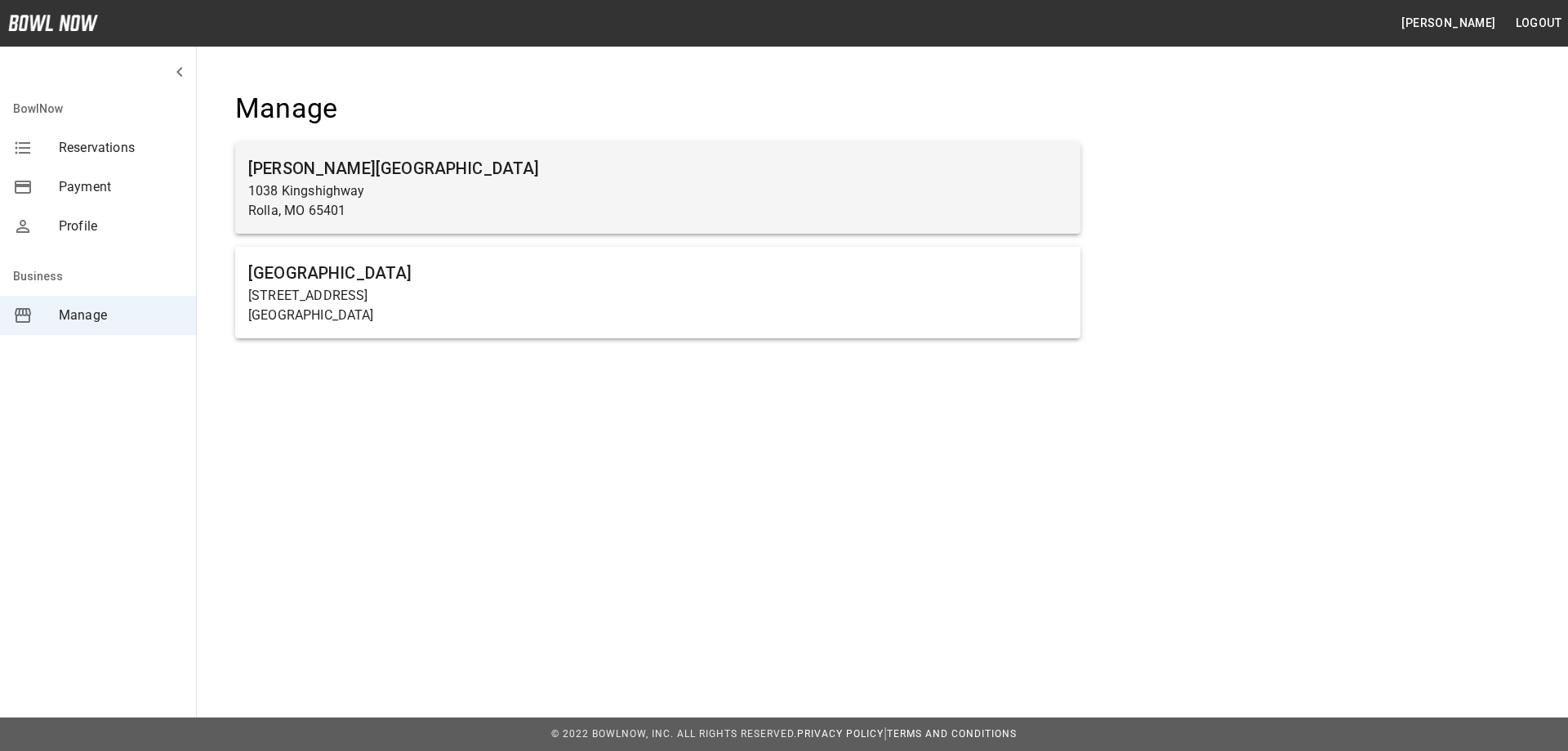
click at [384, 169] on h6 "[PERSON_NAME][GEOGRAPHIC_DATA]" at bounding box center [658, 168] width 819 height 26
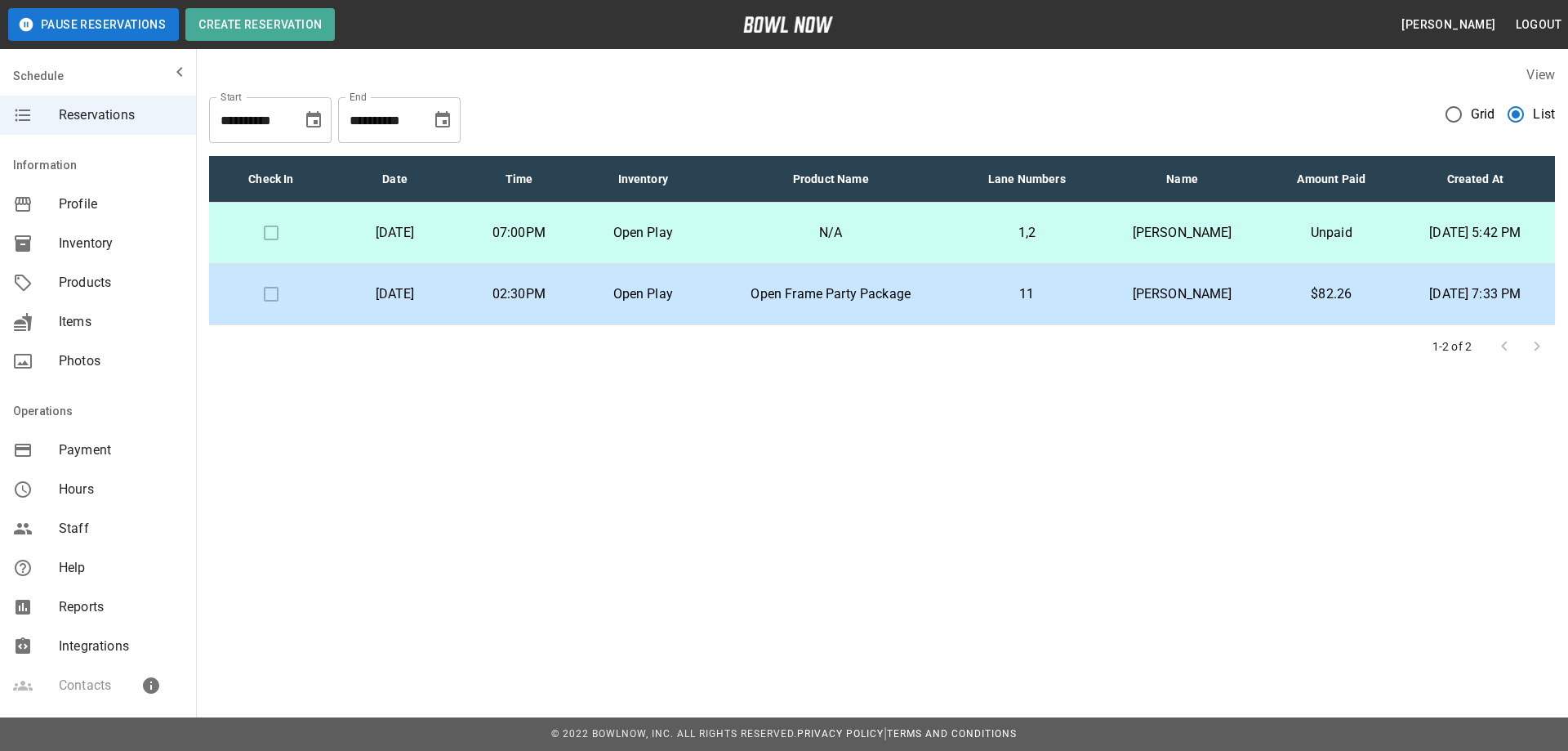
click at [793, 235] on p "N/A" at bounding box center [830, 233] width 225 height 19
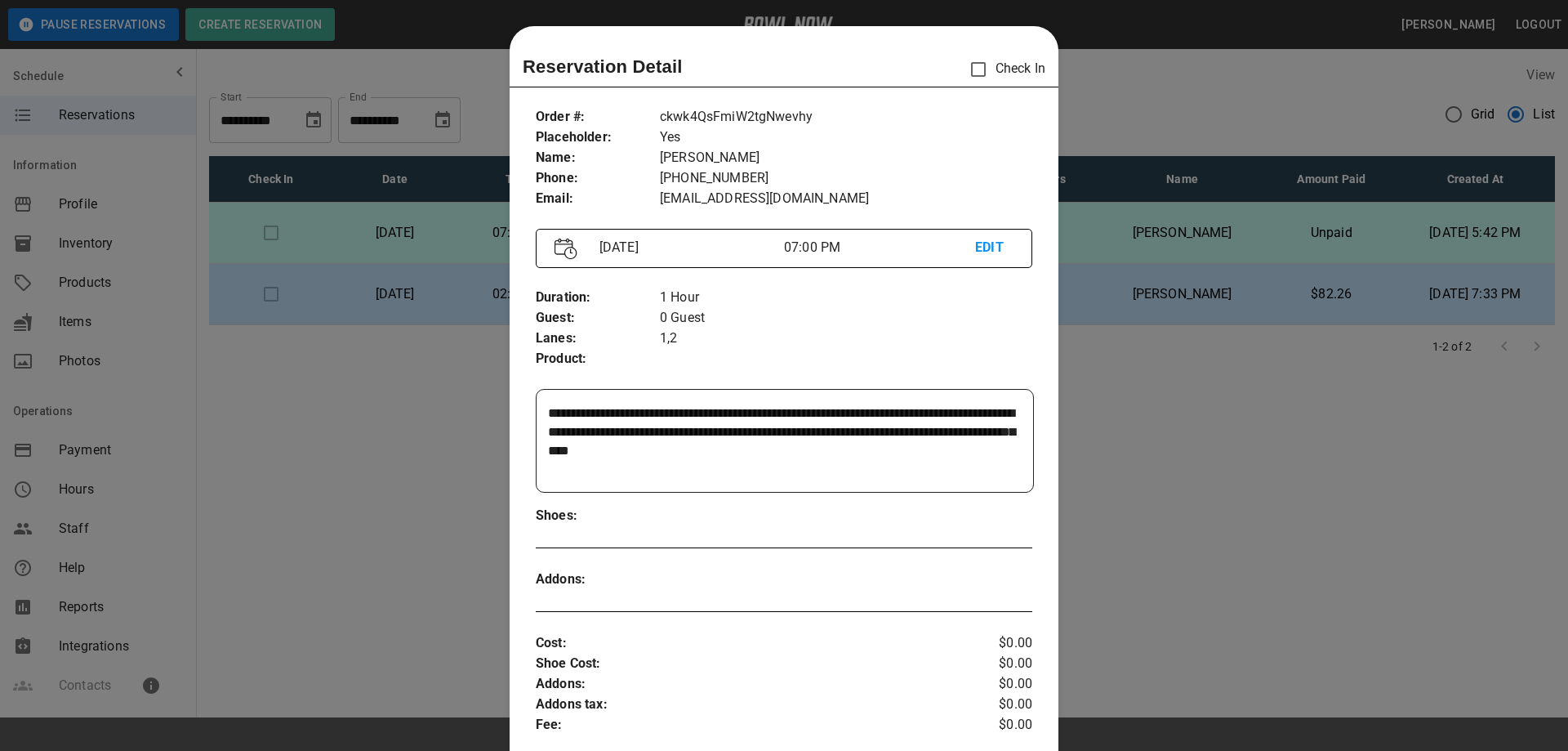
click at [922, 338] on p "1,2" at bounding box center [846, 338] width 373 height 20
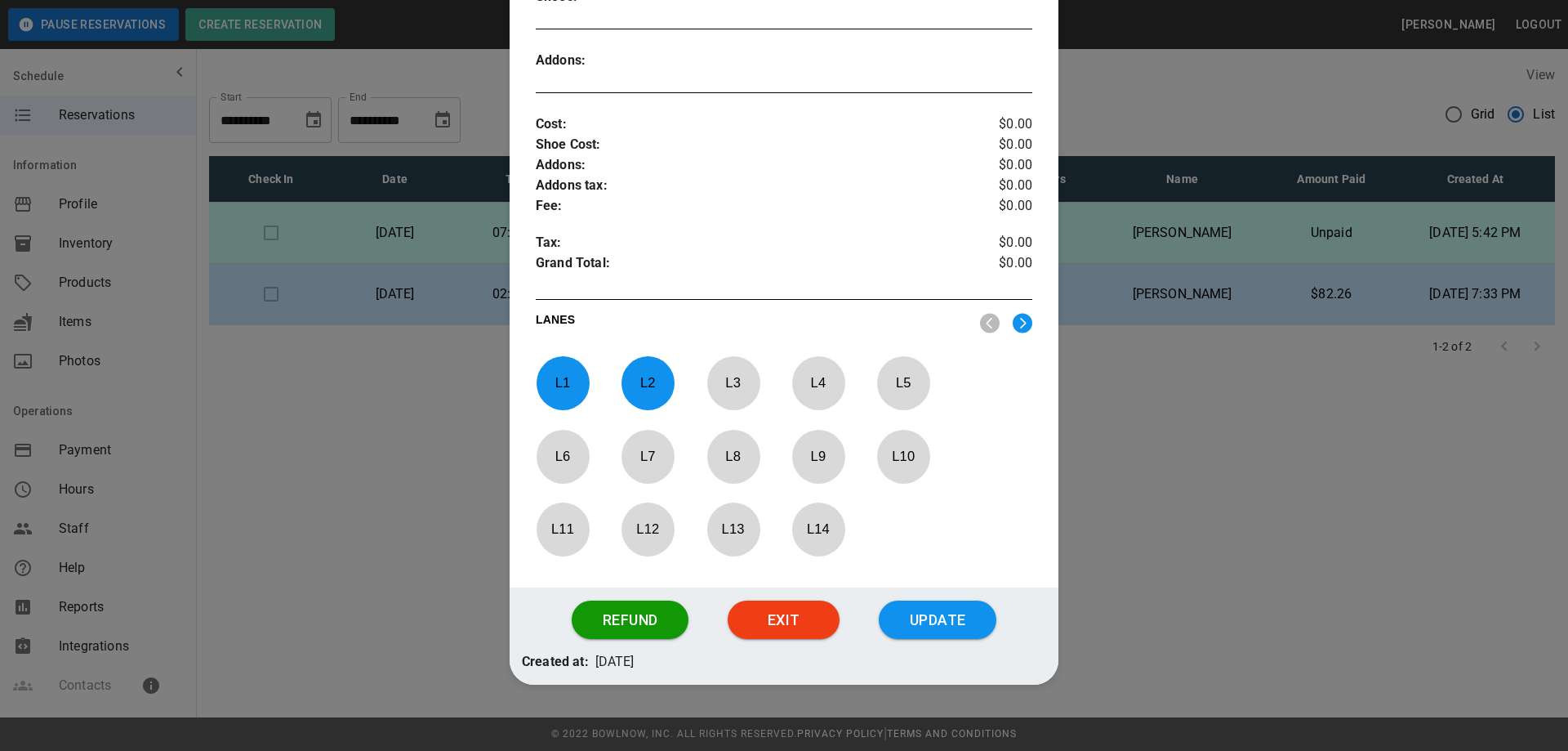
scroll to position [534, 0]
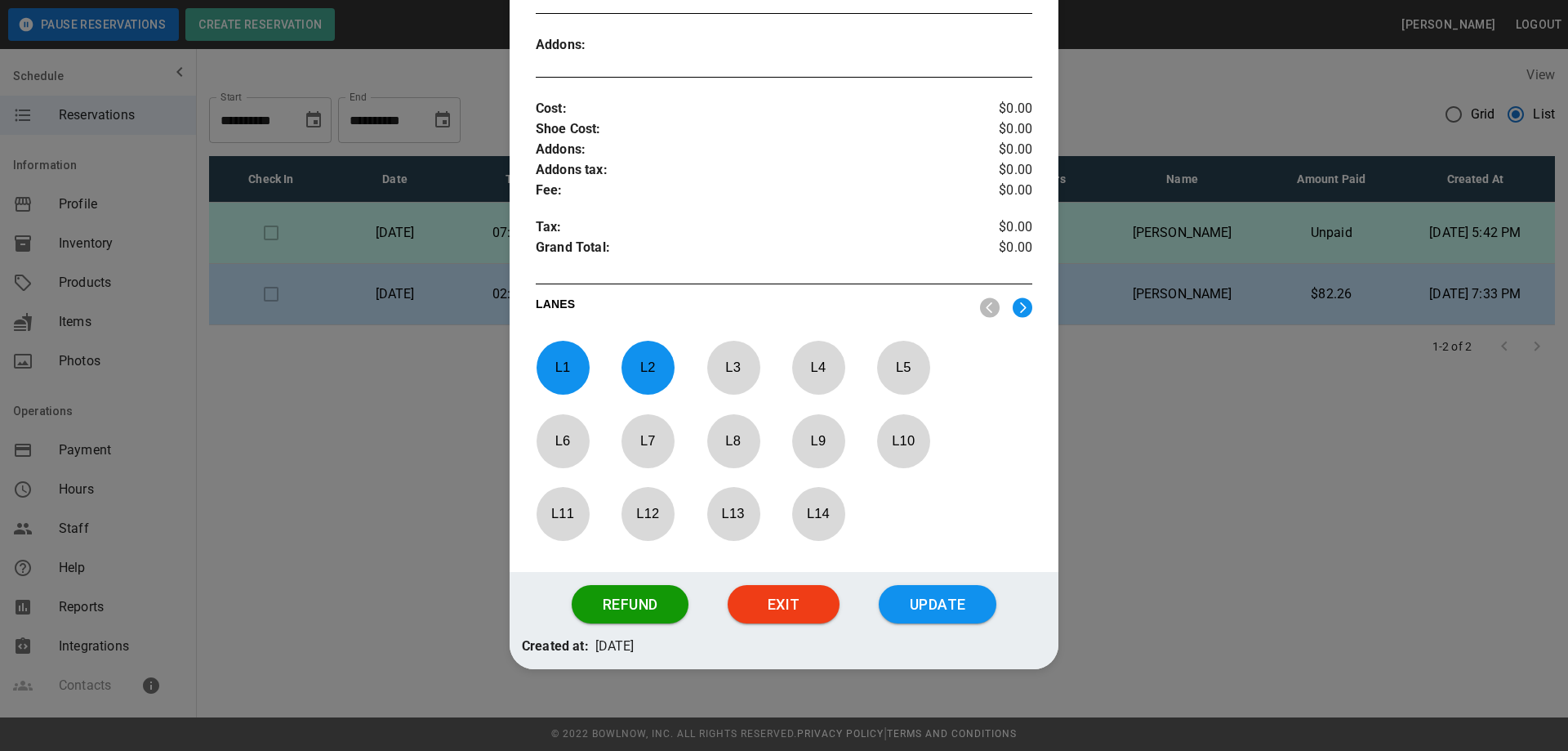
click at [791, 608] on button "Exit" at bounding box center [783, 605] width 112 height 39
